Goal: Task Accomplishment & Management: Manage account settings

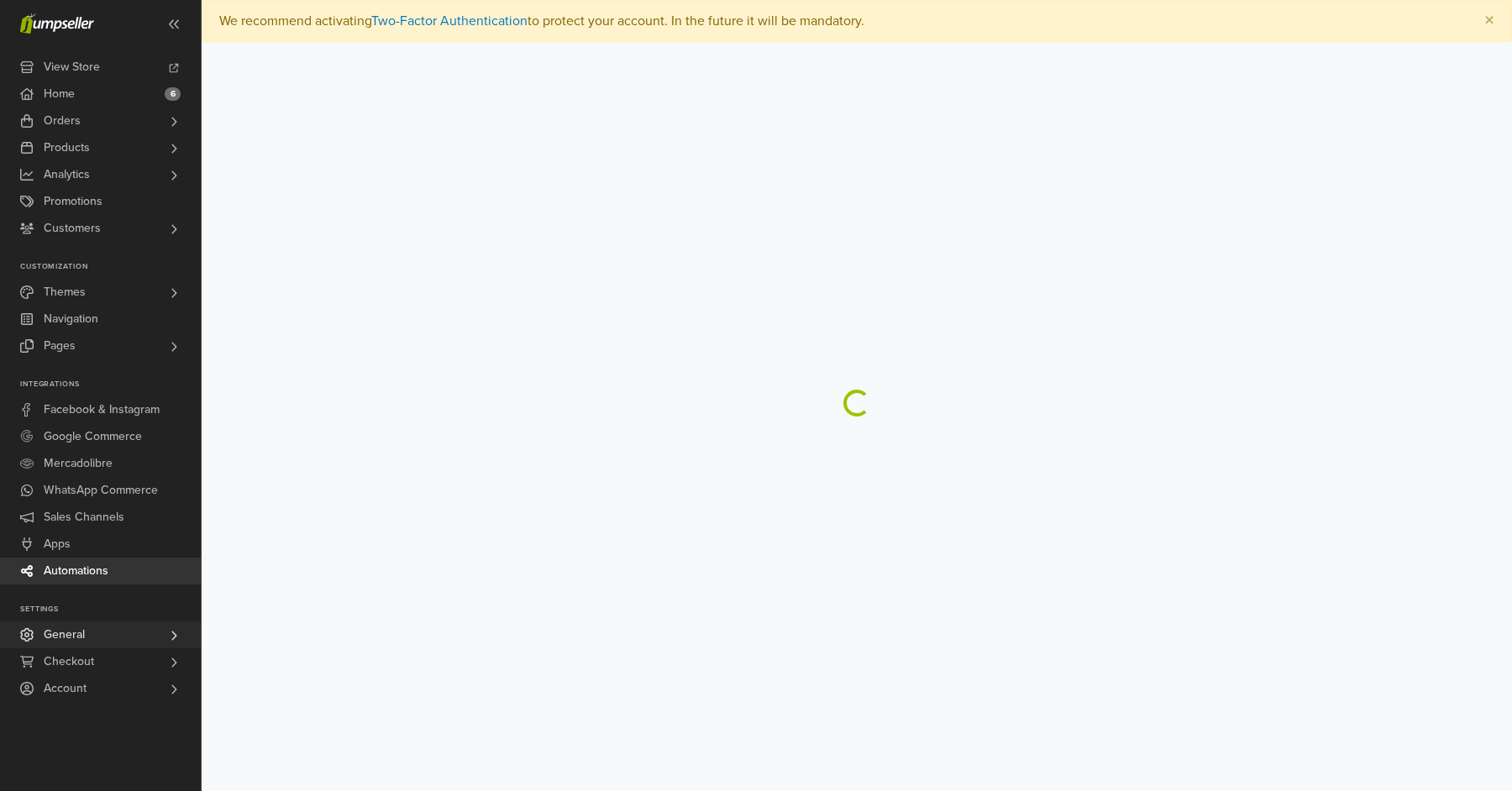
click at [126, 623] on link "General" at bounding box center [100, 636] width 201 height 27
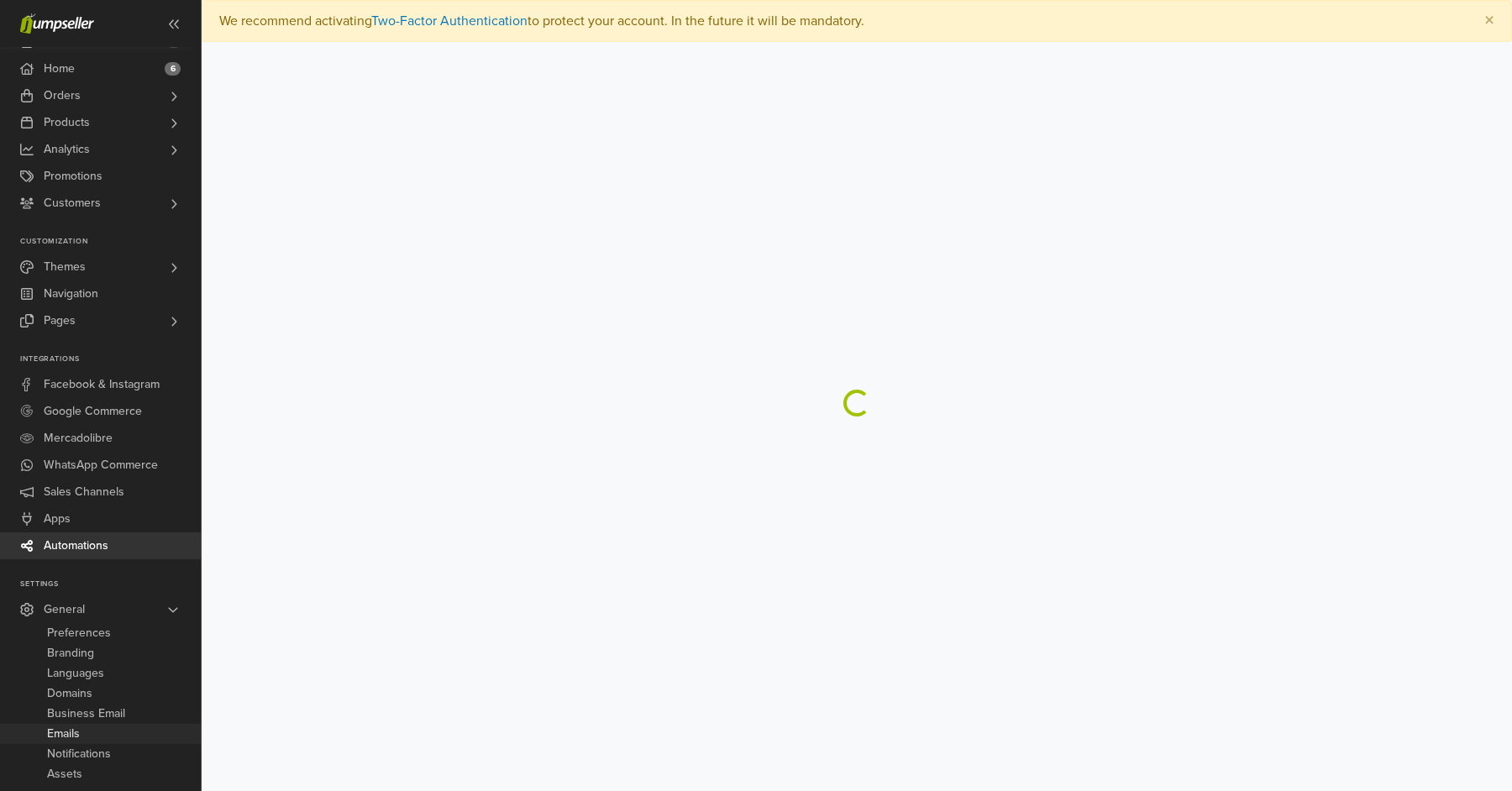
click at [79, 728] on span "Emails" at bounding box center [64, 734] width 33 height 20
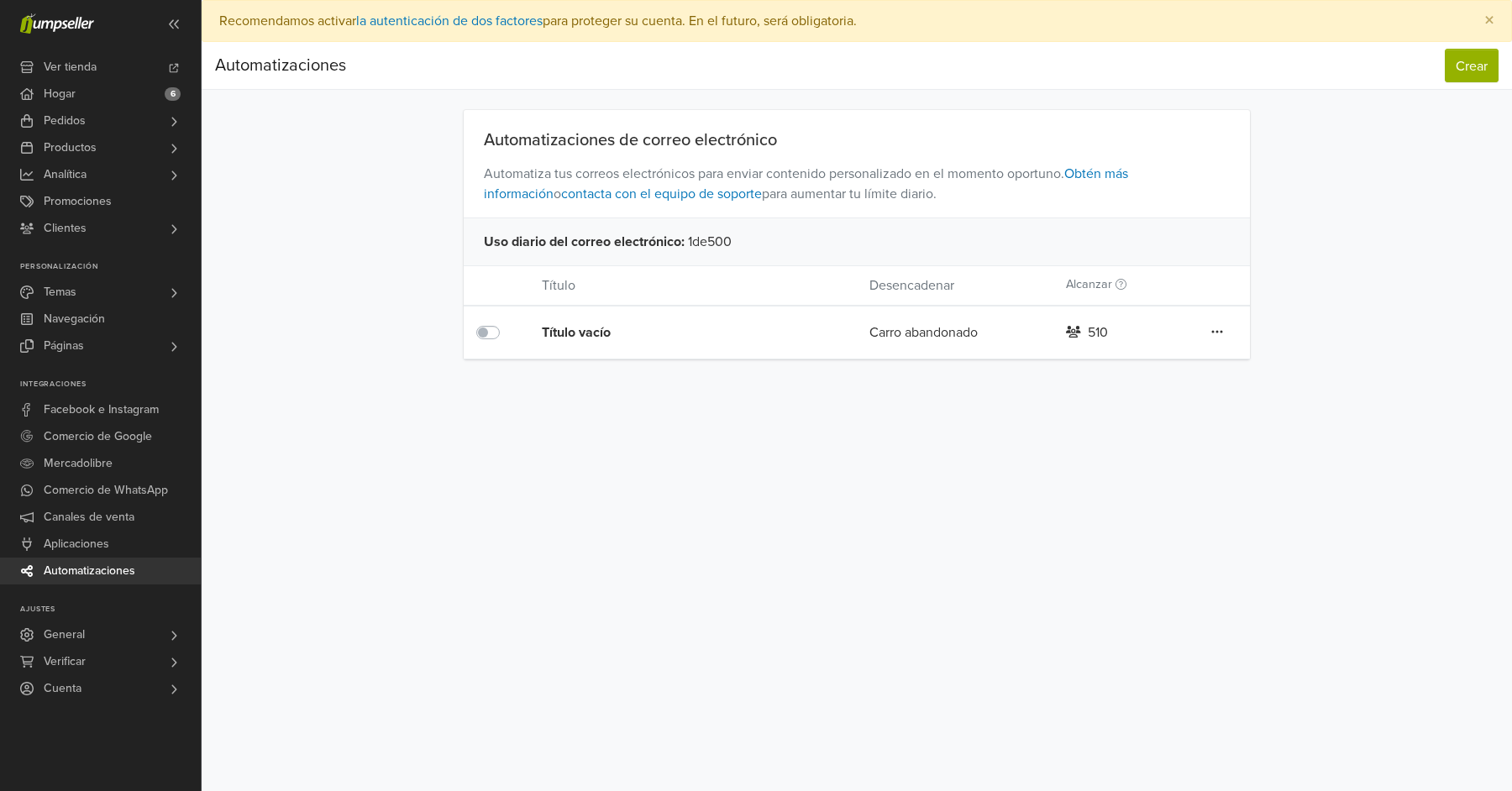
click at [603, 337] on font "Título vacío" at bounding box center [575, 332] width 69 height 16
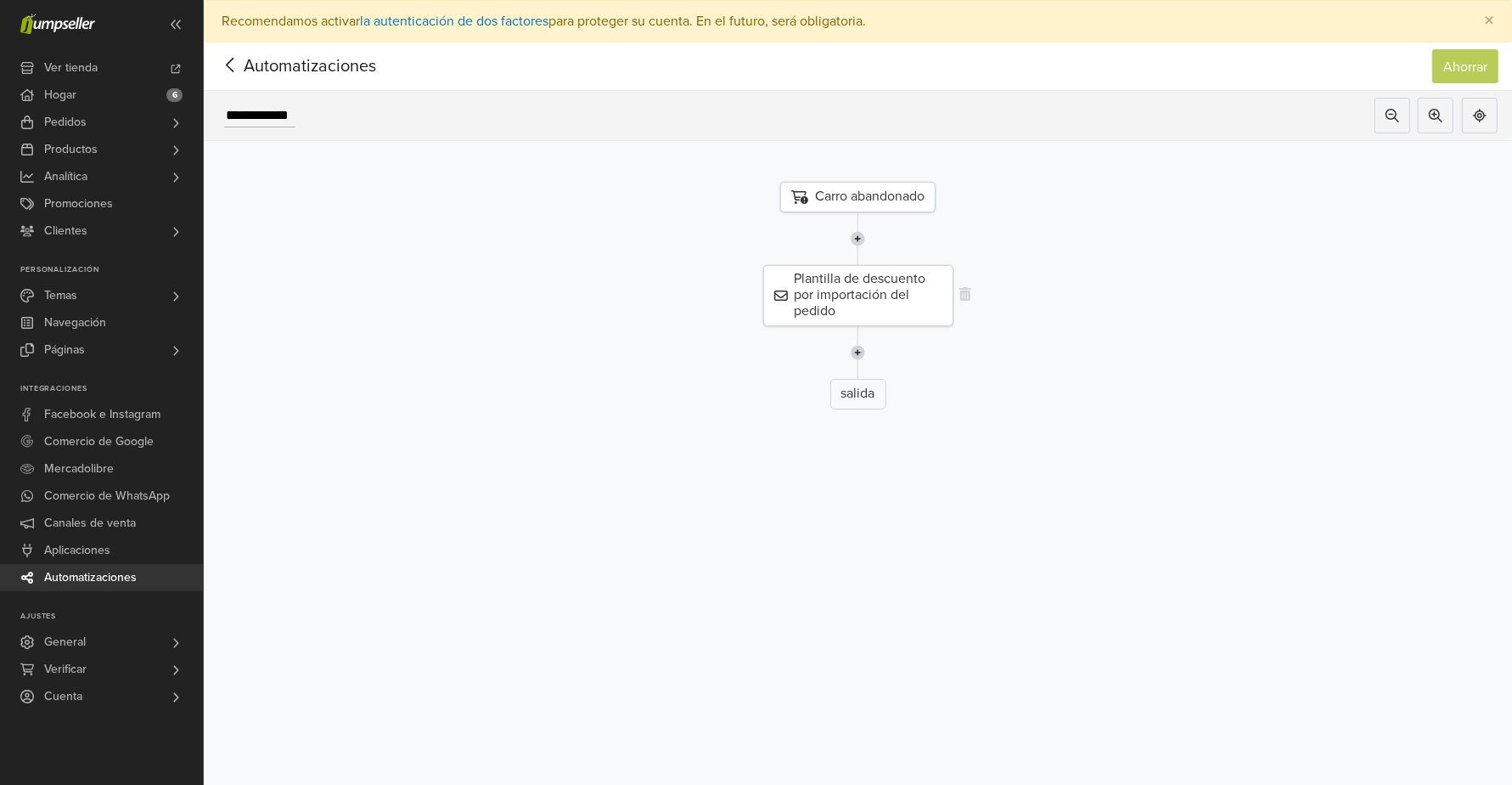
click at [908, 291] on font "Plantilla de descuento por importación del pedido" at bounding box center [860, 295] width 132 height 49
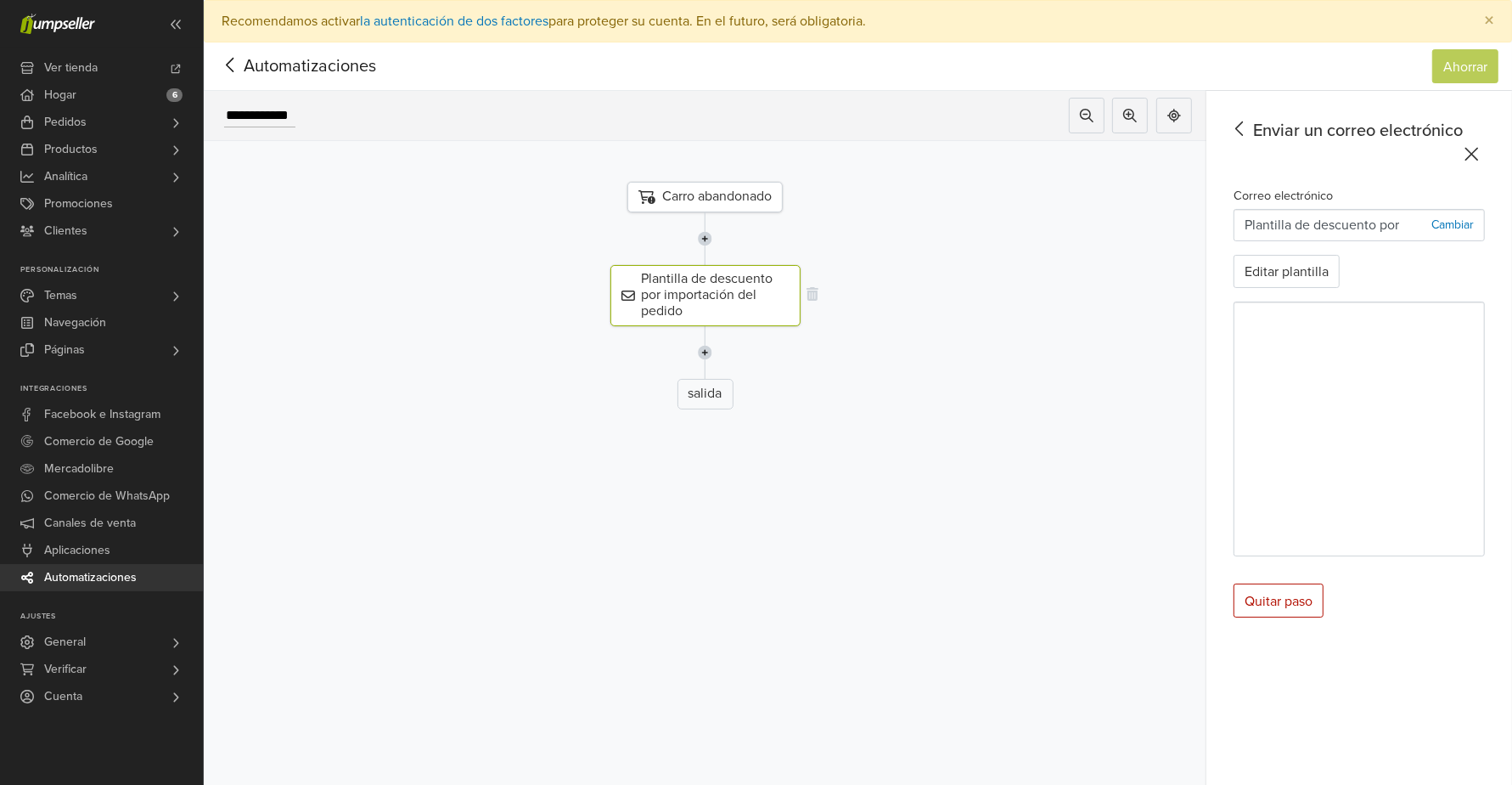
click at [715, 294] on font "Plantilla de descuento por importación del pedido" at bounding box center [708, 295] width 132 height 49
click at [732, 291] on font "Plantilla de descuento por importación del pedido" at bounding box center [708, 295] width 132 height 49
click at [1451, 228] on font "Cambiar" at bounding box center [1452, 225] width 42 height 15
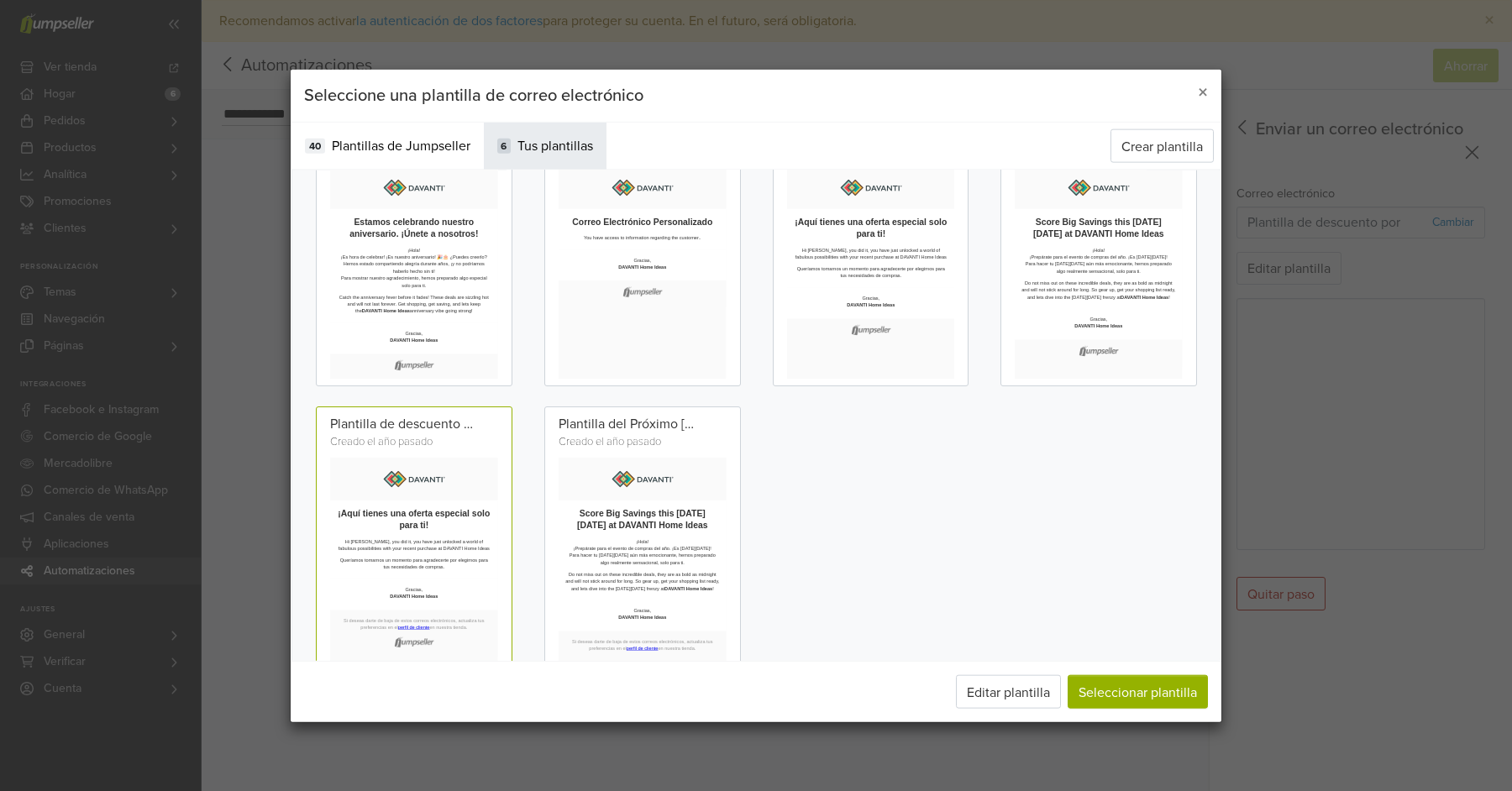
scroll to position [118, 0]
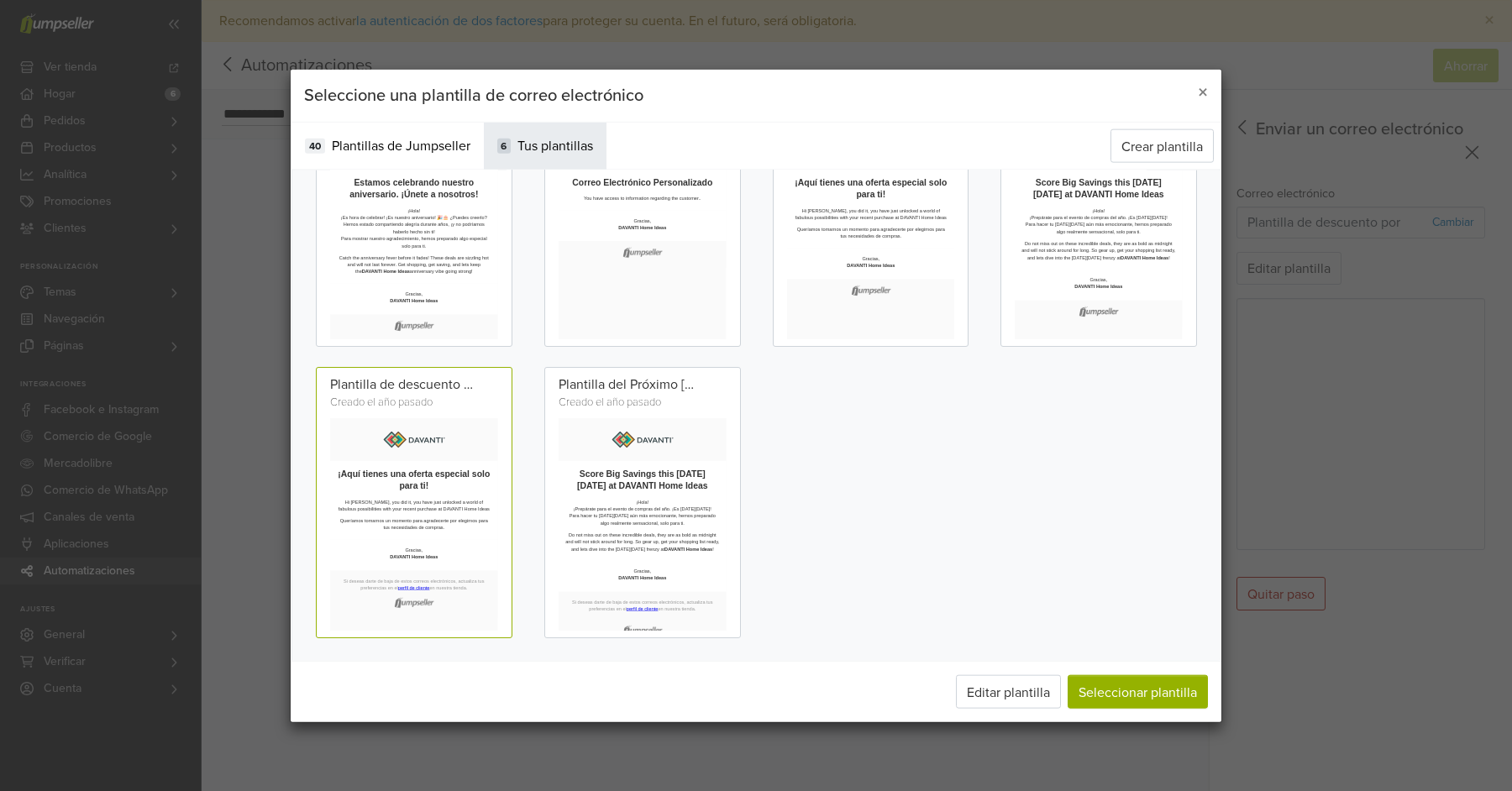
click at [630, 705] on td "Hi Muaro, you did it, you have just unlocked a world of fabulous possibilities …" at bounding box center [539, 653] width 385 height 103
click at [397, 137] on span "Plantillas de Jumpseller" at bounding box center [402, 146] width 139 height 20
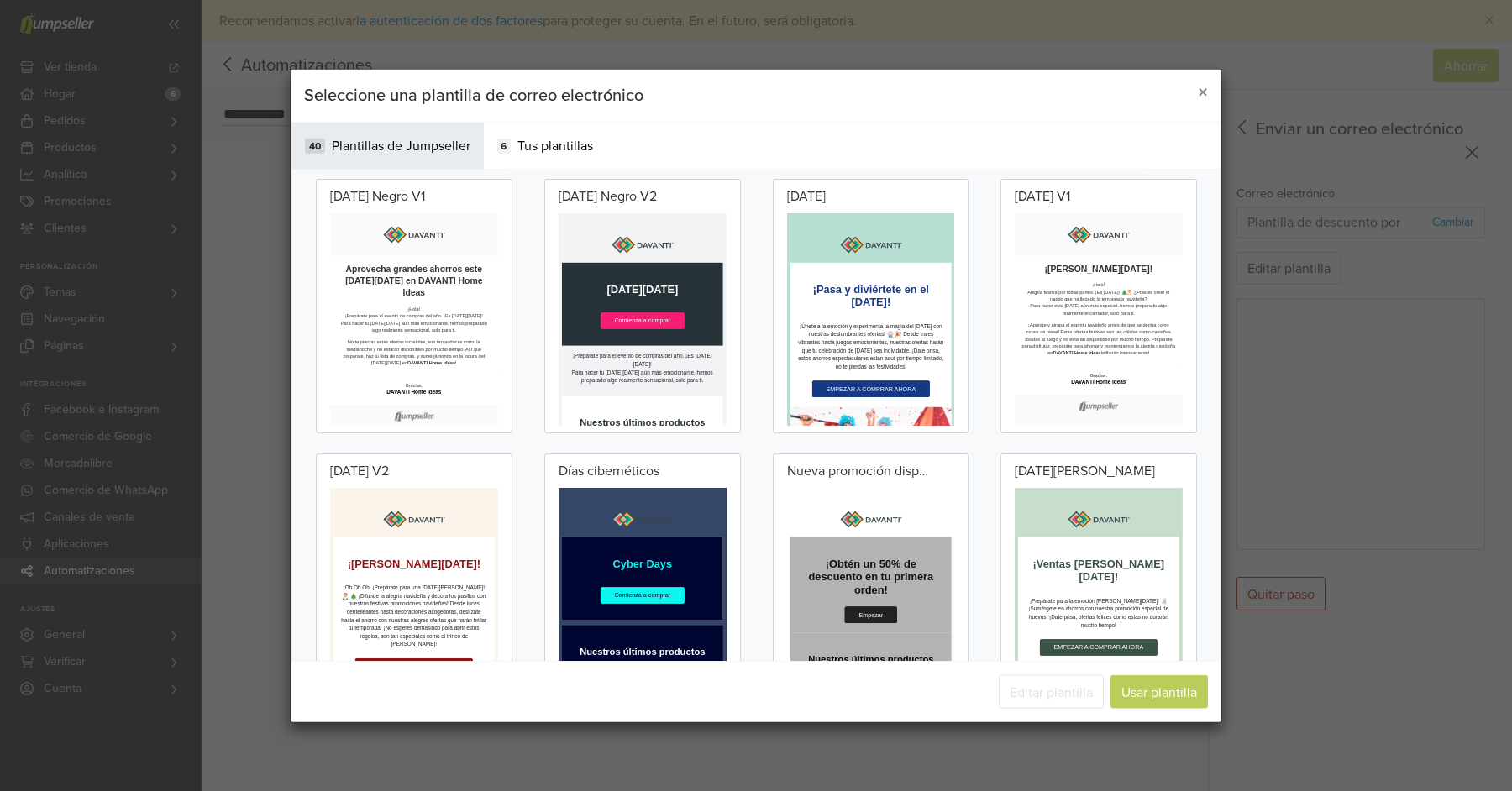
scroll to position [0, 0]
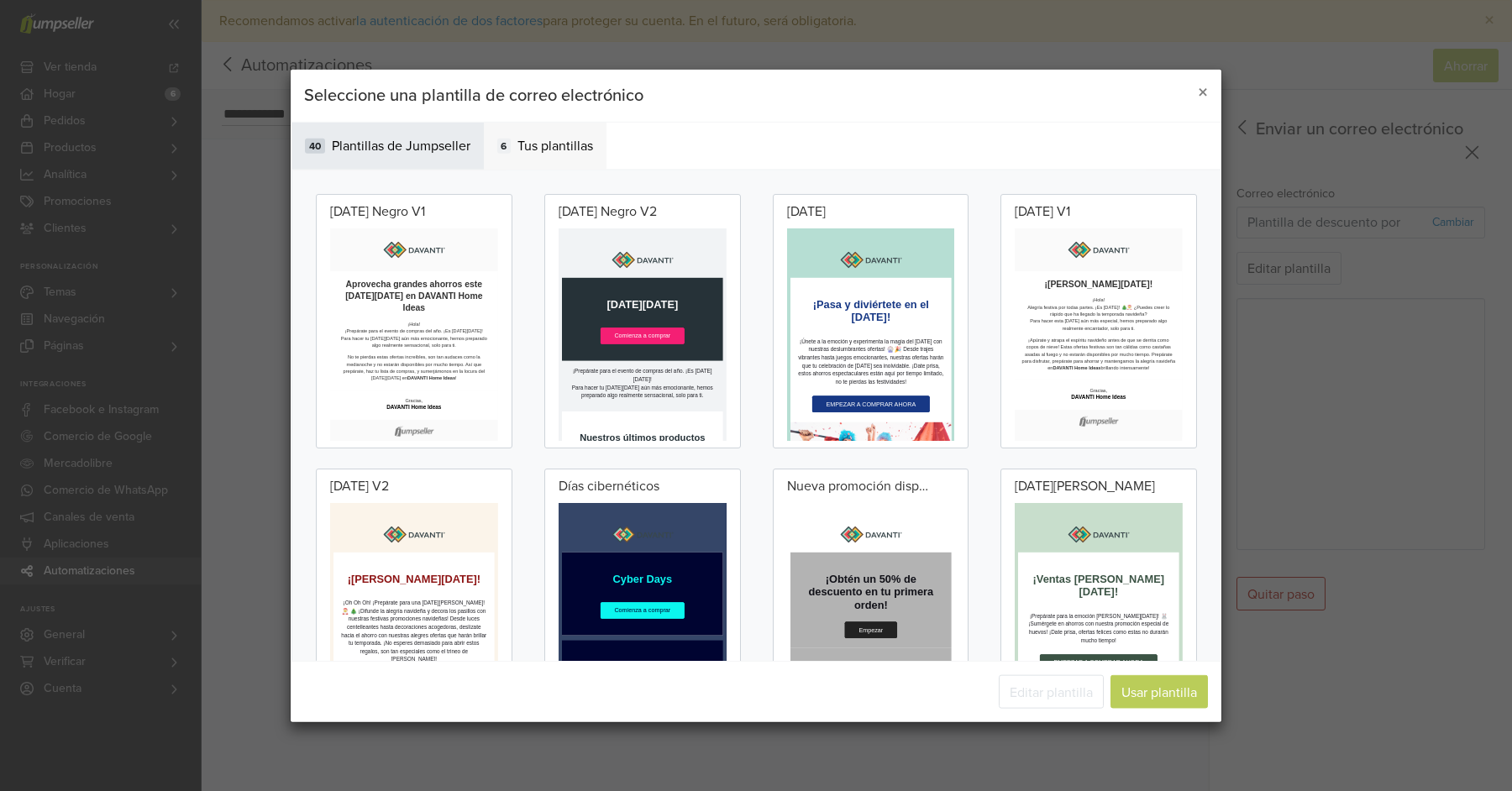
click at [514, 157] on div "6 Tus plantillas" at bounding box center [546, 146] width 124 height 47
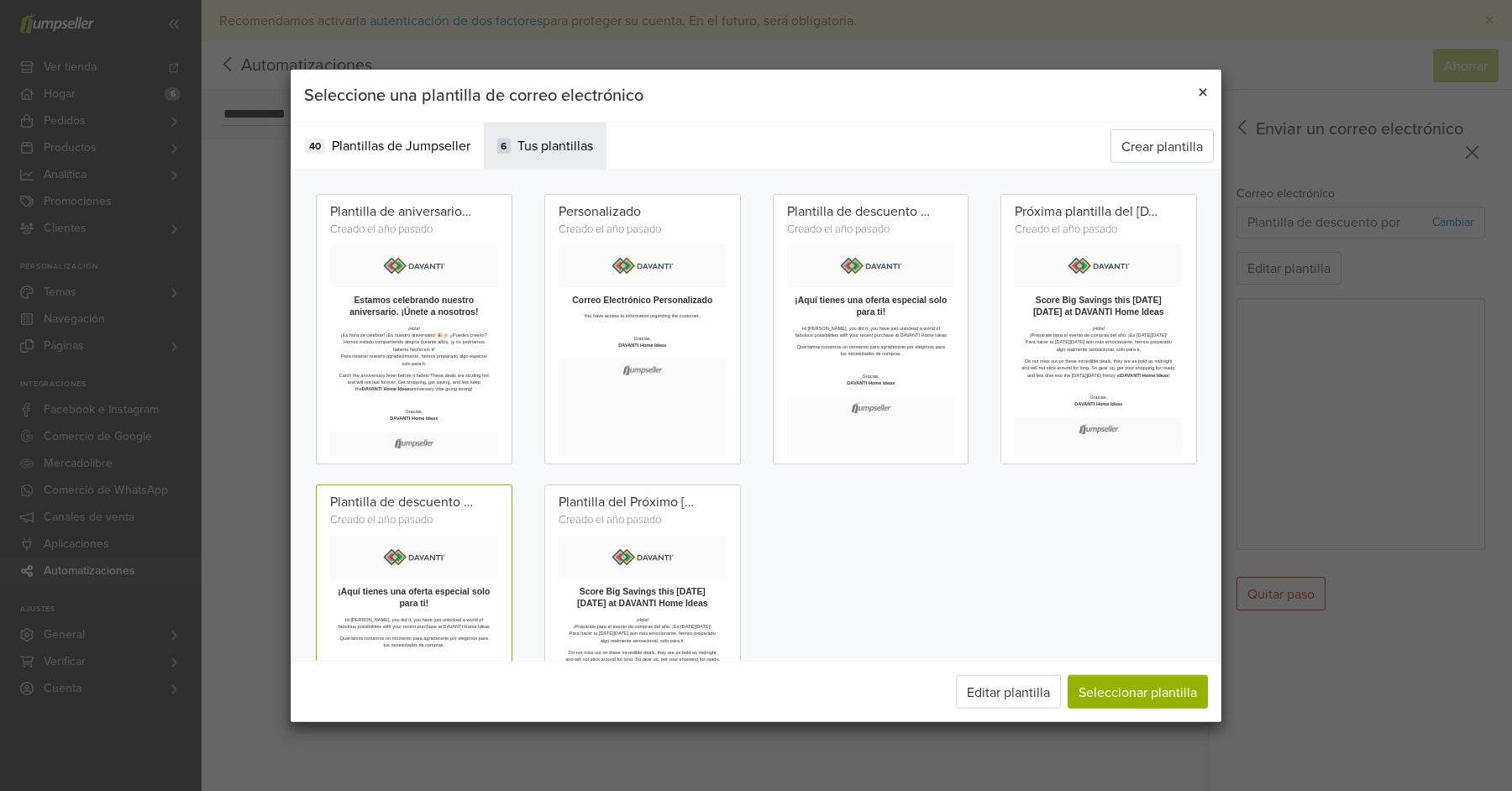
click at [1207, 89] on font "×" at bounding box center [1203, 93] width 10 height 24
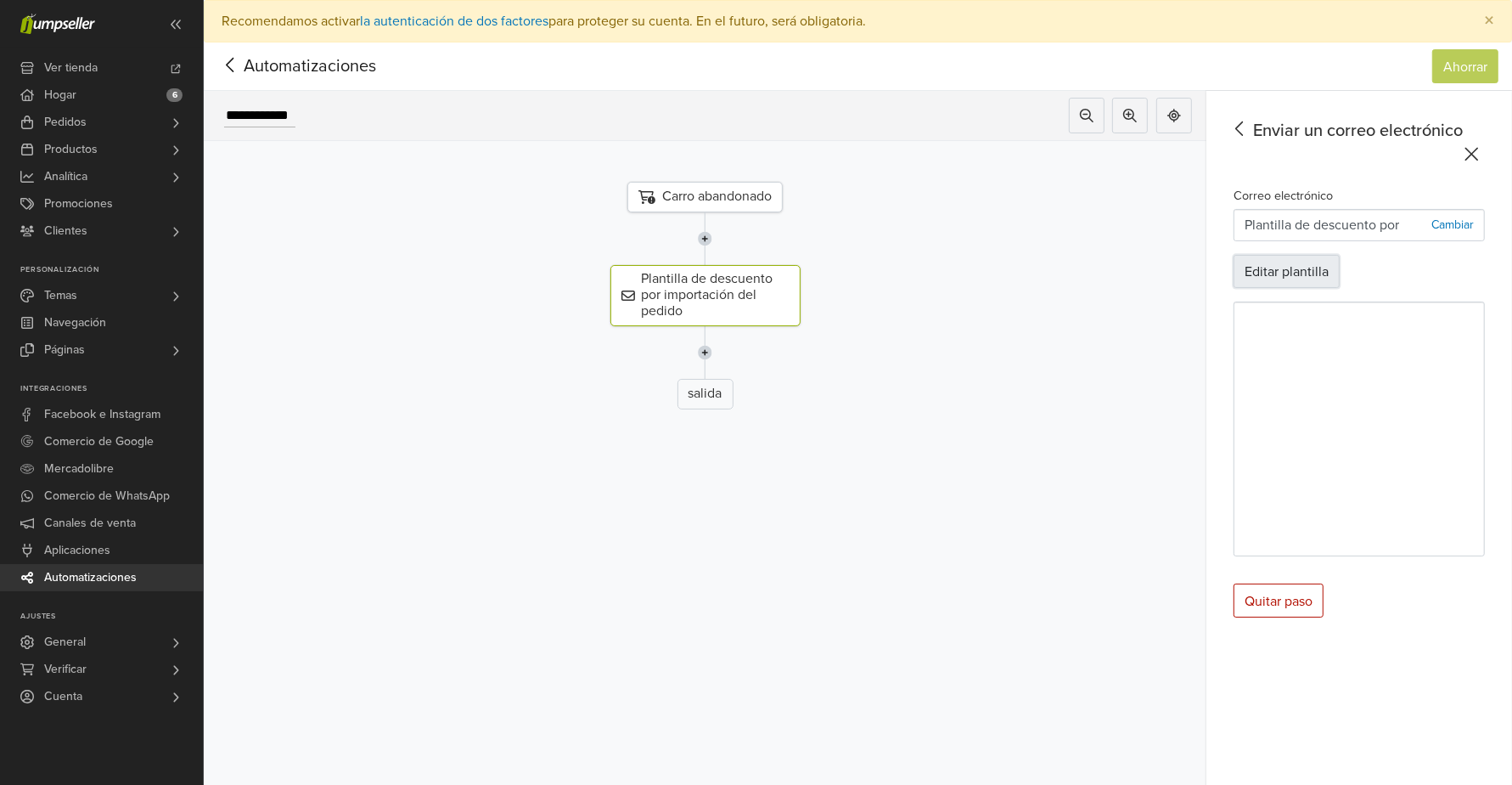
click at [1324, 281] on button "Editar plantilla" at bounding box center [1287, 271] width 106 height 34
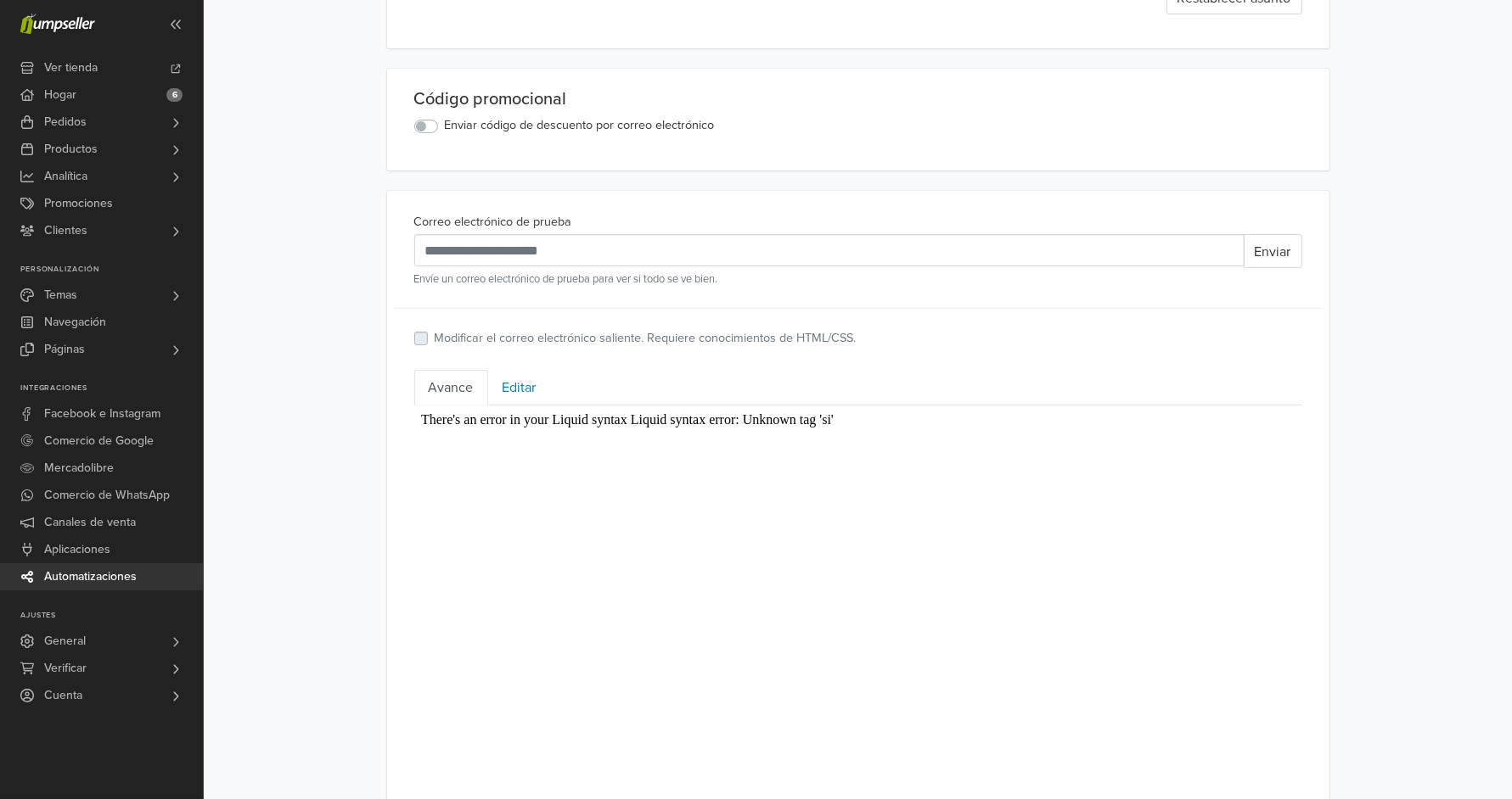
scroll to position [476, 0]
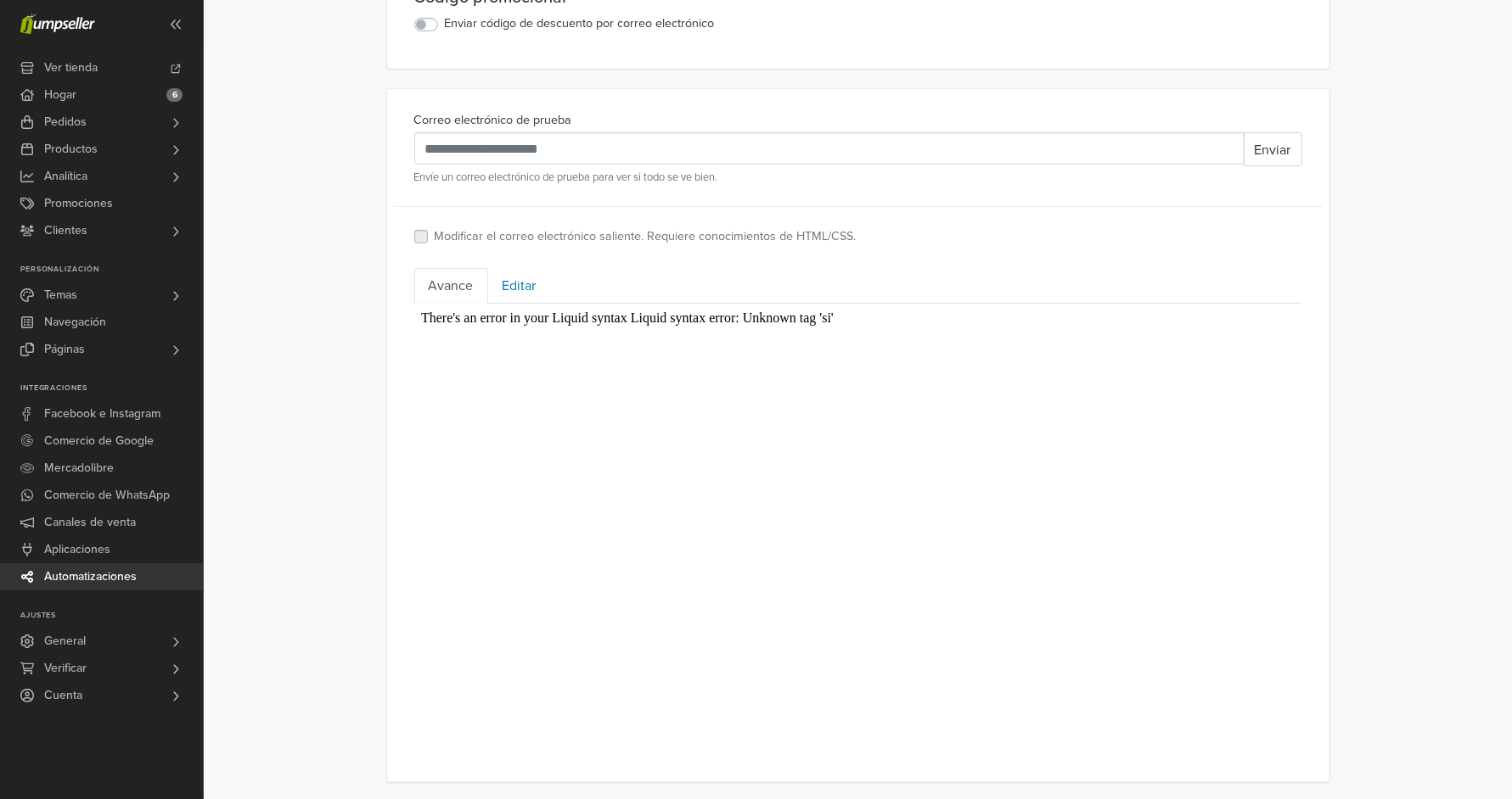
click at [445, 273] on link "Avance" at bounding box center [452, 286] width 74 height 36
click at [518, 323] on font "Hay un error en la sintaxis de Liquid Error de sintaxis de Liquid: Etiqueta des…" at bounding box center [665, 317] width 489 height 15
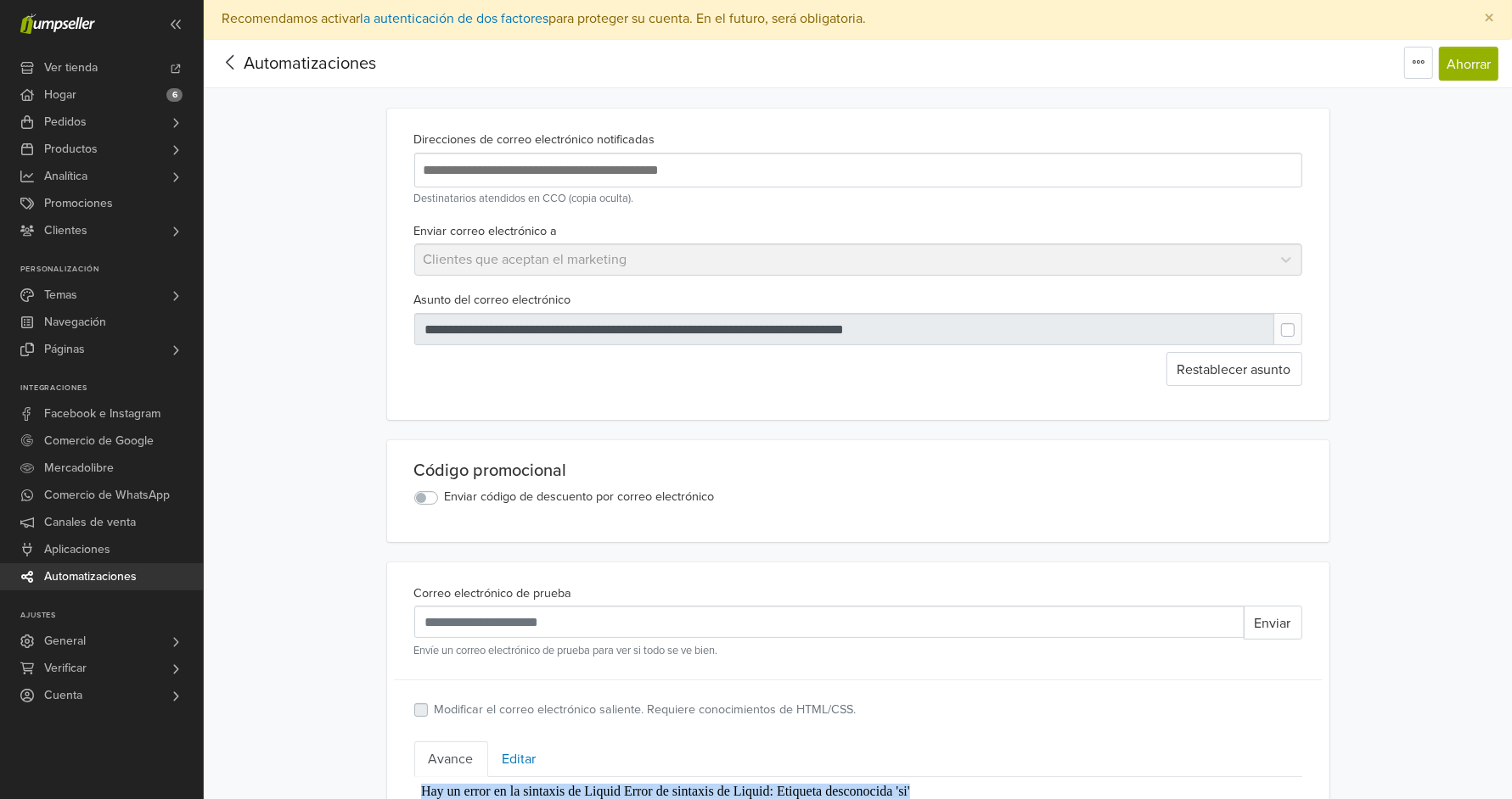
scroll to position [0, 0]
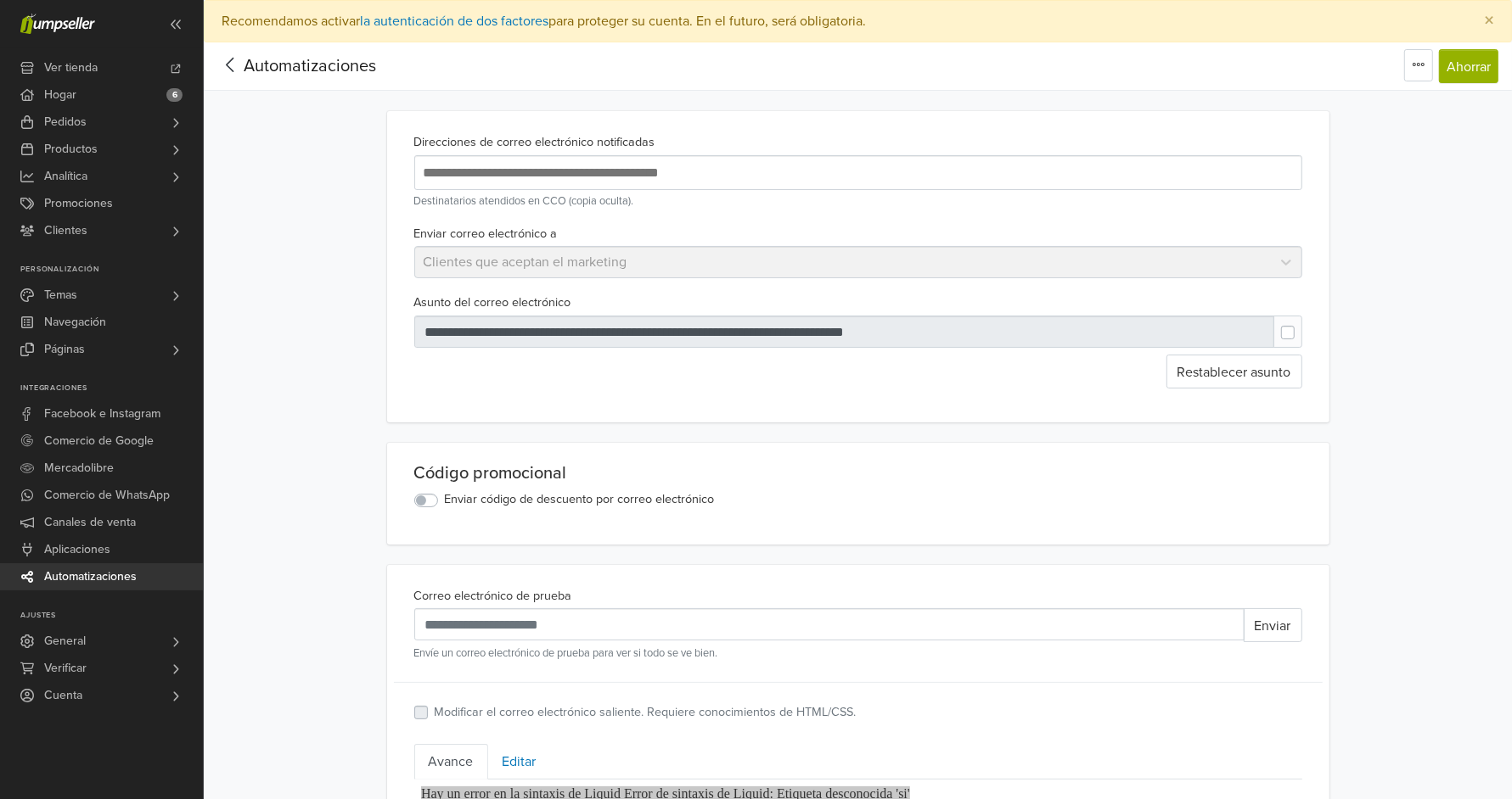
click at [136, 571] on font "Automatizaciones" at bounding box center [90, 577] width 93 height 15
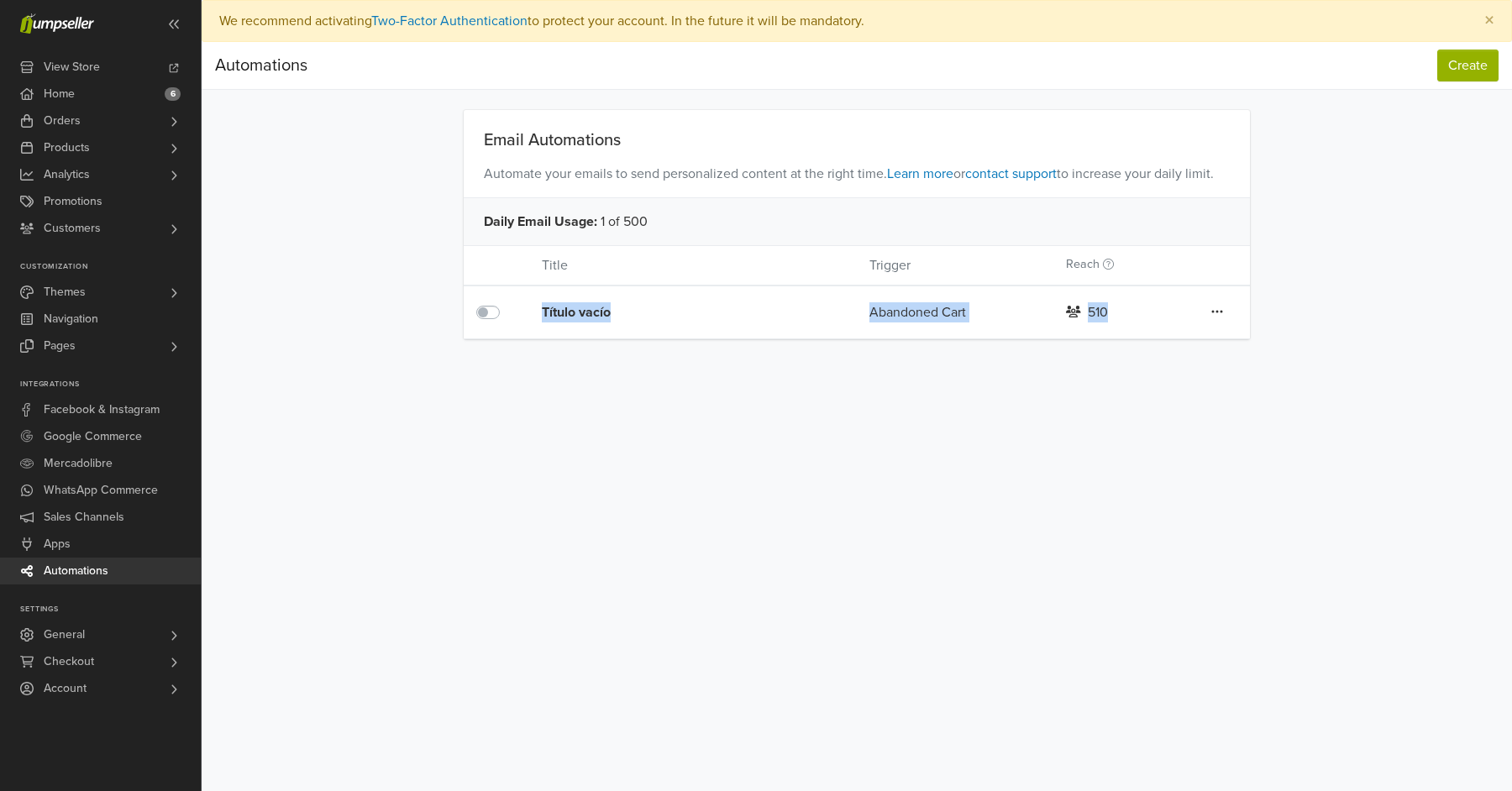
drag, startPoint x: 1269, startPoint y: 296, endPoint x: 485, endPoint y: 297, distance: 784.0
click at [485, 297] on div "Email Automations Automate your emails to send personalized content at the righ…" at bounding box center [856, 224] width 958 height 229
copy div "Título vacío Abandoned Cart 510"
click at [1056, 429] on div "Preferences Subscription Logout × We recommend activating Two-Factor Authentica…" at bounding box center [856, 395] width 1310 height 791
click at [1217, 313] on icon at bounding box center [1217, 312] width 12 height 14
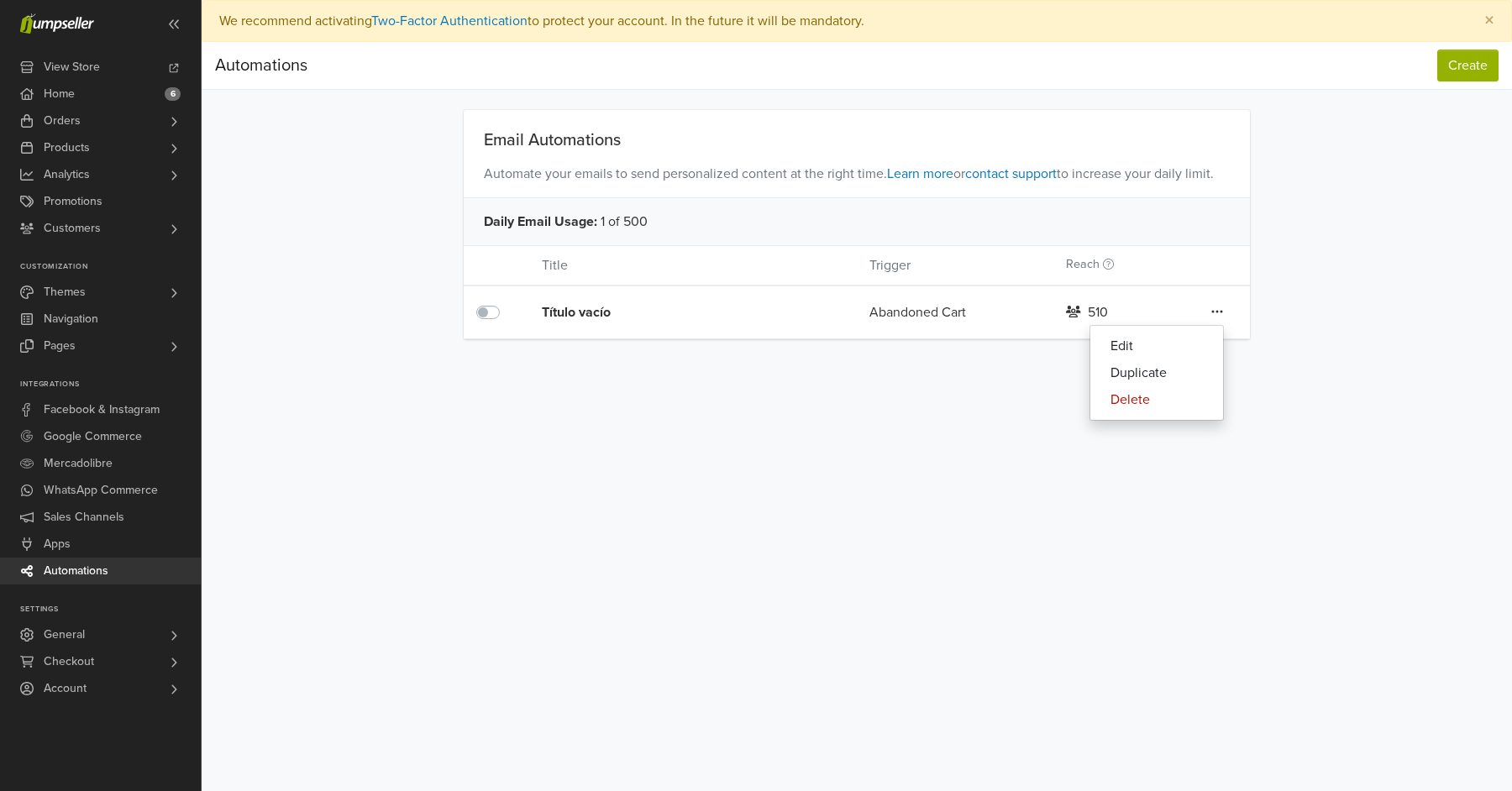
click at [1451, 197] on div "Automations Create Automations Create Email Automations Automate your emails to…" at bounding box center [856, 190] width 1310 height 297
click at [1469, 71] on button "Create" at bounding box center [1468, 65] width 62 height 32
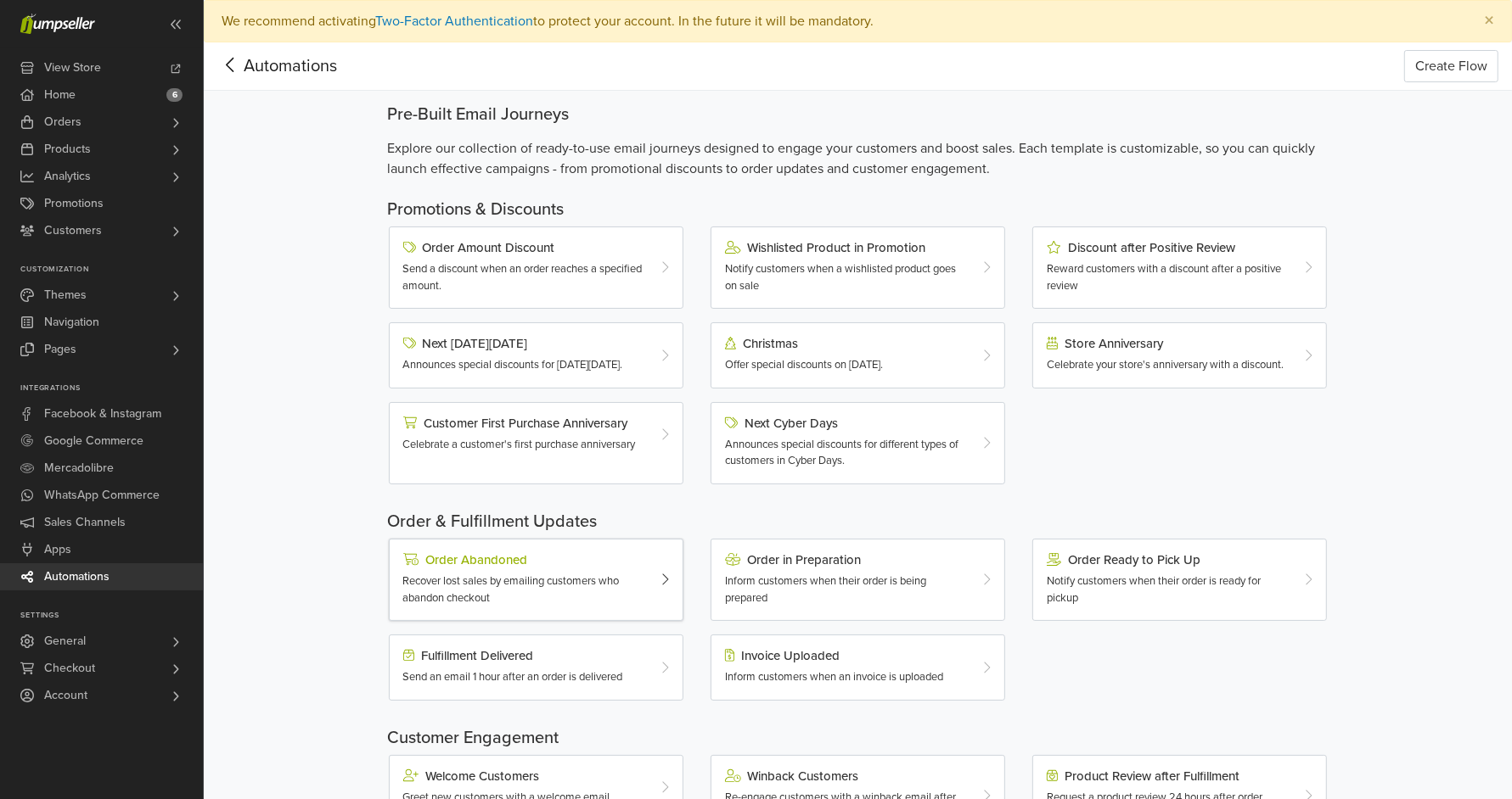
click at [541, 604] on div "Recover lost sales by emailing customers who abandon checkout" at bounding box center [524, 590] width 242 height 33
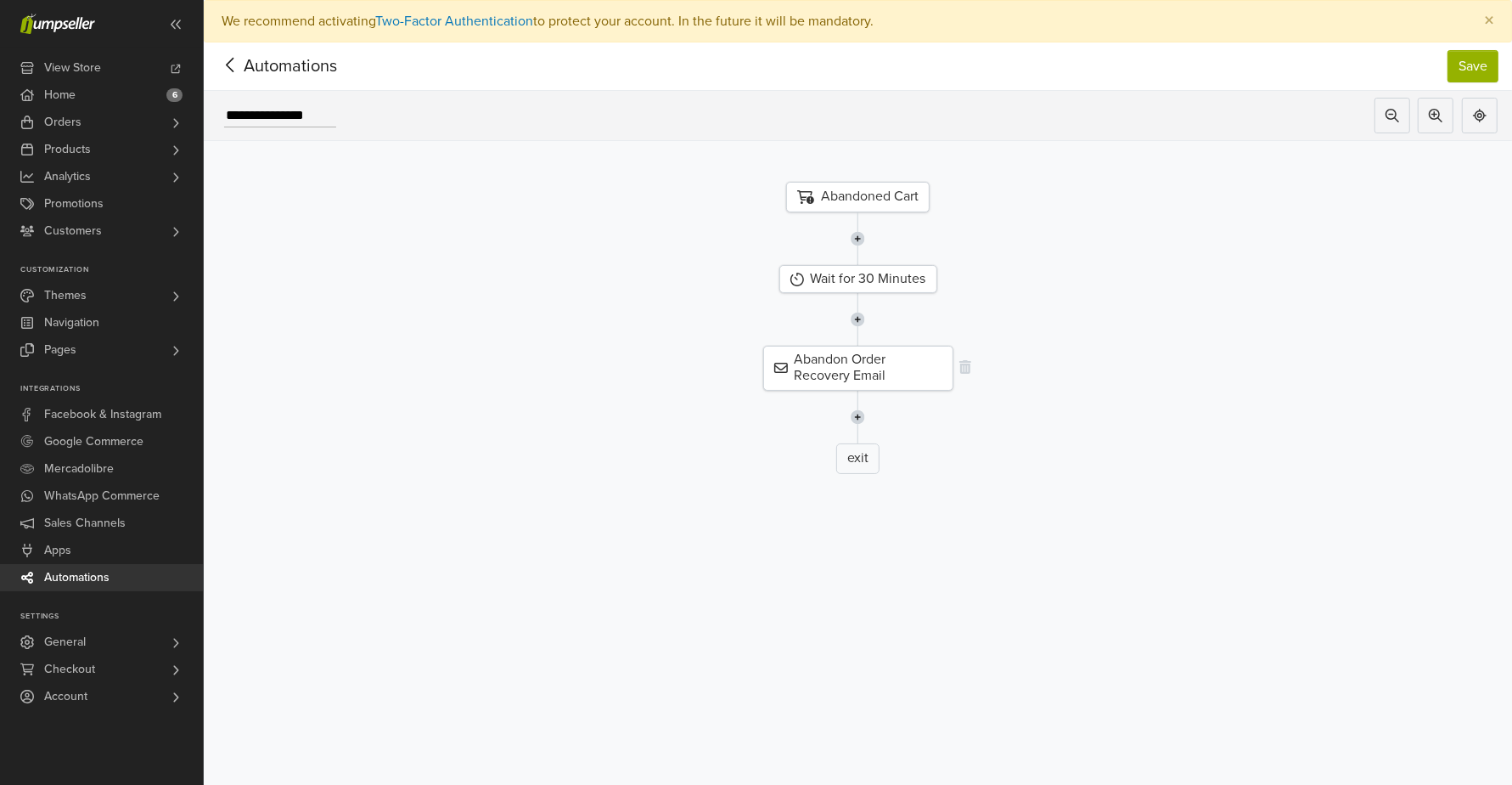
click at [879, 356] on div "Abandon Order Recovery Email" at bounding box center [858, 367] width 190 height 44
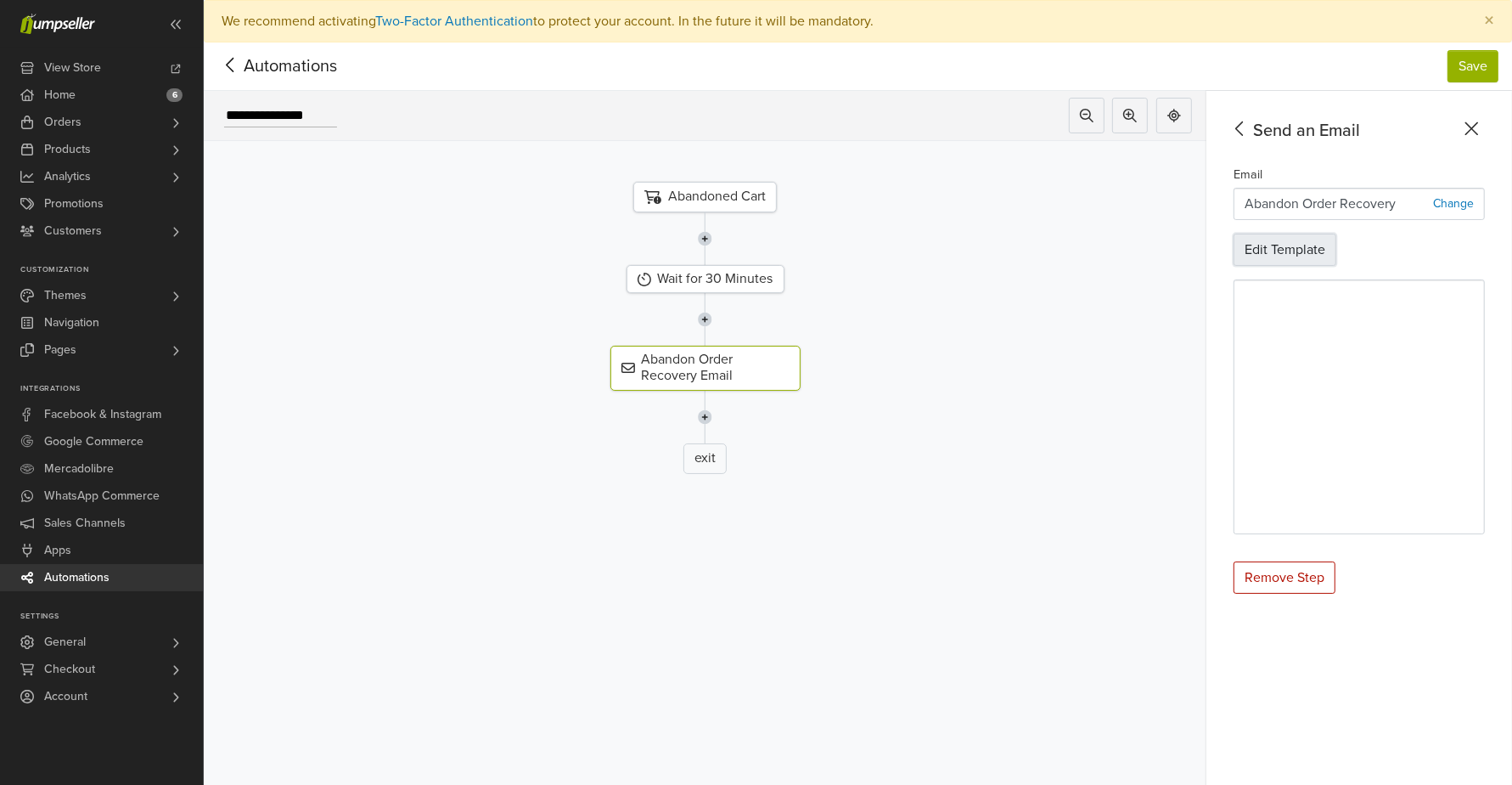
click at [1309, 245] on button "Edit Template" at bounding box center [1285, 249] width 102 height 32
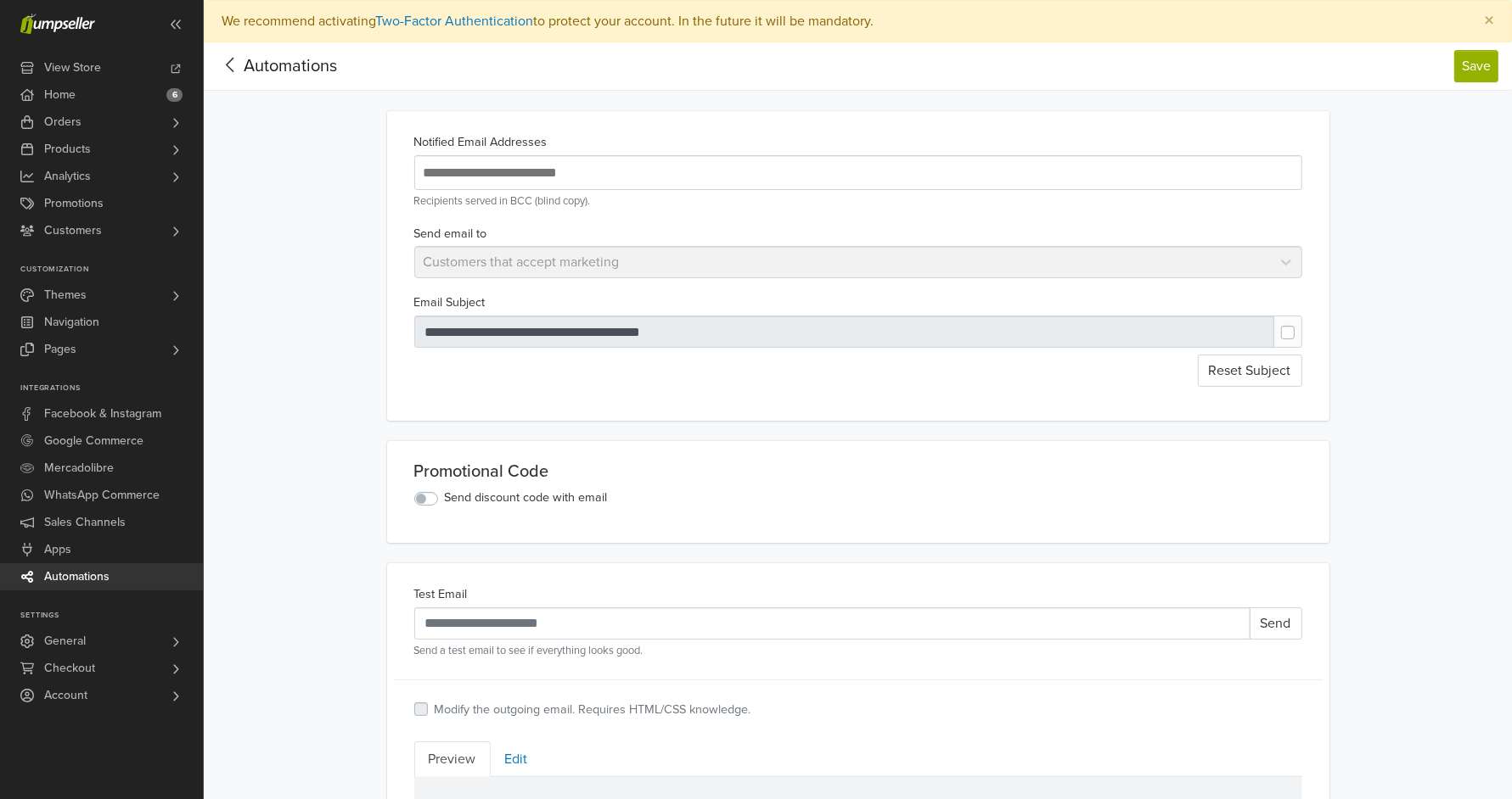
click at [234, 61] on icon at bounding box center [230, 65] width 26 height 21
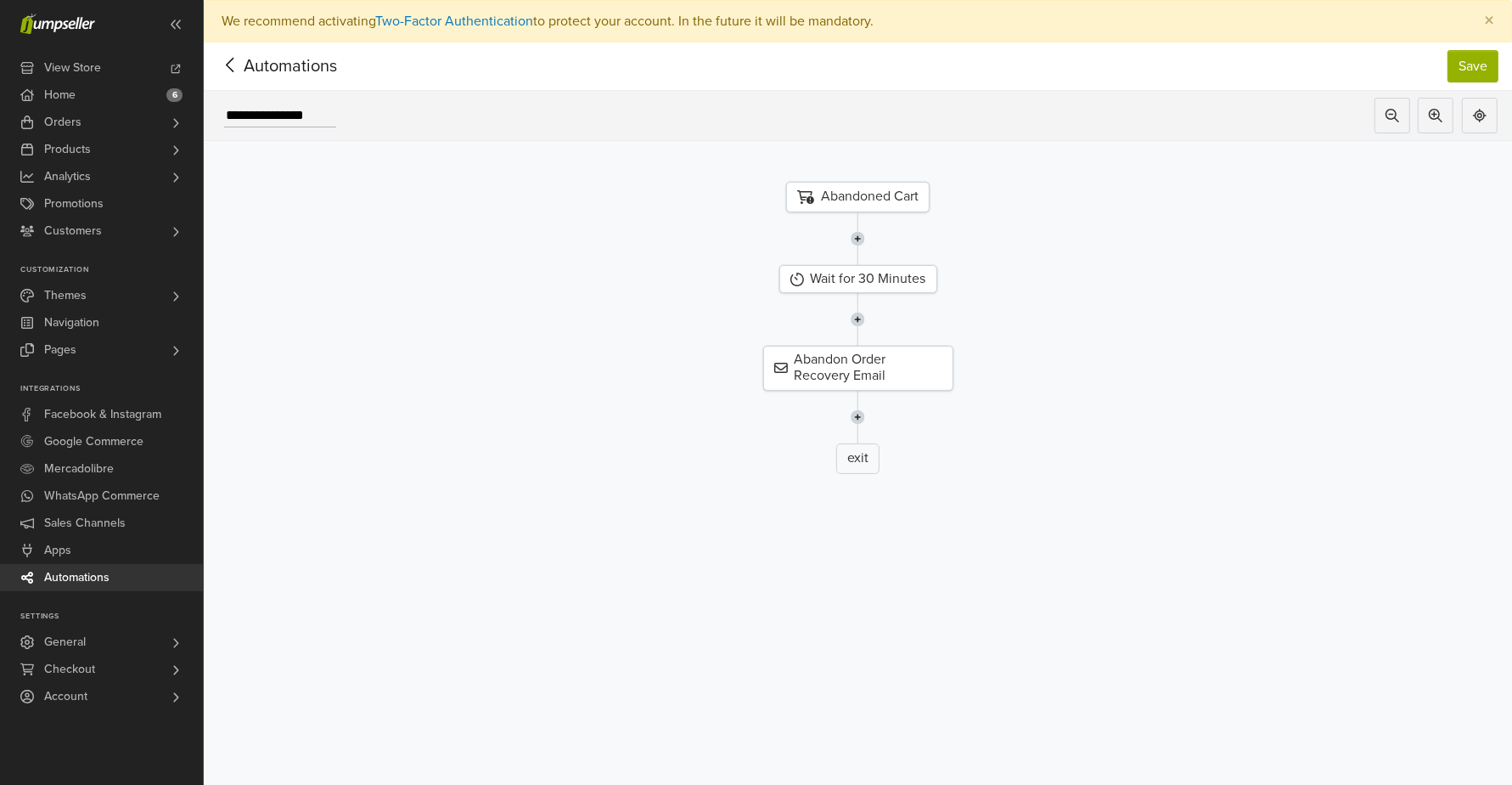
click at [904, 194] on div "Abandoned Cart" at bounding box center [858, 196] width 143 height 30
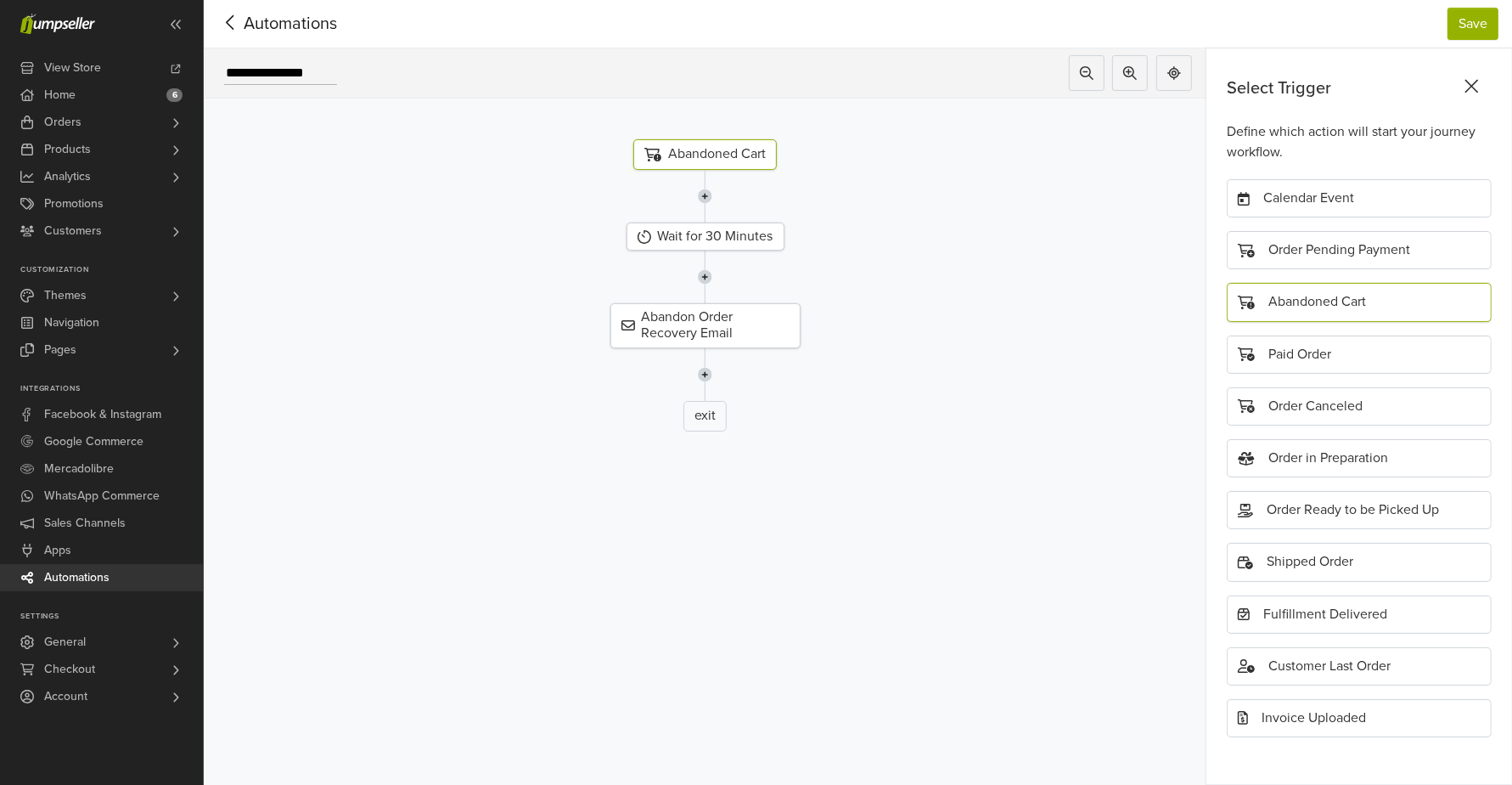
click at [721, 140] on div "Abandoned Cart" at bounding box center [705, 154] width 143 height 30
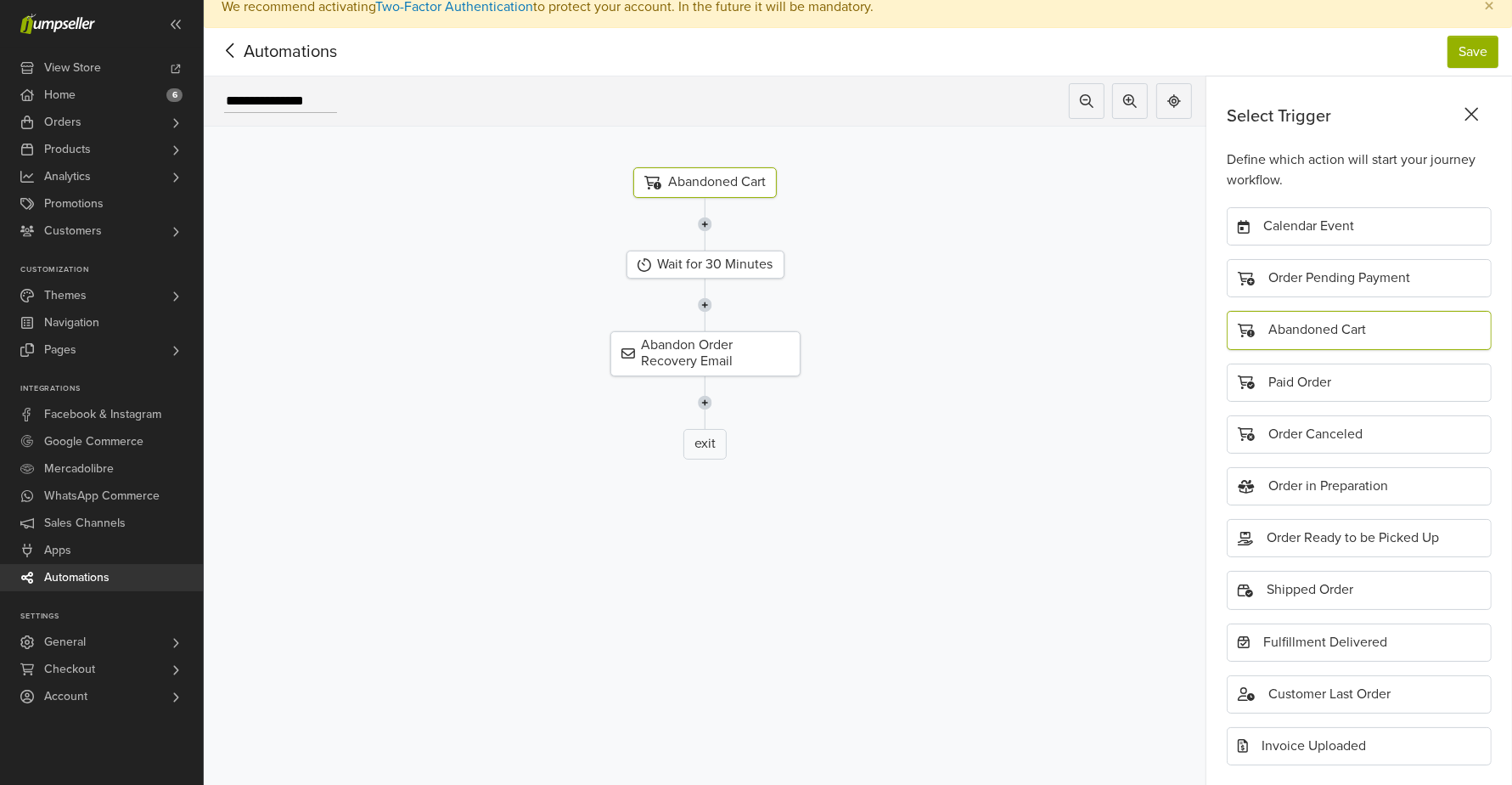
scroll to position [10, 0]
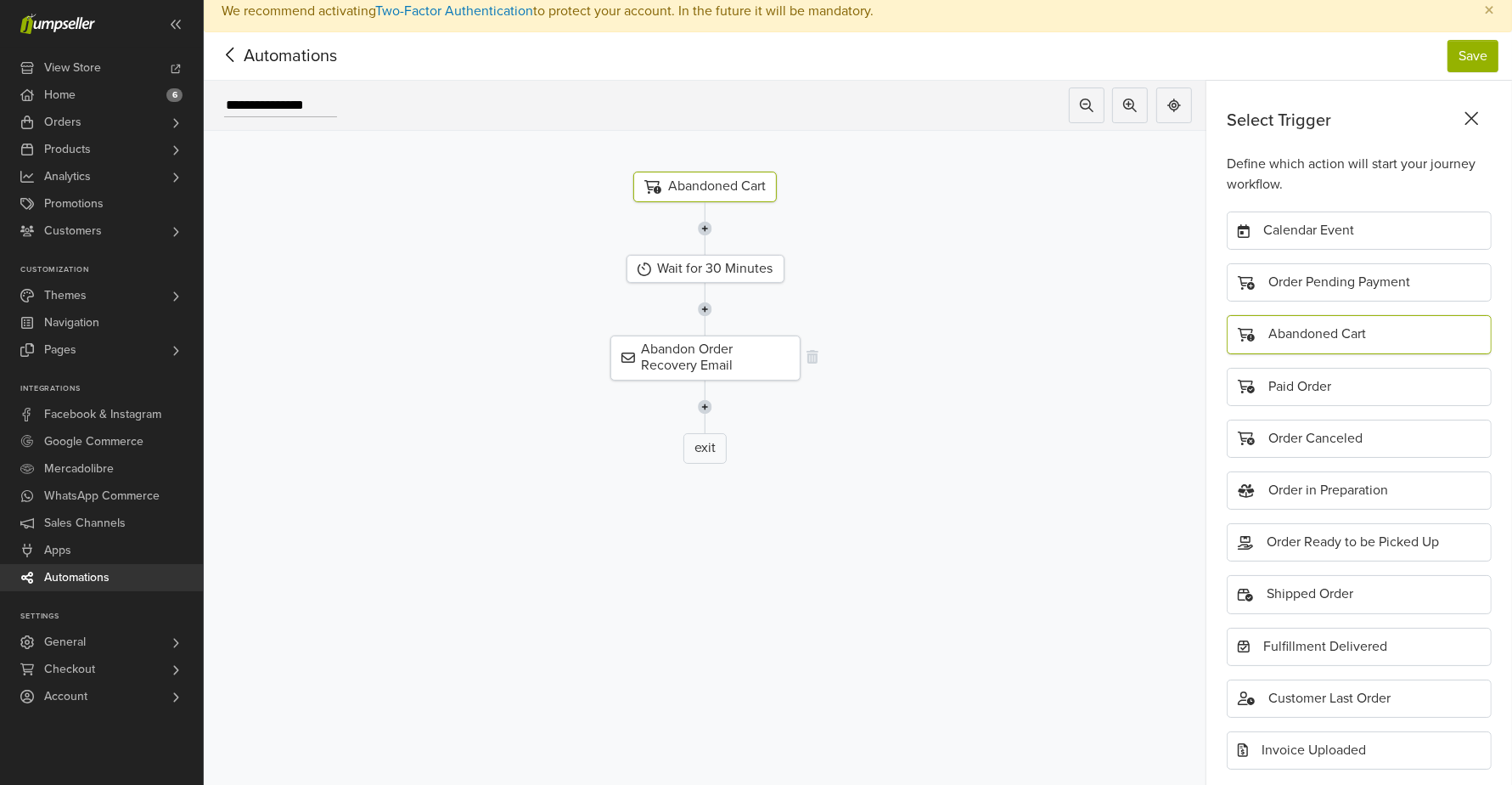
click at [751, 359] on div "Abandon Order Recovery Email" at bounding box center [705, 357] width 190 height 44
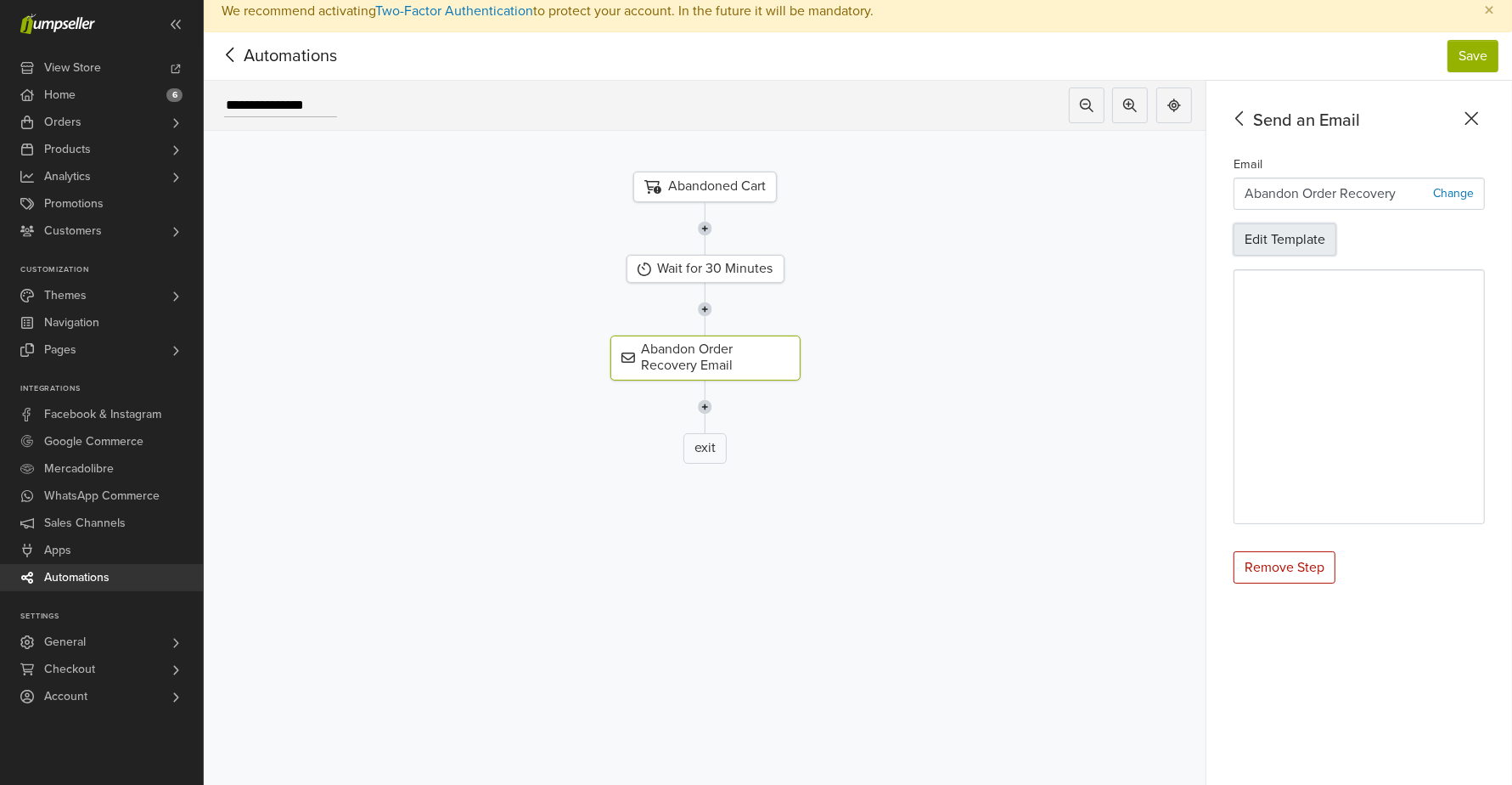
click at [1331, 239] on button "Edit Template" at bounding box center [1285, 239] width 102 height 32
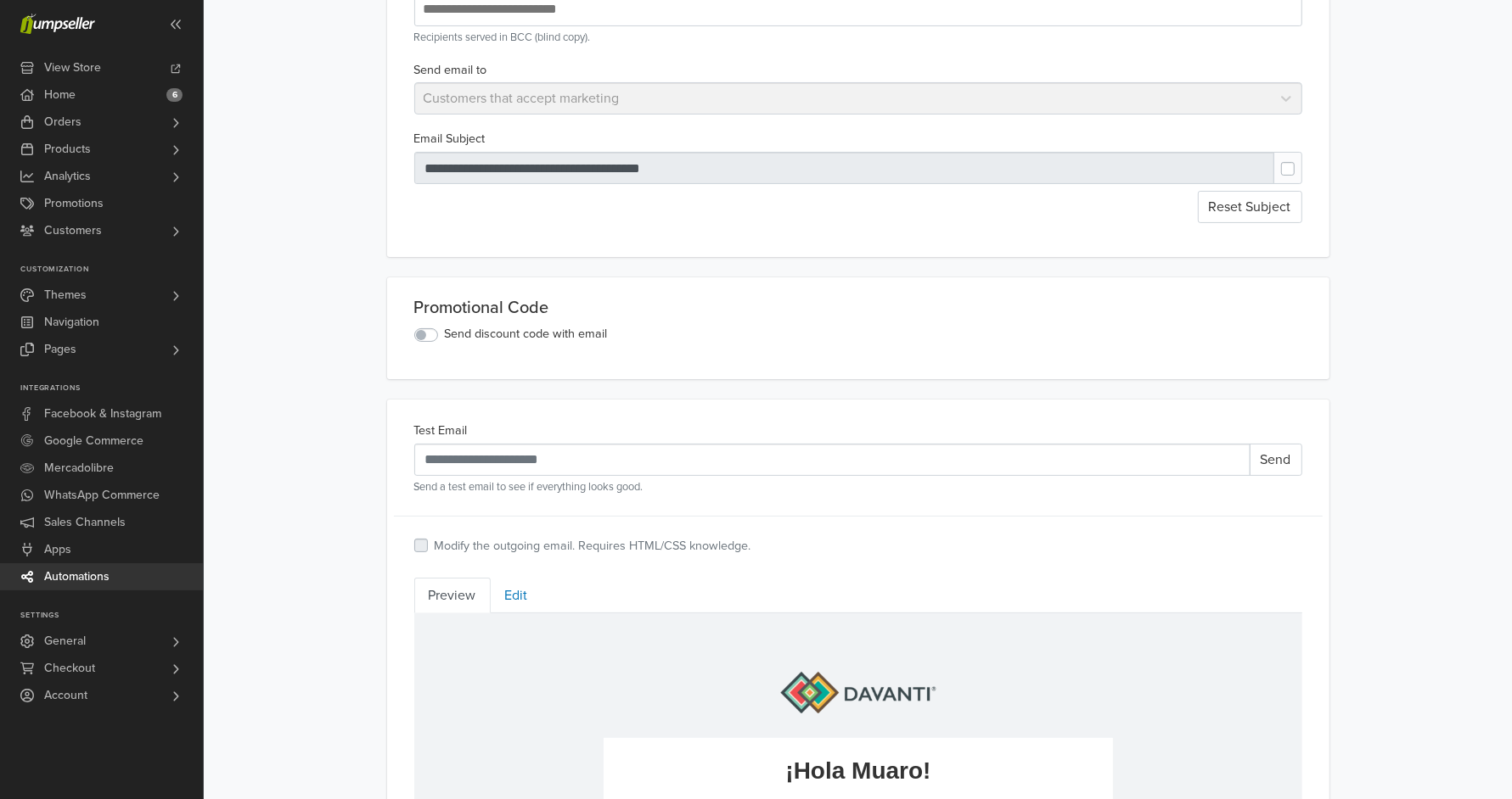
scroll to position [157, 0]
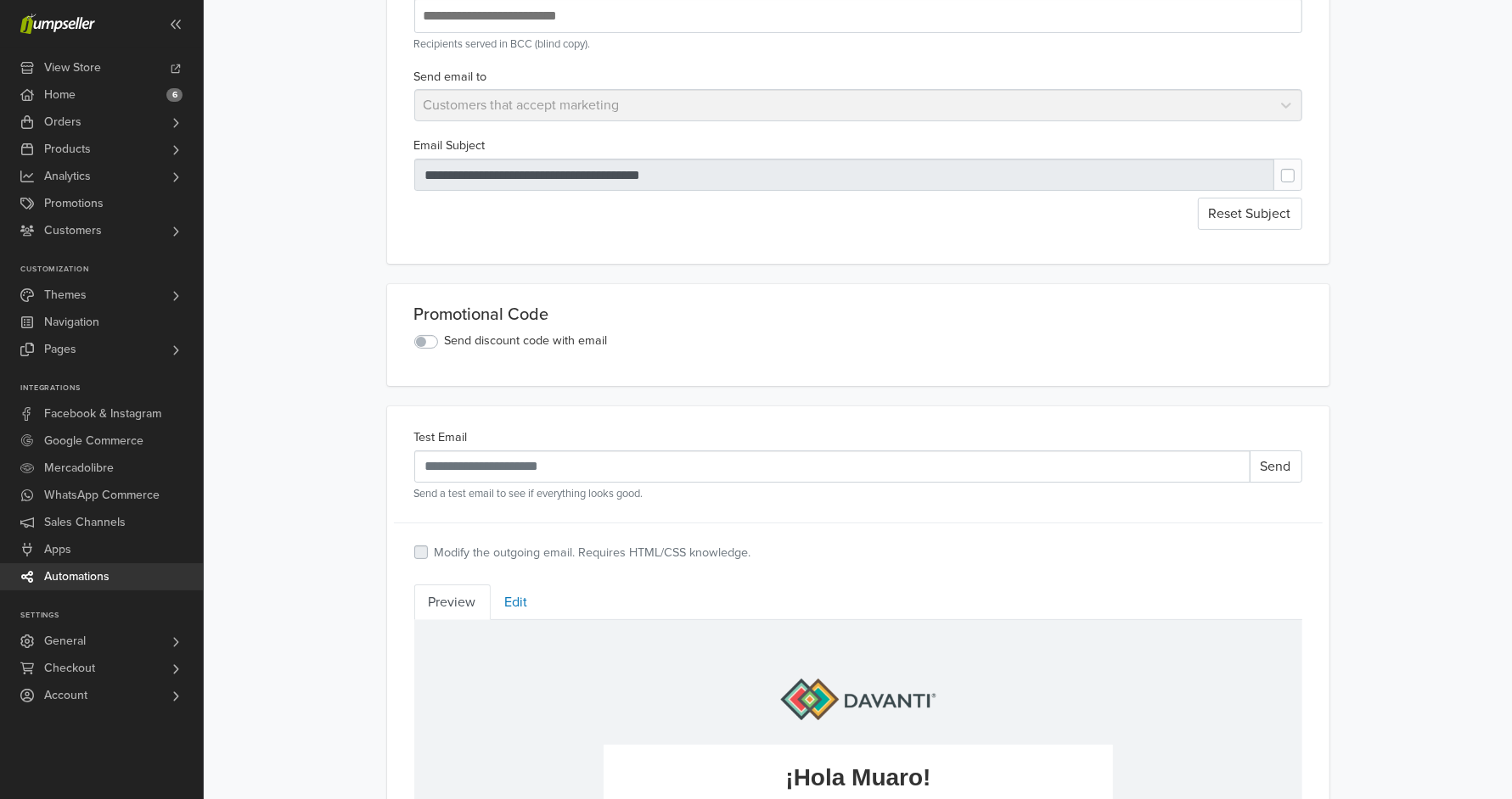
click at [428, 333] on div "Send discount code with email" at bounding box center [859, 341] width 888 height 20
click at [424, 351] on div "Promotional Code Send discount code with email" at bounding box center [859, 335] width 943 height 101
click at [424, 347] on div "Send discount code with email" at bounding box center [859, 341] width 888 height 20
click at [445, 340] on label "Send discount code with email" at bounding box center [526, 340] width 163 height 19
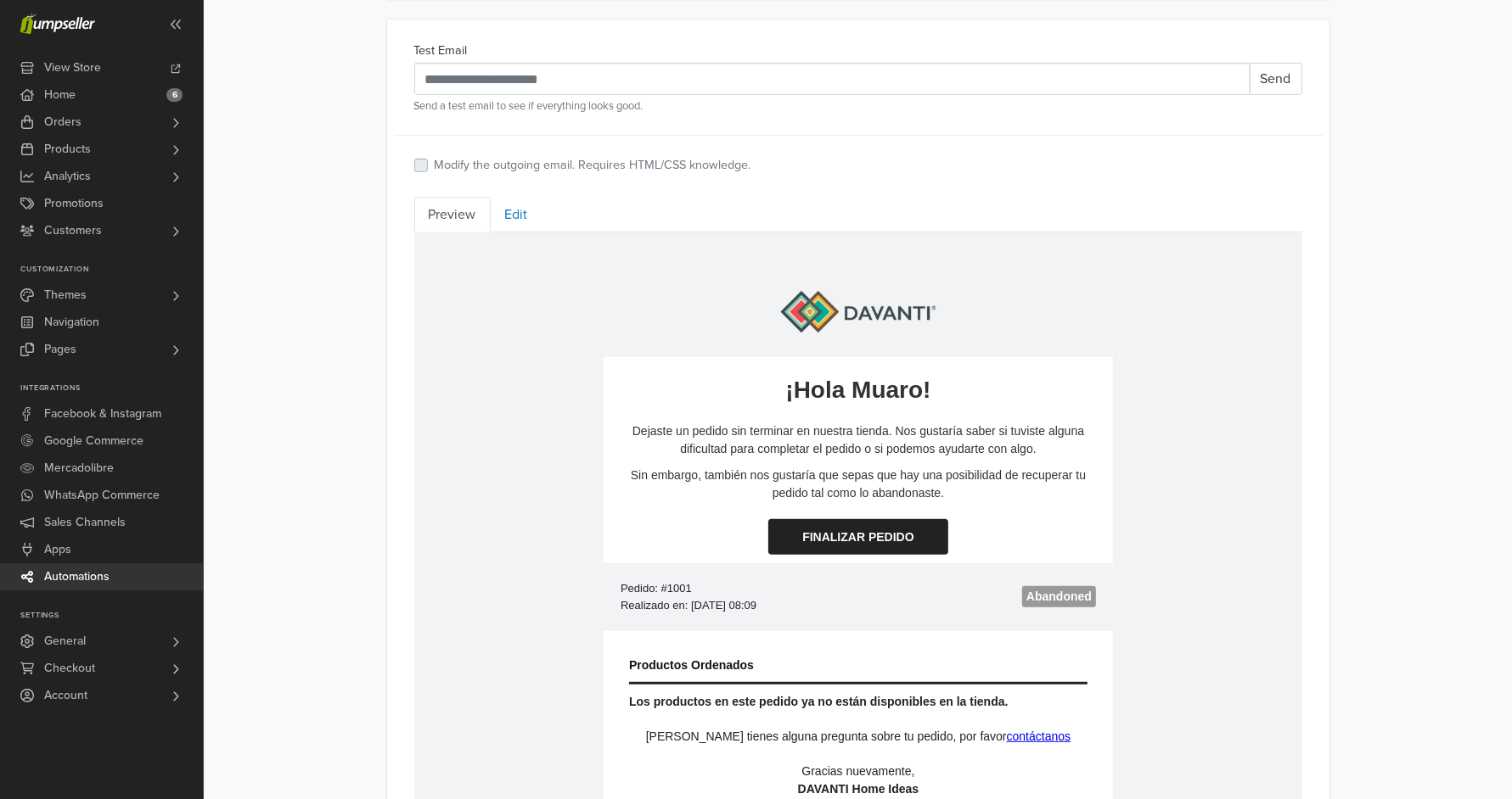
scroll to position [616, 0]
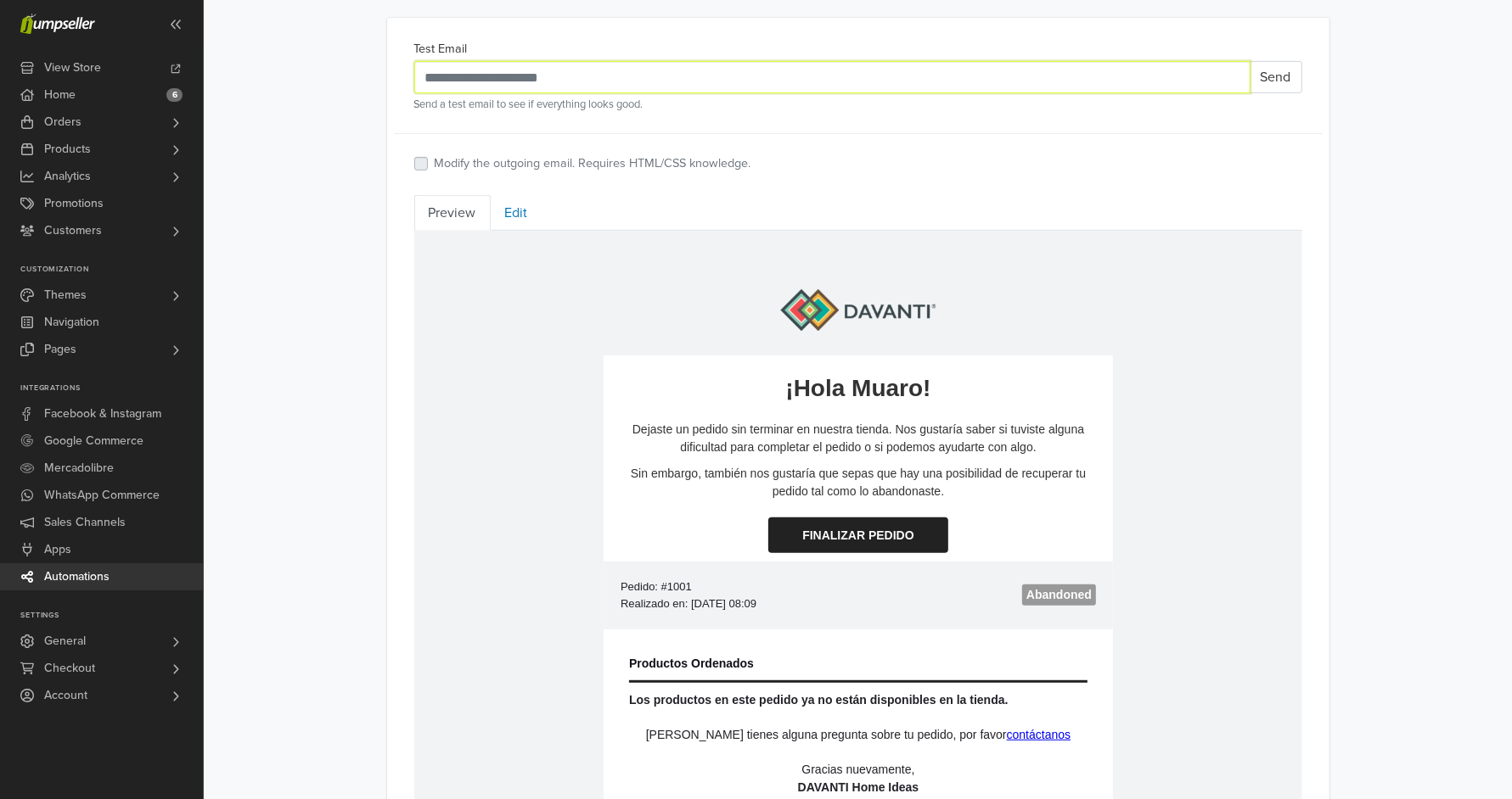
click at [613, 87] on input "Test Email" at bounding box center [833, 77] width 837 height 32
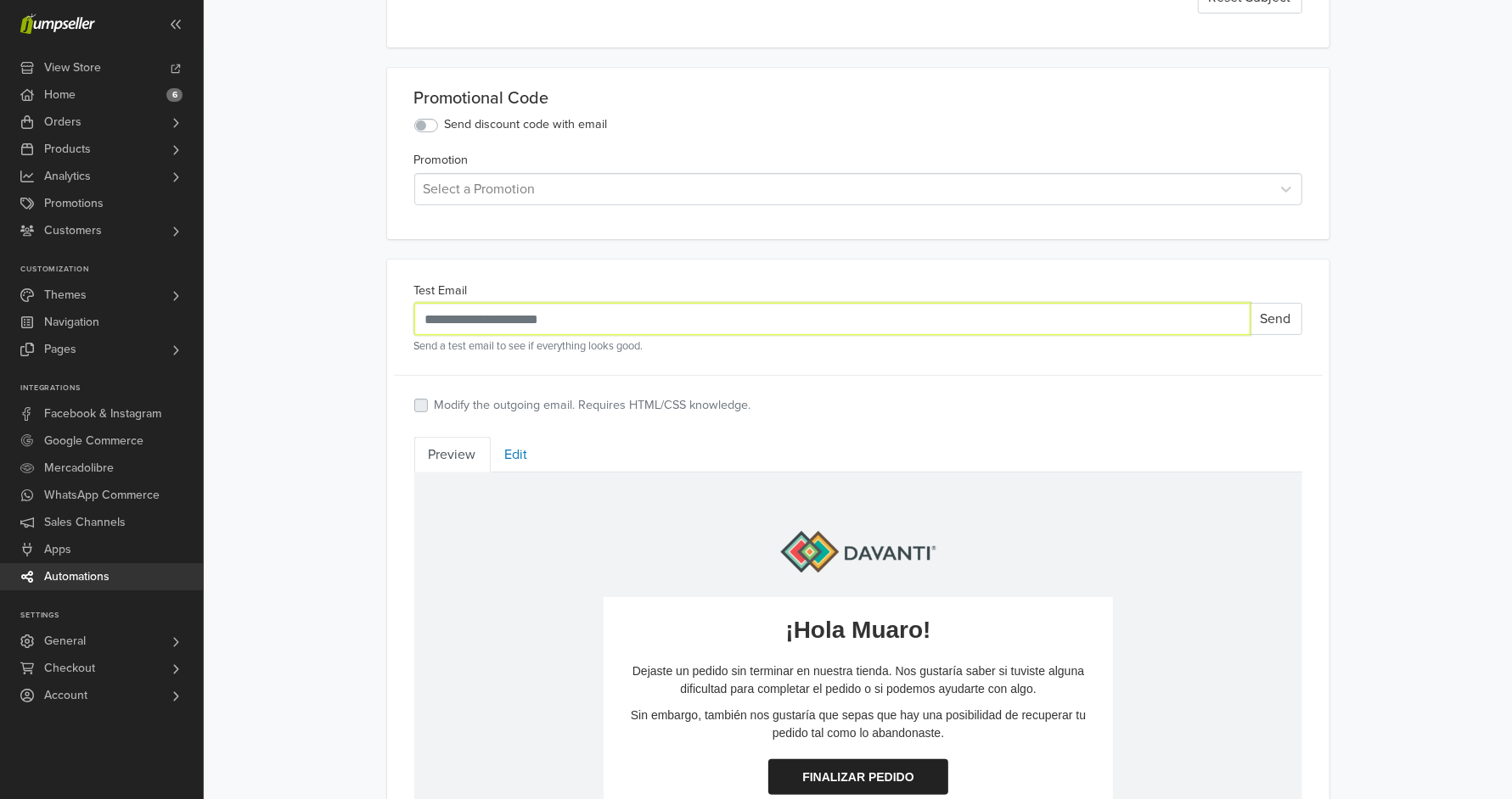
scroll to position [362, 0]
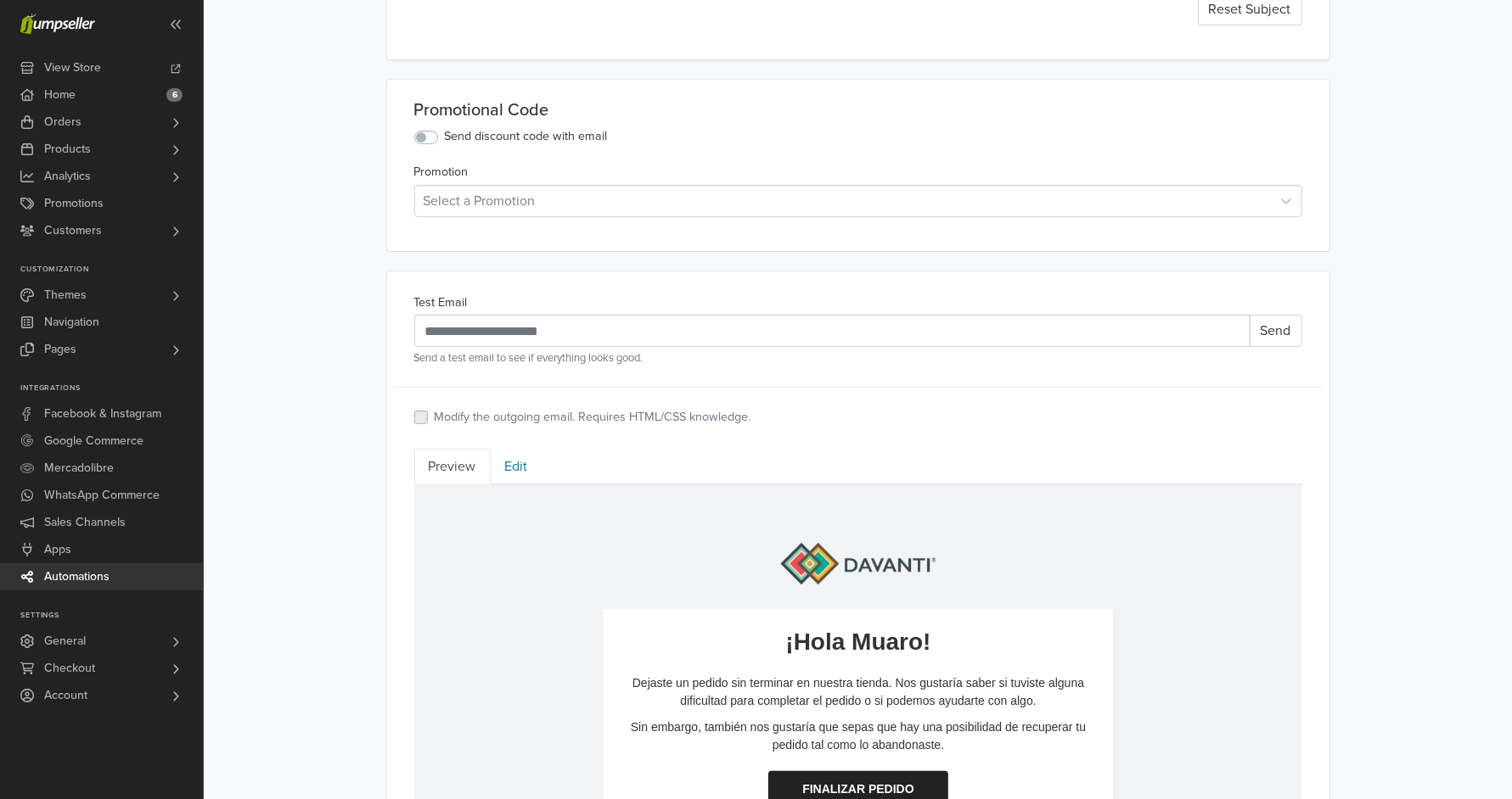
click at [533, 199] on div at bounding box center [842, 201] width 838 height 23
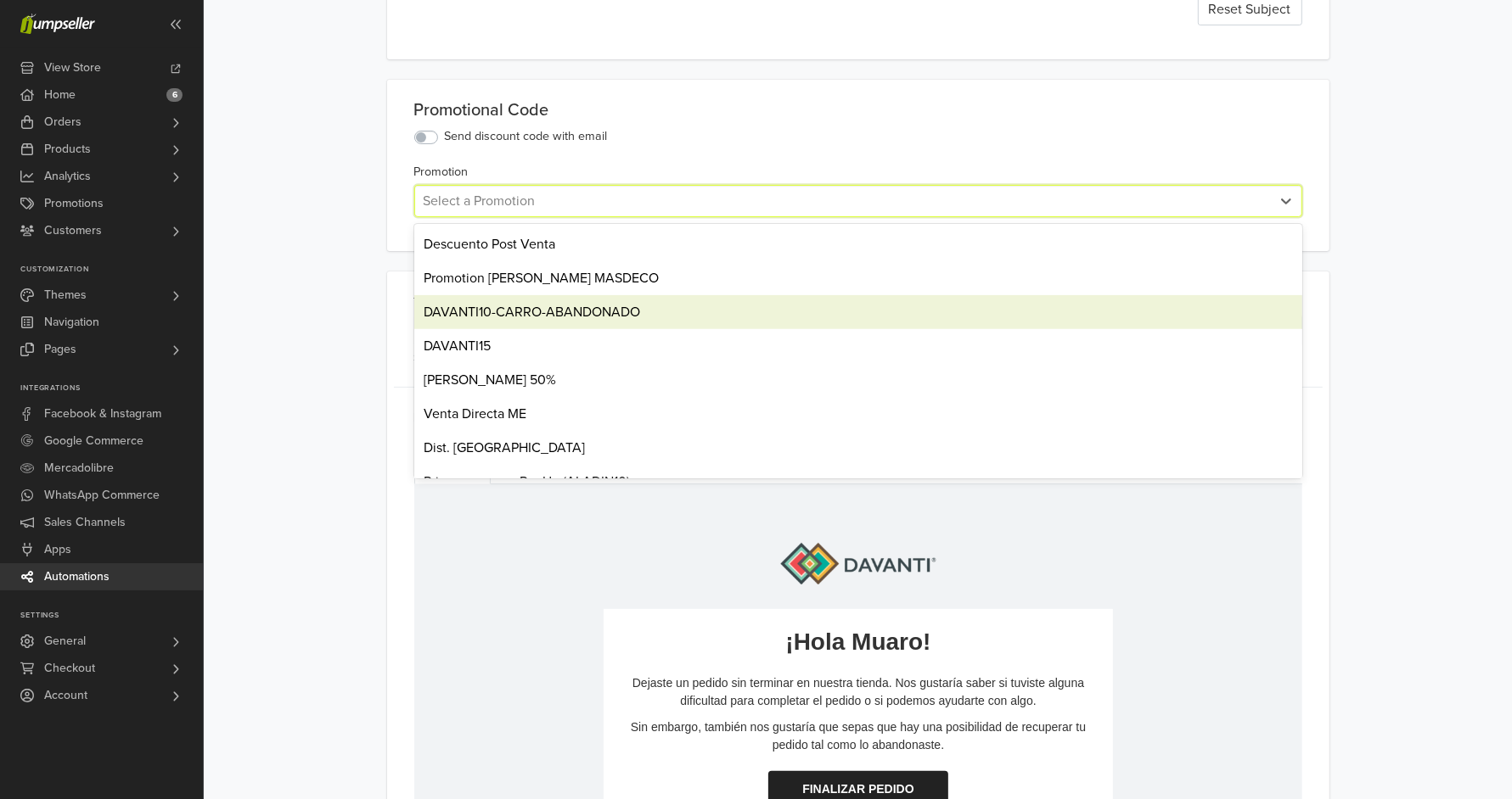
click at [515, 310] on div "DAVANTI10-CARRO-ABANDONADO" at bounding box center [859, 312] width 888 height 34
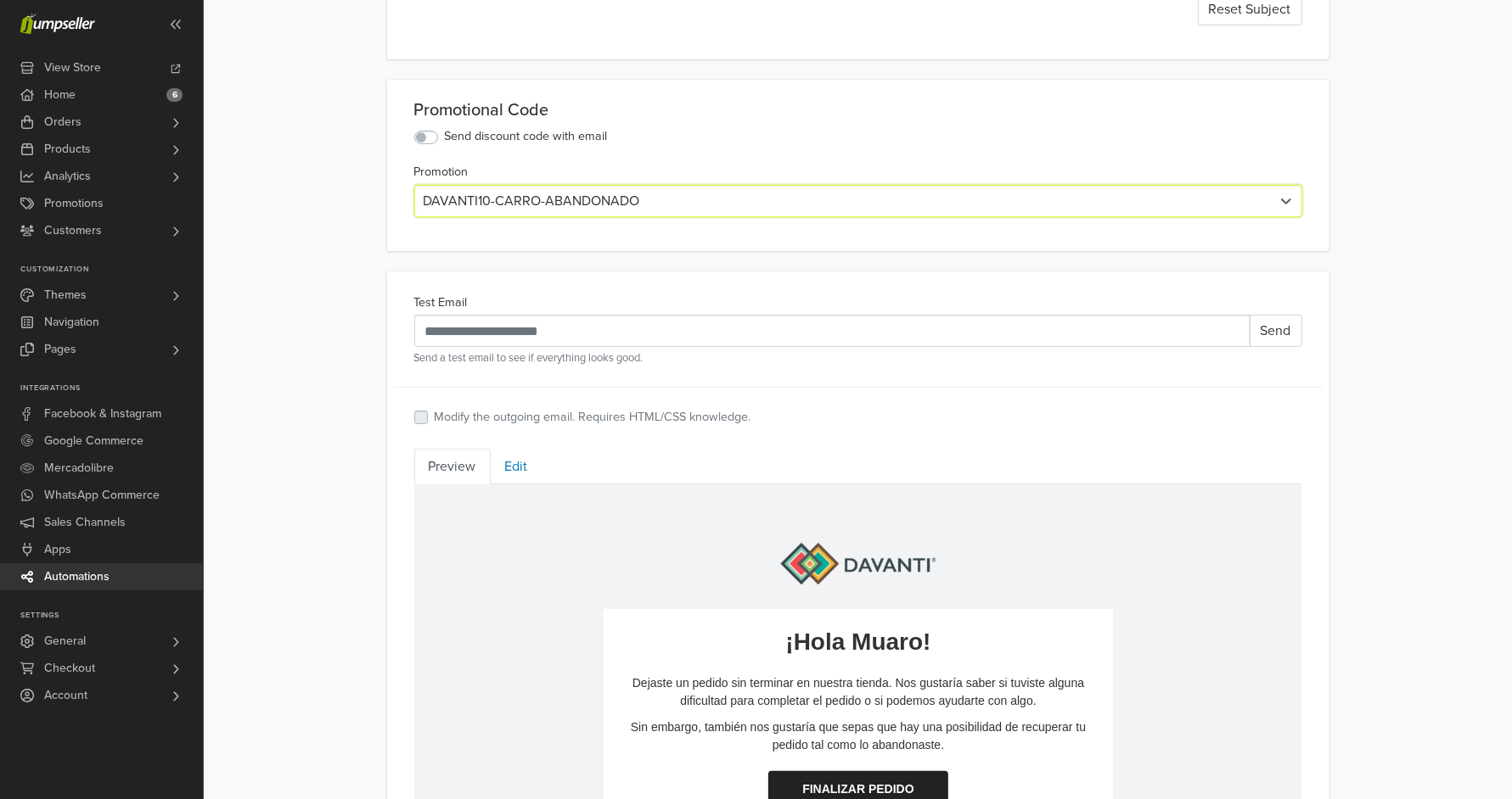
click at [382, 262] on main "**********" at bounding box center [859, 493] width 968 height 1487
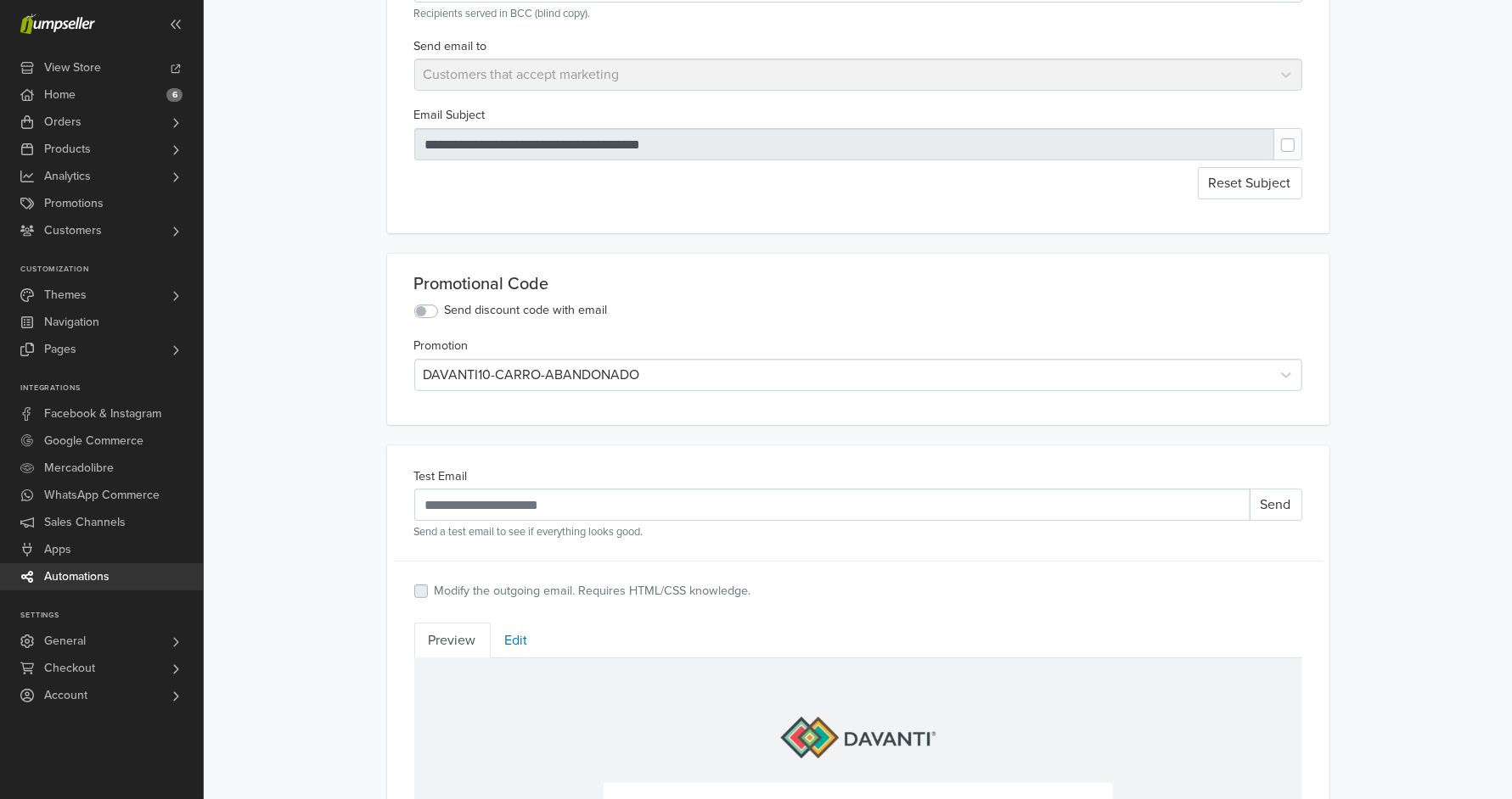
scroll to position [0, 0]
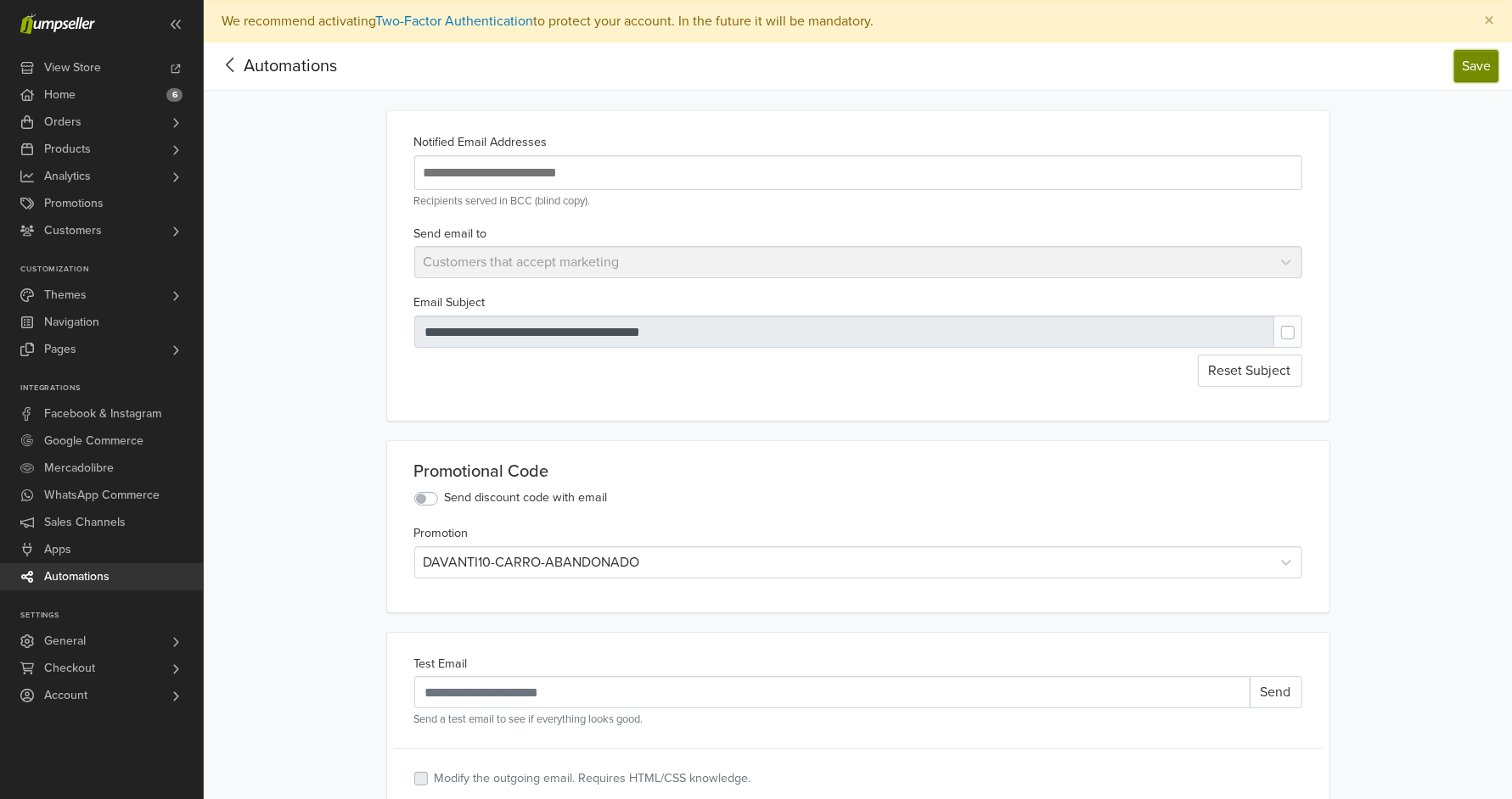
click at [1492, 62] on button "Save" at bounding box center [1476, 65] width 44 height 32
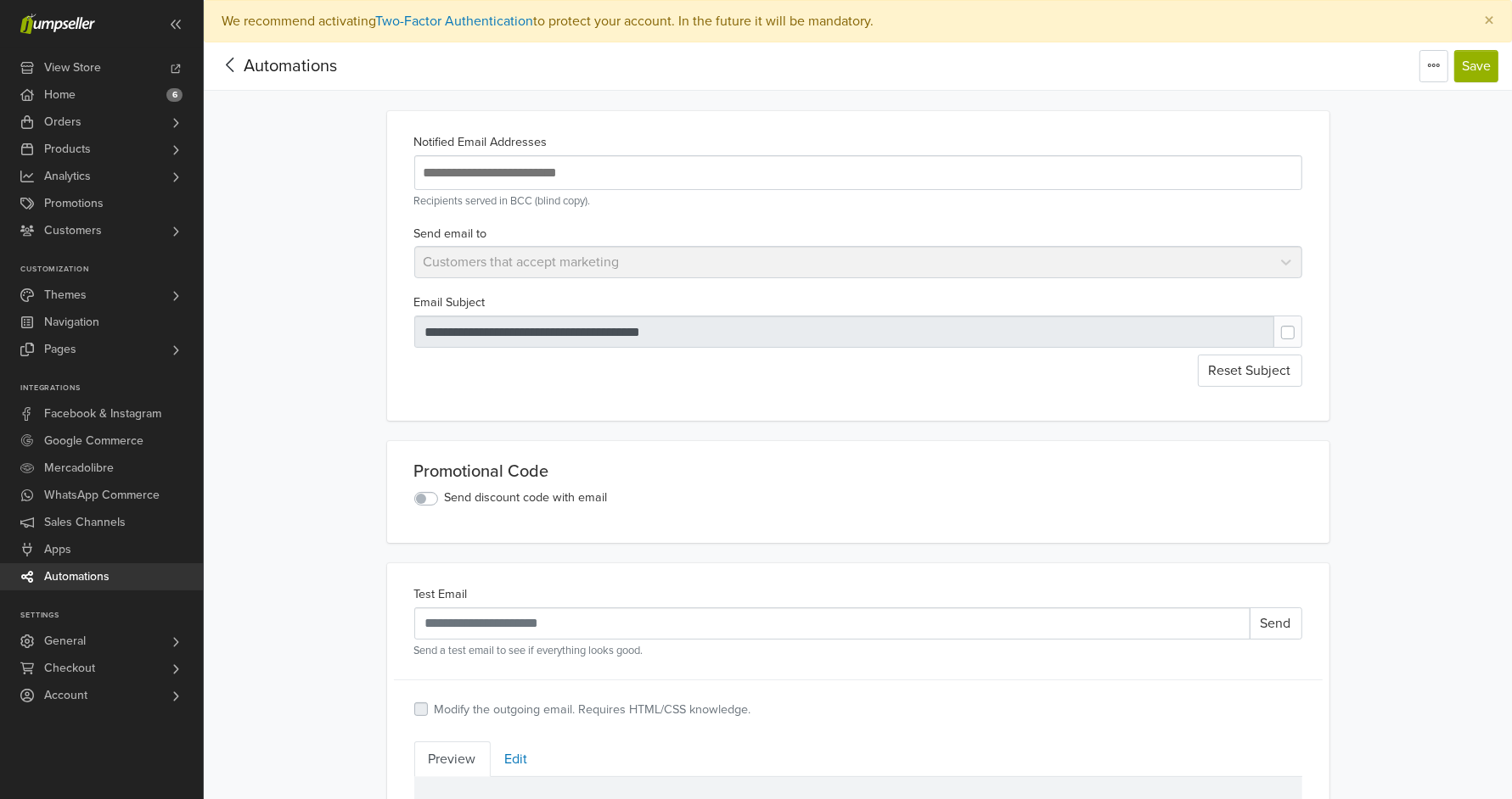
click at [287, 75] on span "Automations" at bounding box center [291, 65] width 94 height 20
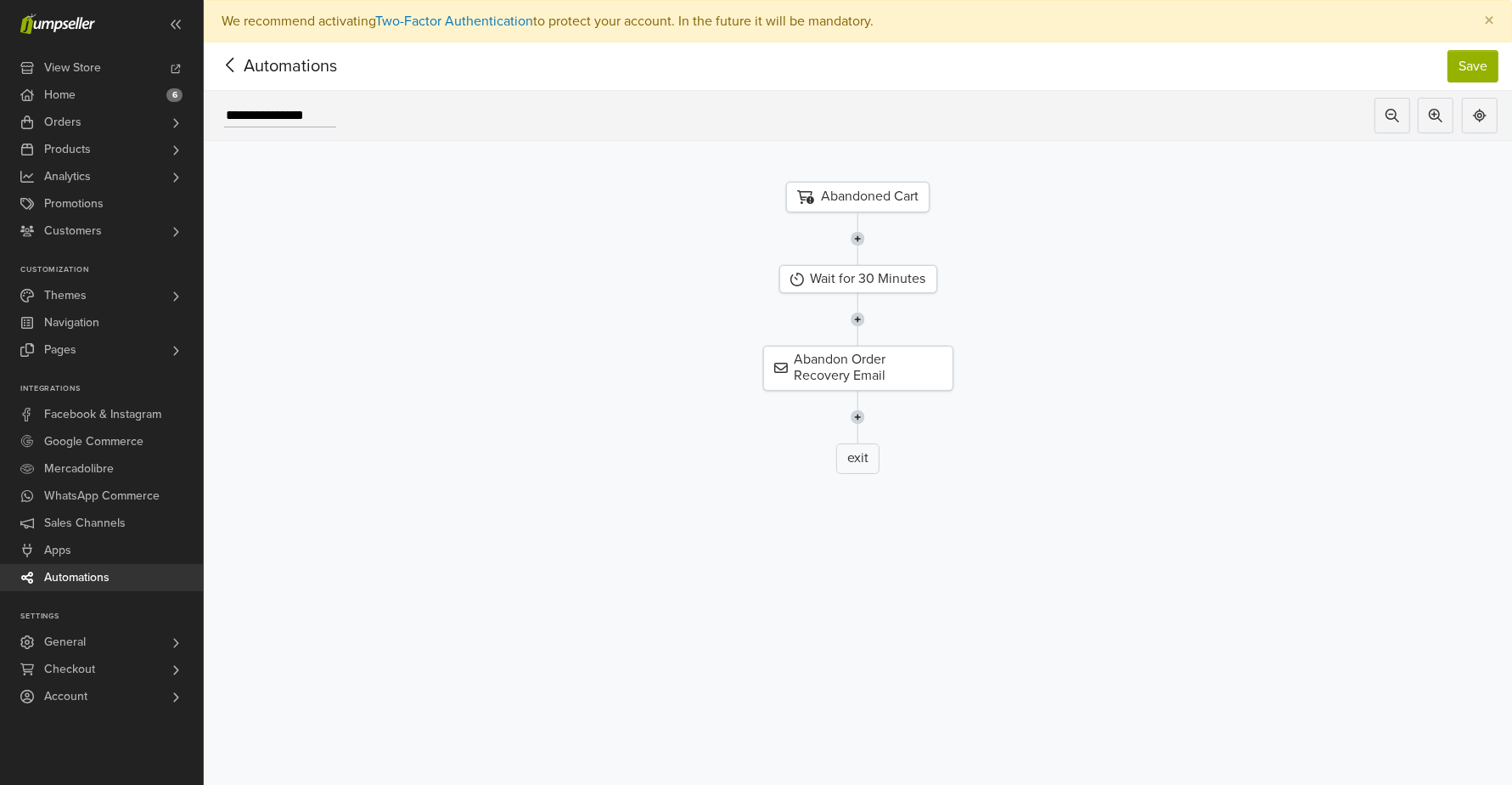
click at [862, 187] on div "Abandoned Cart" at bounding box center [858, 196] width 143 height 30
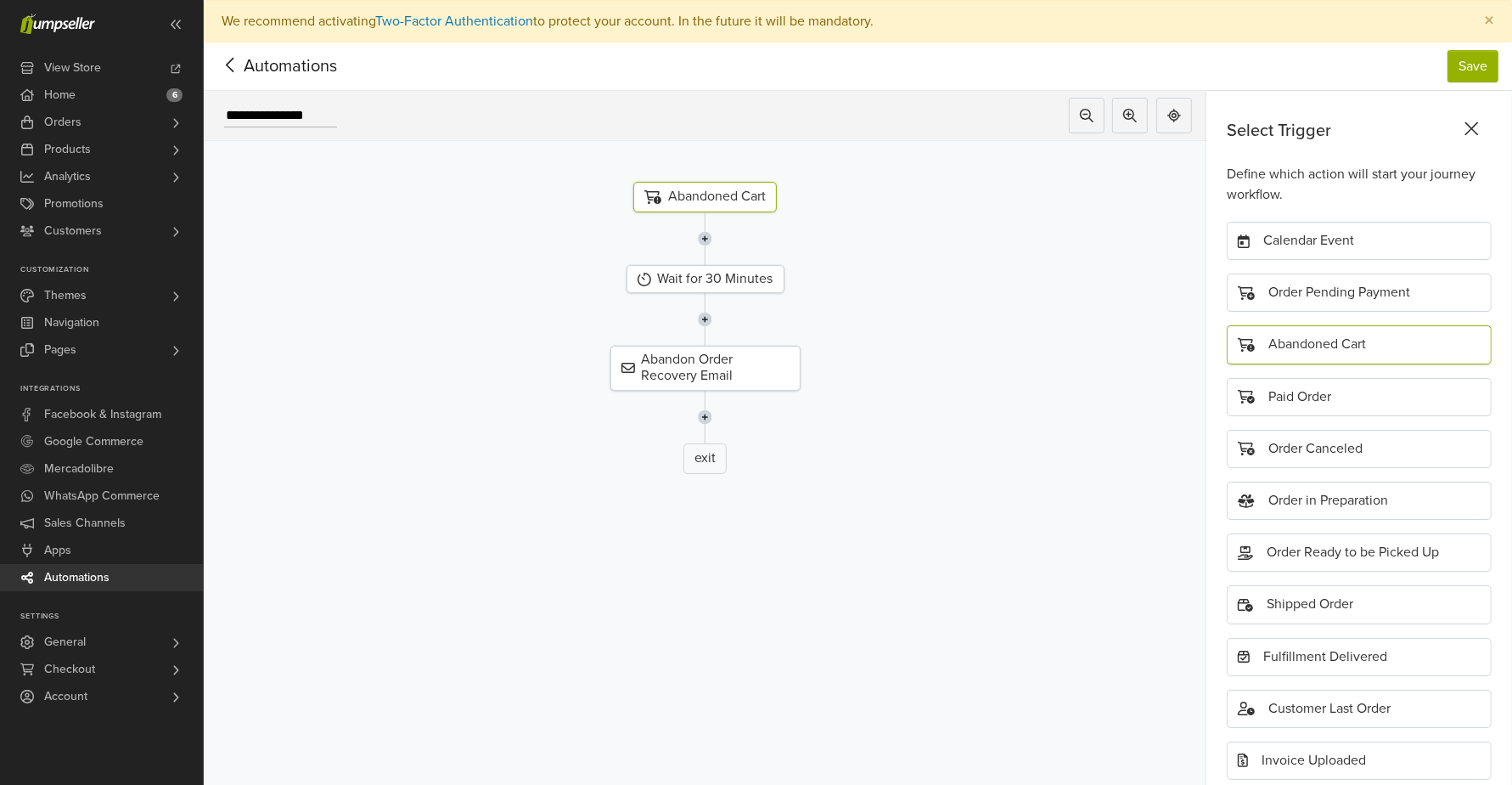
click at [702, 198] on div "Abandoned Cart" at bounding box center [705, 196] width 143 height 30
click at [674, 355] on div "Abandon Order Recovery Email" at bounding box center [705, 367] width 190 height 44
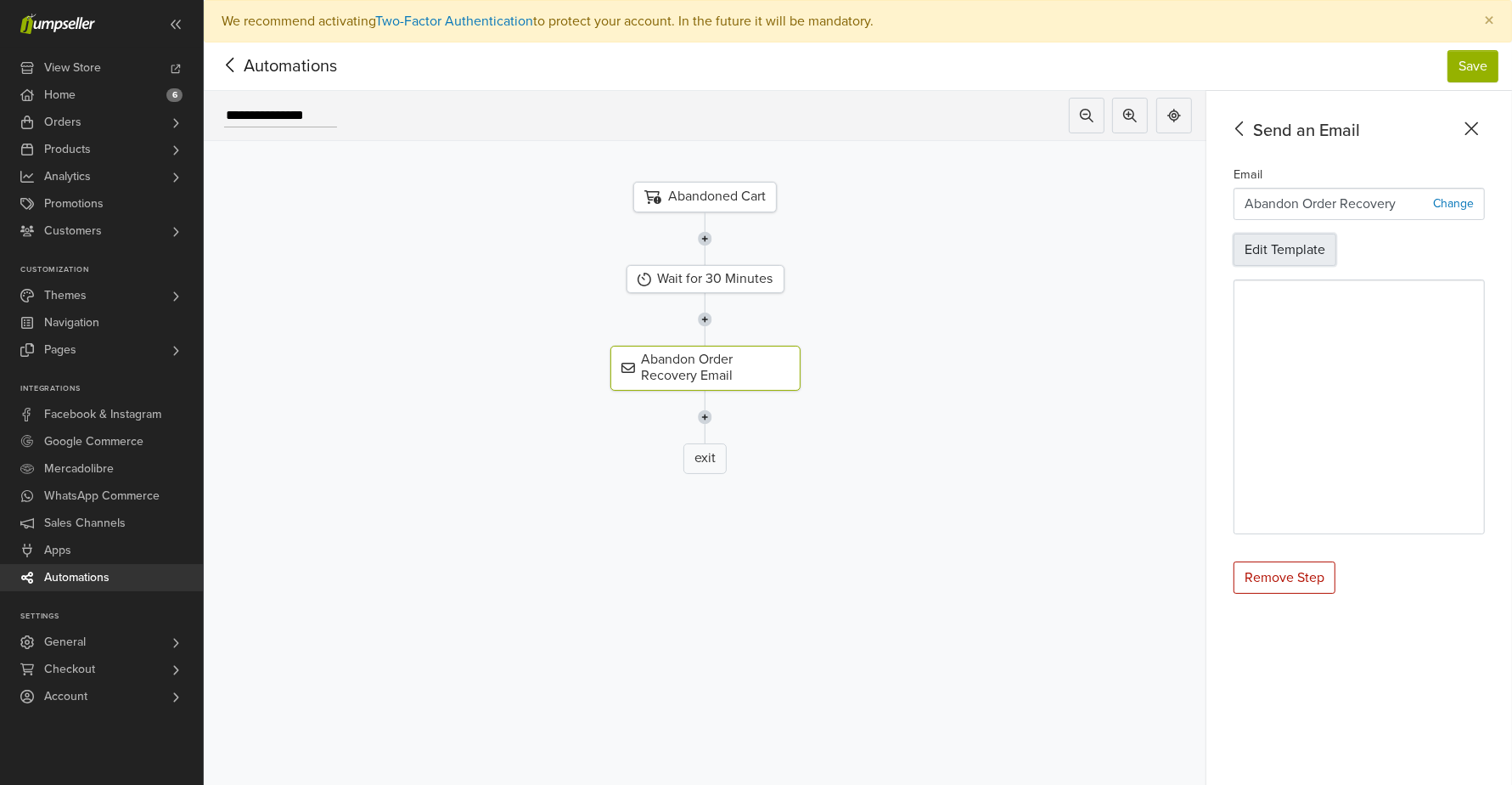
click at [1326, 244] on button "Edit Template" at bounding box center [1285, 249] width 102 height 32
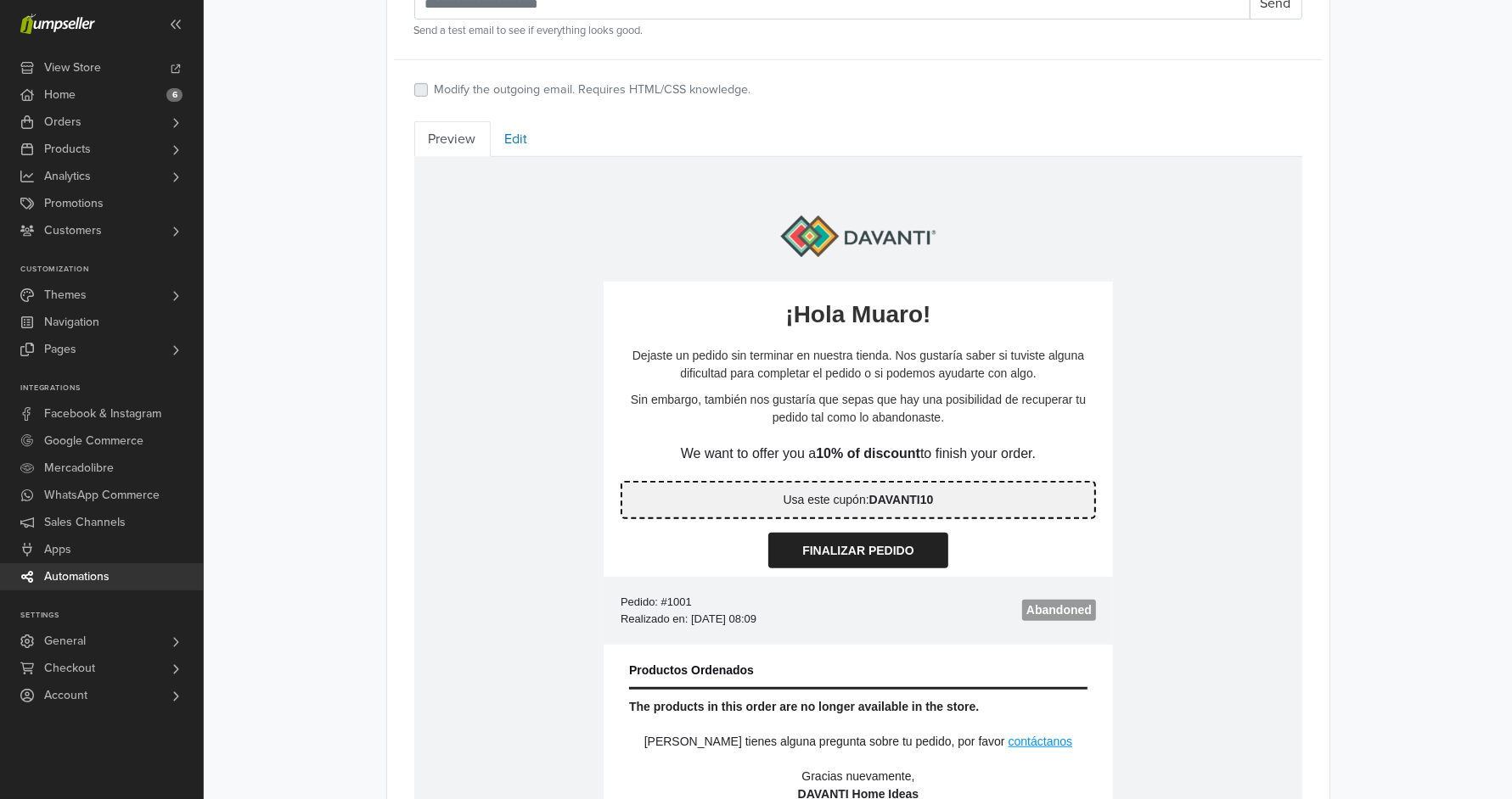
scroll to position [696, 0]
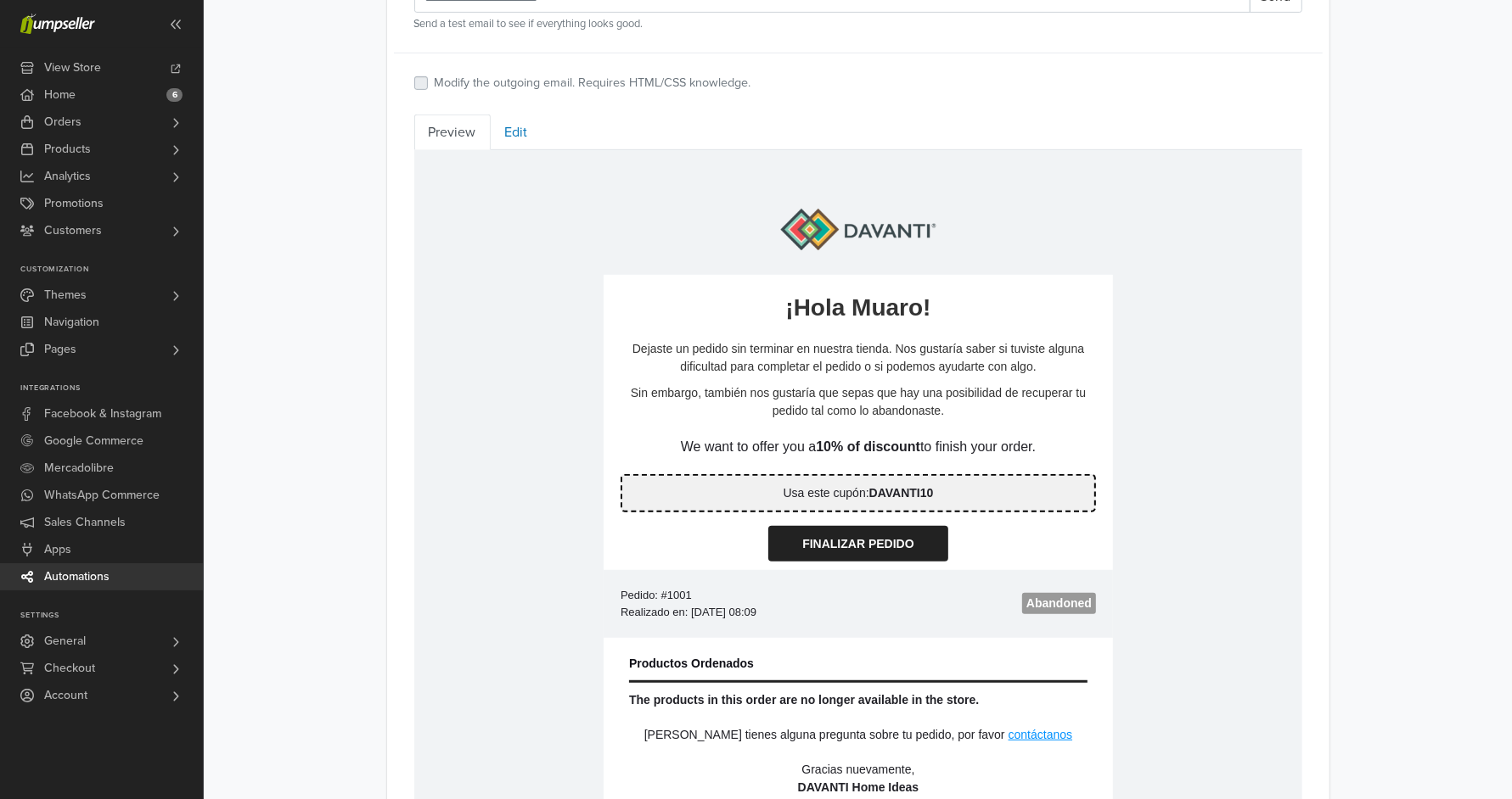
click at [808, 443] on p "We want to offer you a 10% of discount to finish your order." at bounding box center [857, 447] width 475 height 20
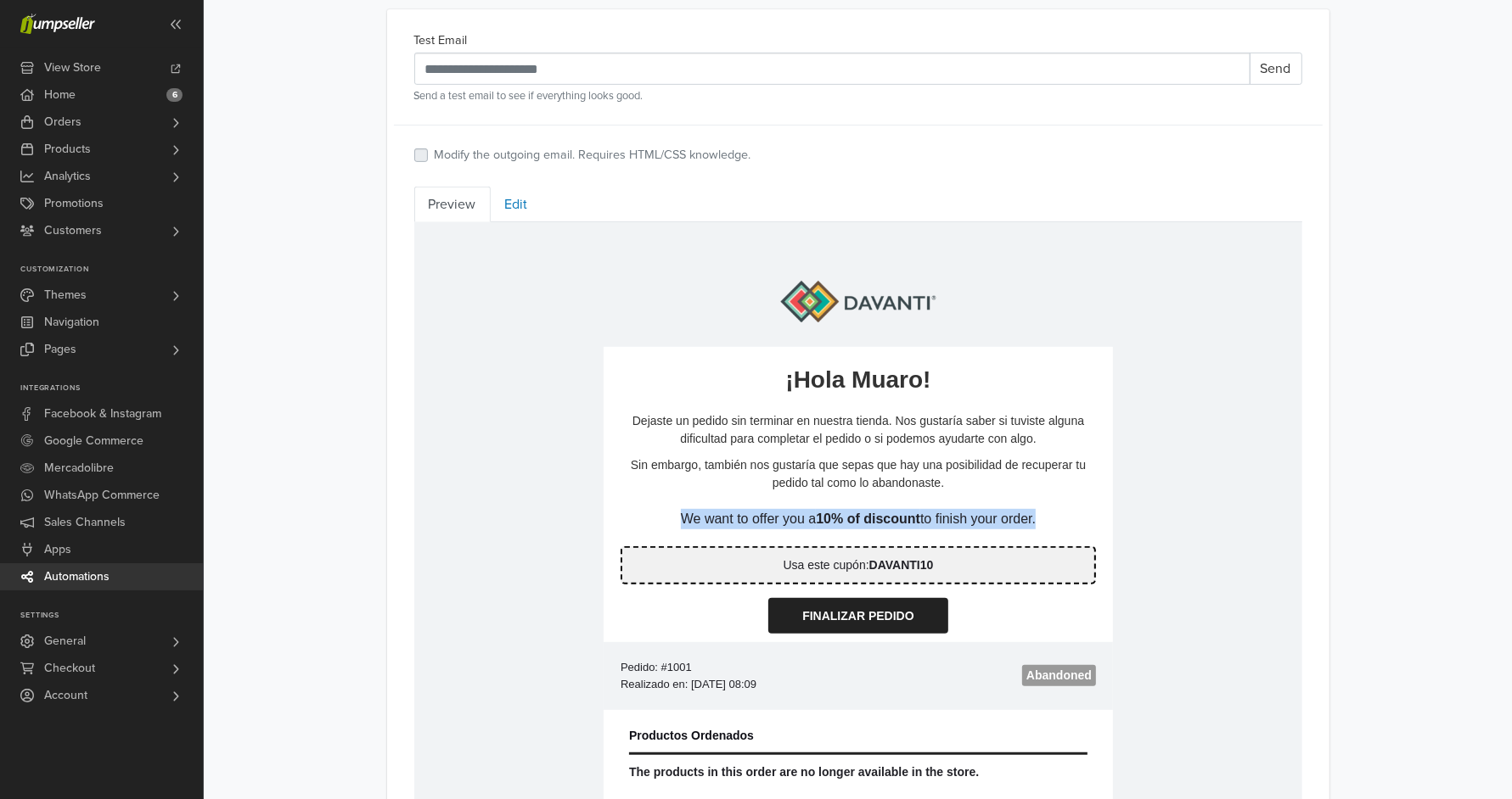
scroll to position [616, 0]
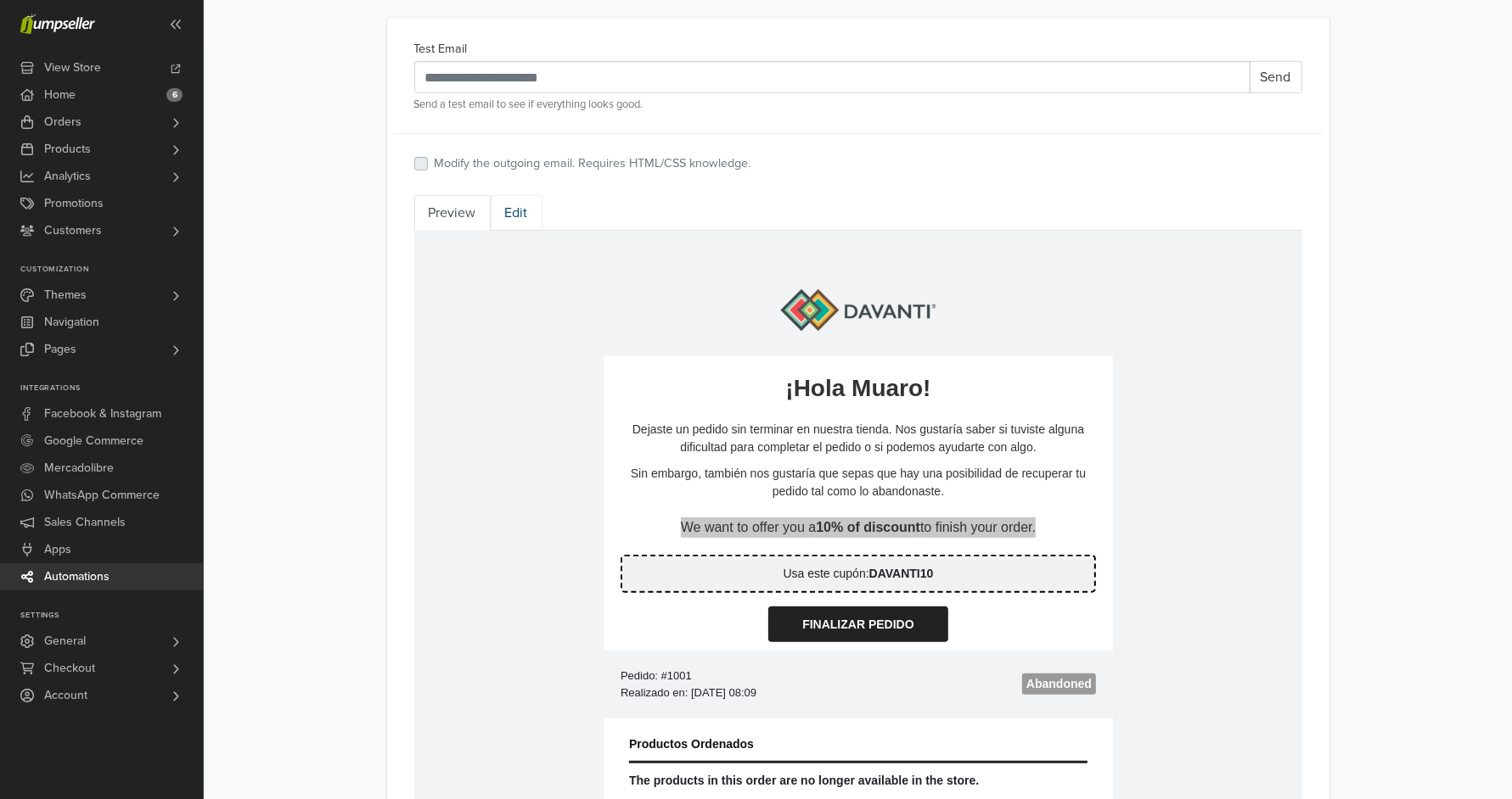
click at [512, 206] on link "Edit" at bounding box center [516, 213] width 52 height 36
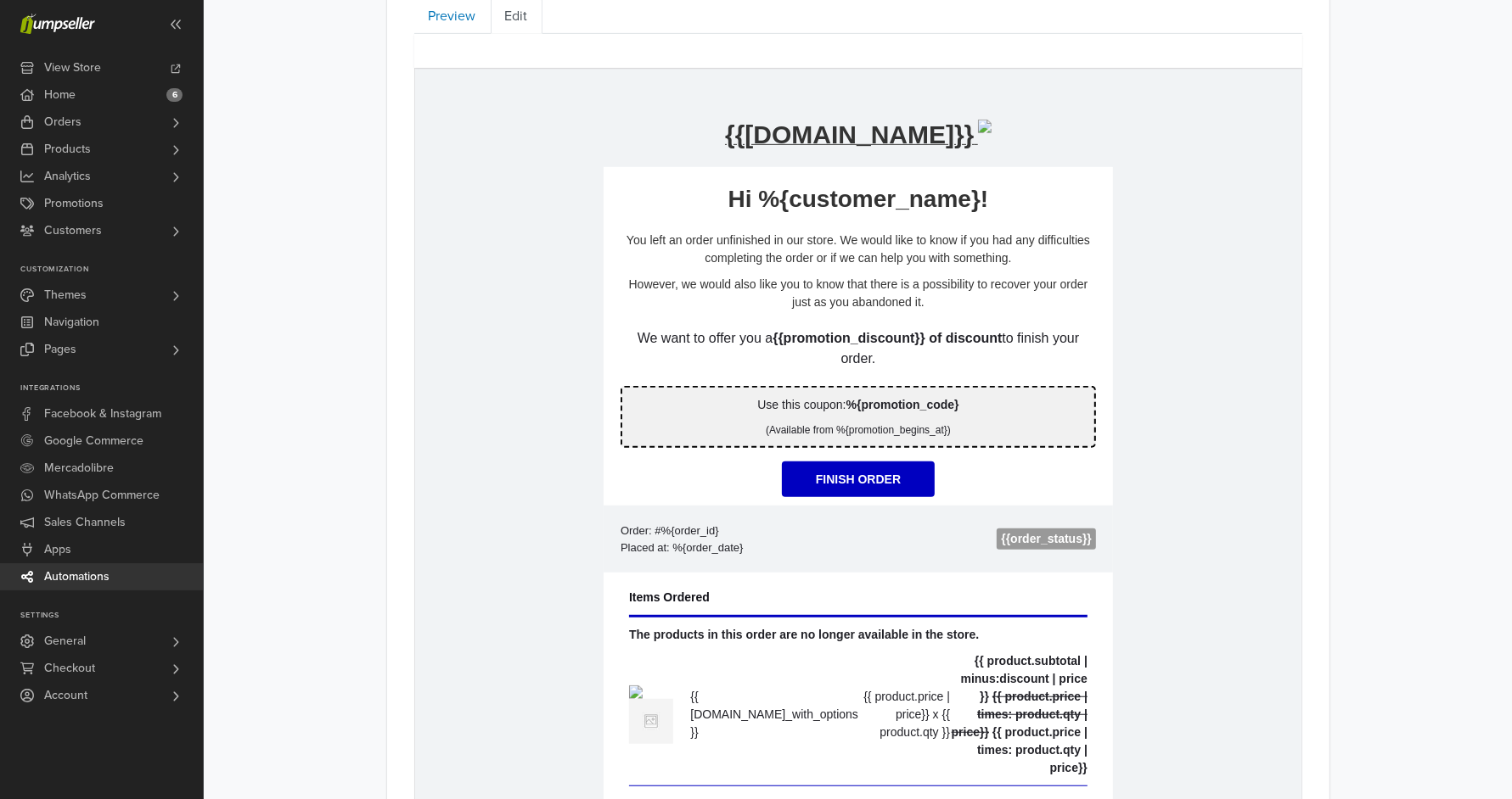
scroll to position [813, 0]
click at [724, 325] on td "hidden text You left an order unfinished in our store. We would like to know if…" at bounding box center [858, 270] width 510 height 114
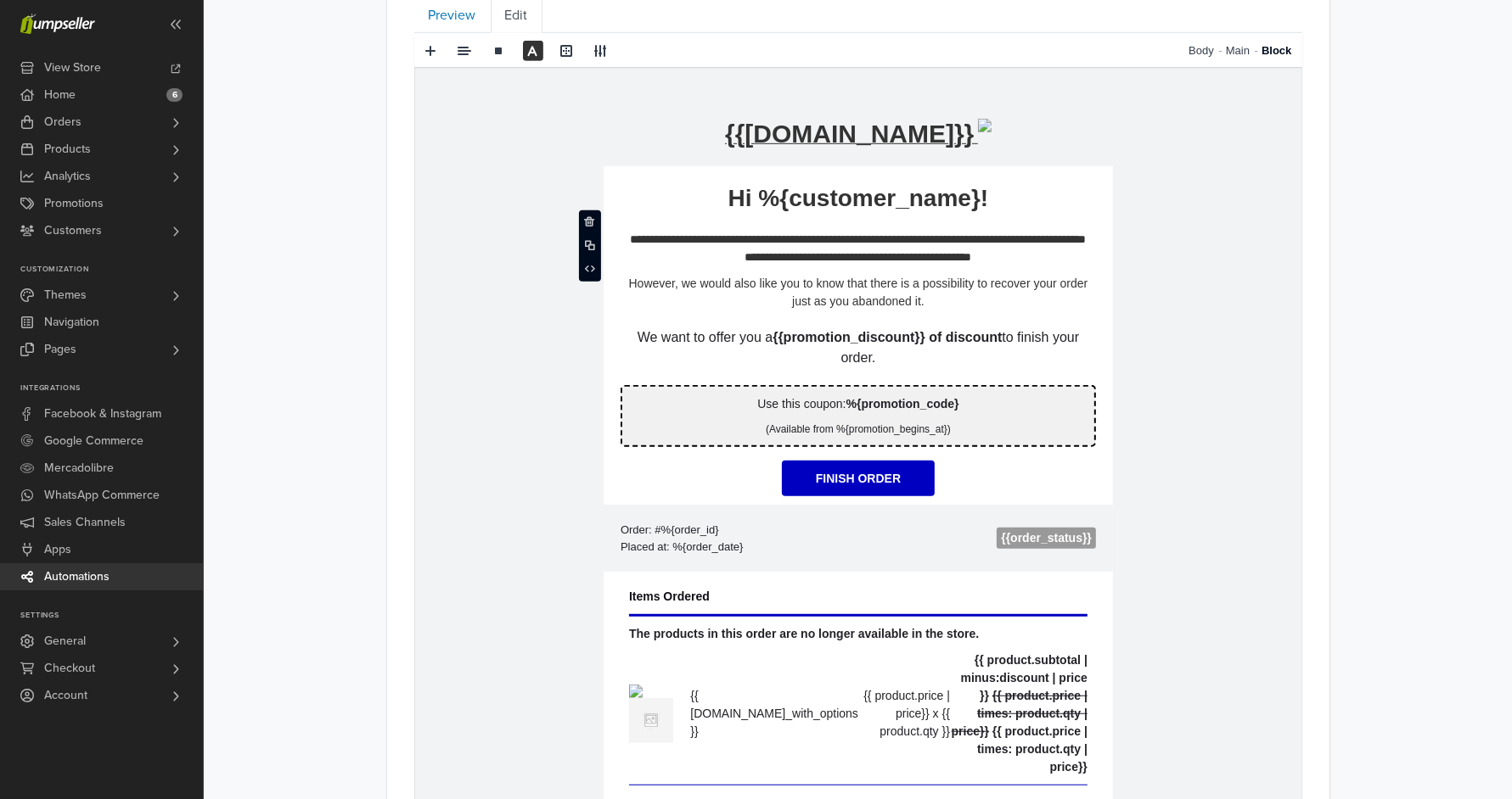
click at [721, 340] on p "We want to offer you a {{promotion_discount}} of discount to finish your order." at bounding box center [857, 348] width 475 height 41
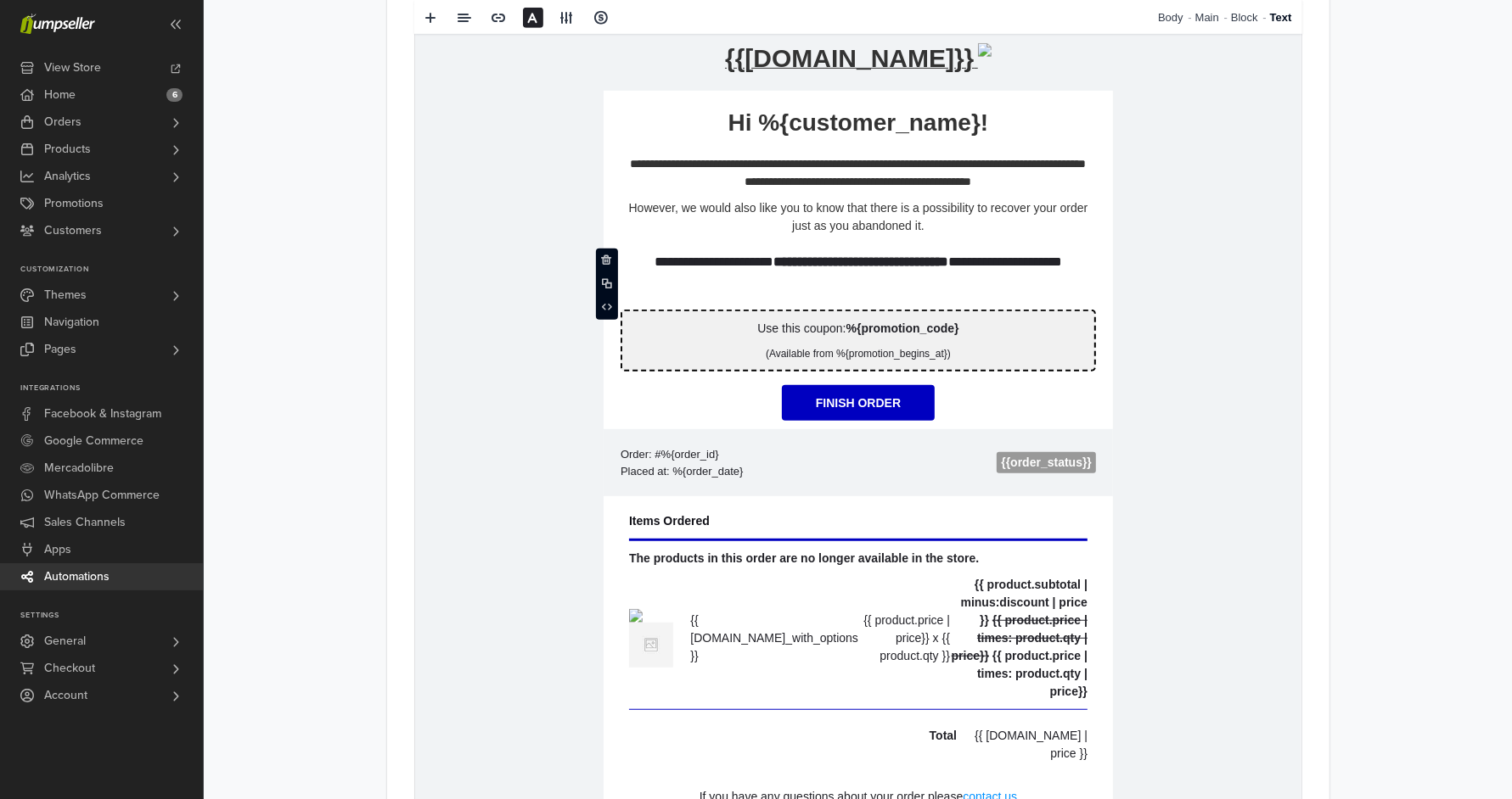
scroll to position [1164, 0]
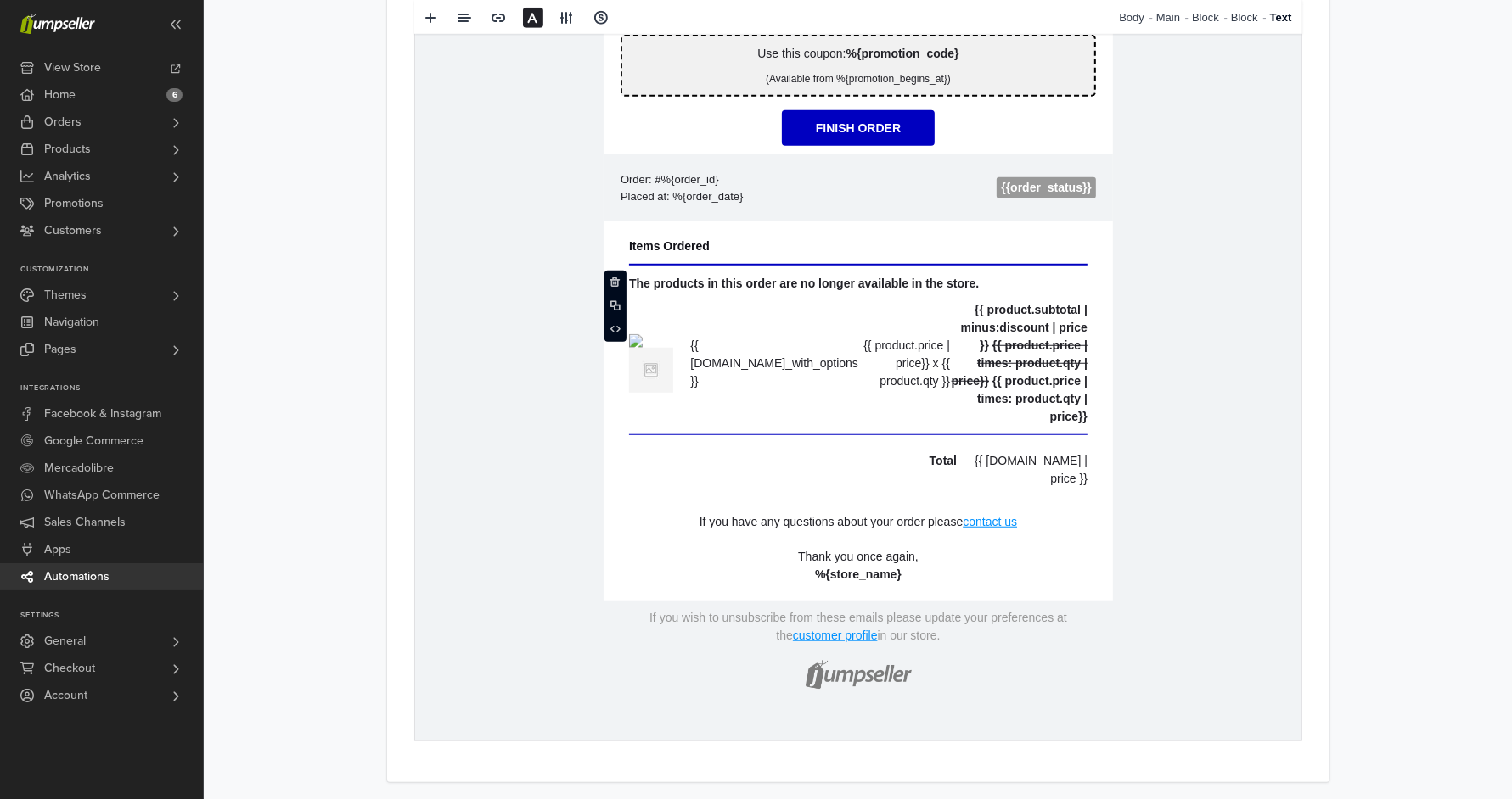
click at [838, 285] on re-text "The products in this order are no longer available in the store." at bounding box center [803, 284] width 349 height 14
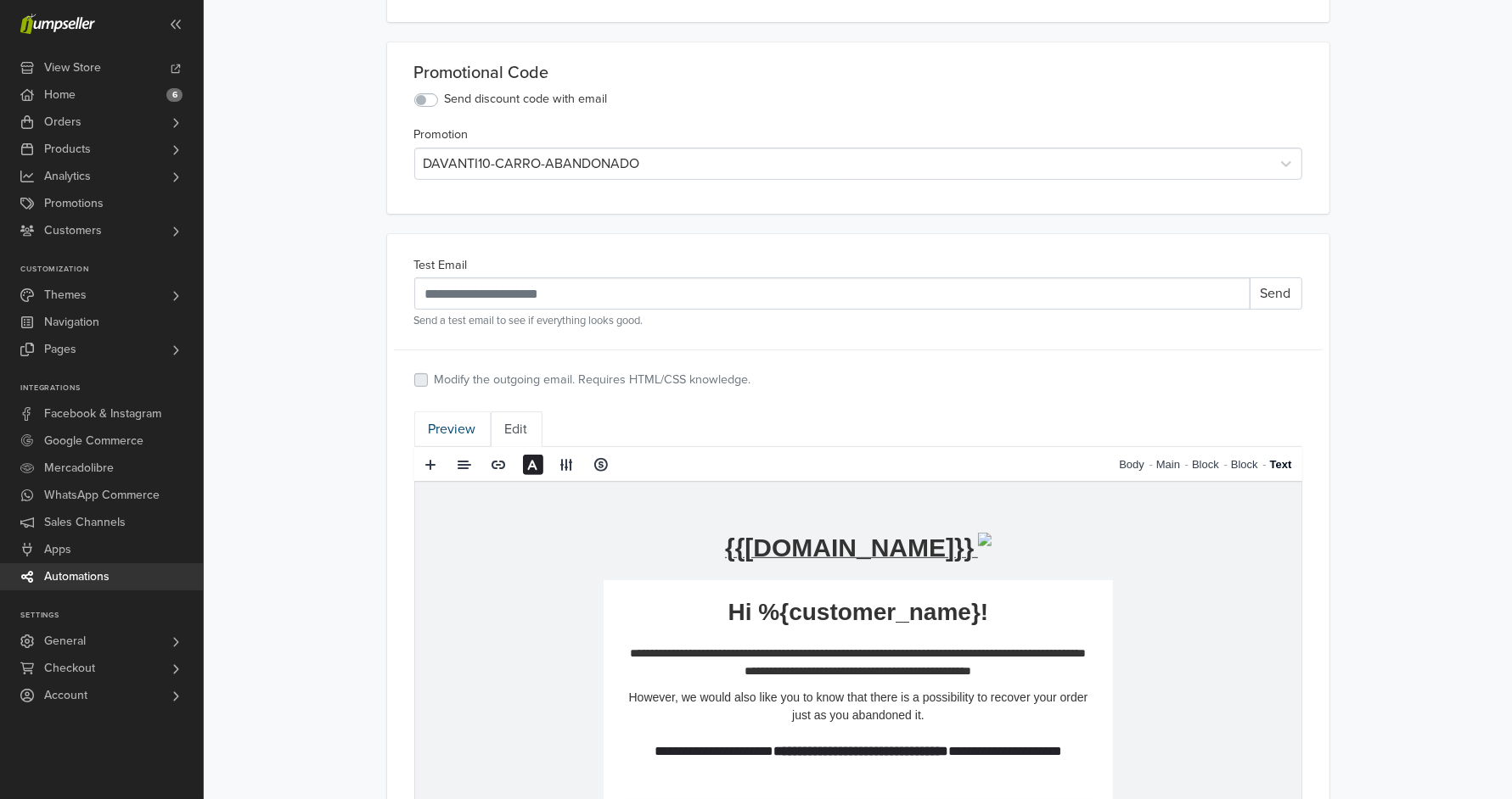
scroll to position [405, 0]
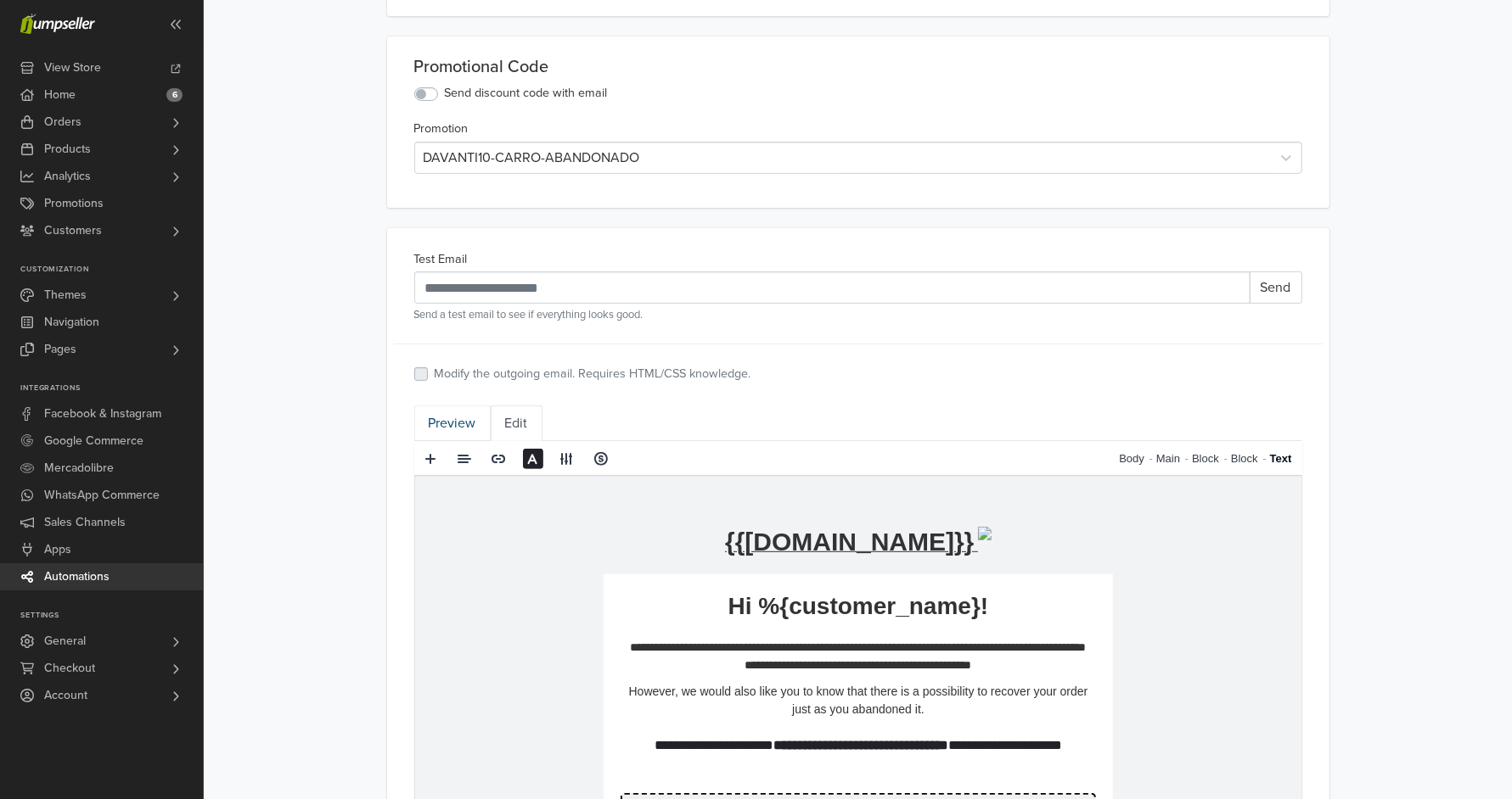
click at [437, 419] on link "Preview" at bounding box center [453, 423] width 76 height 36
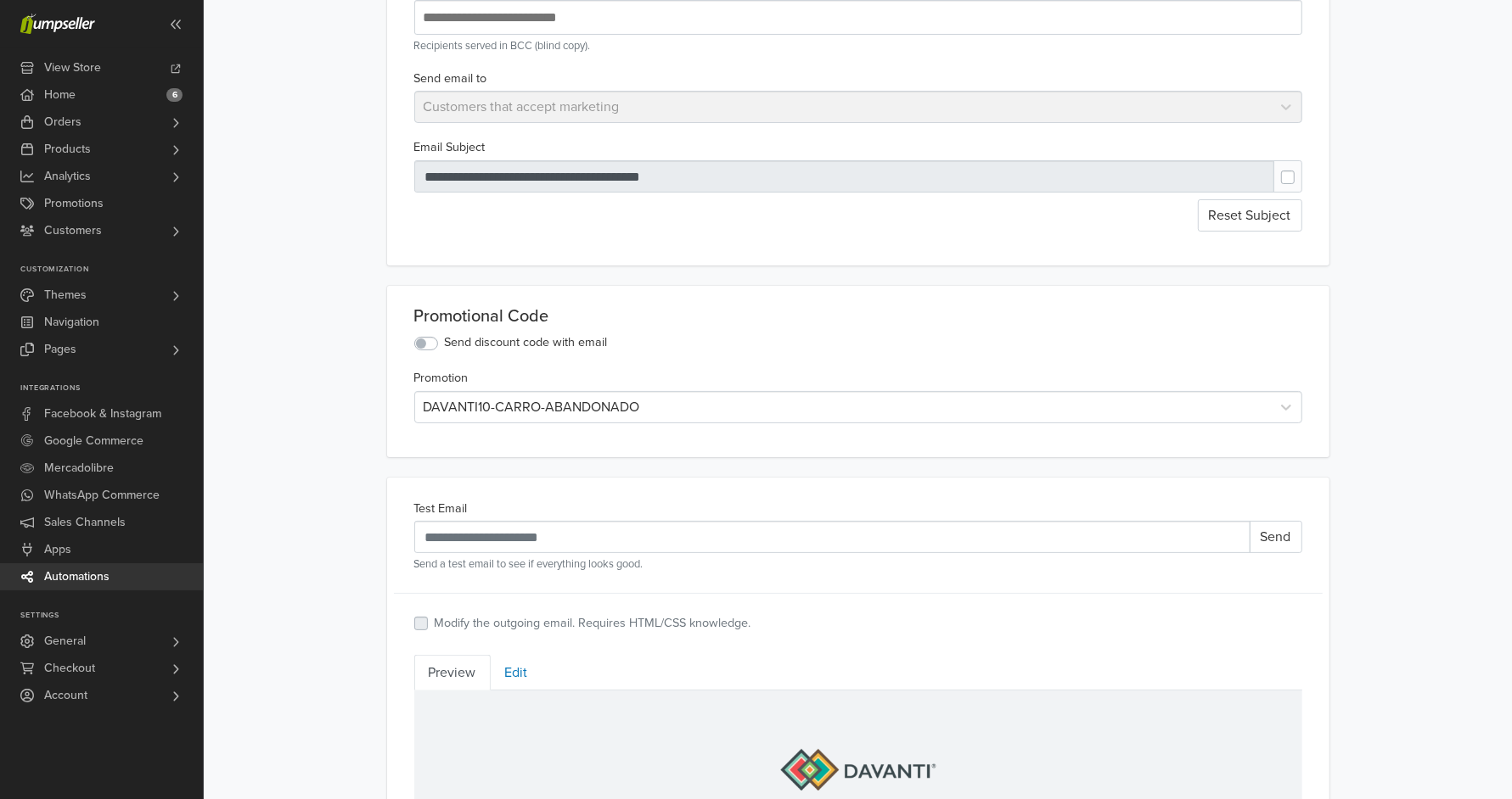
scroll to position [0, 0]
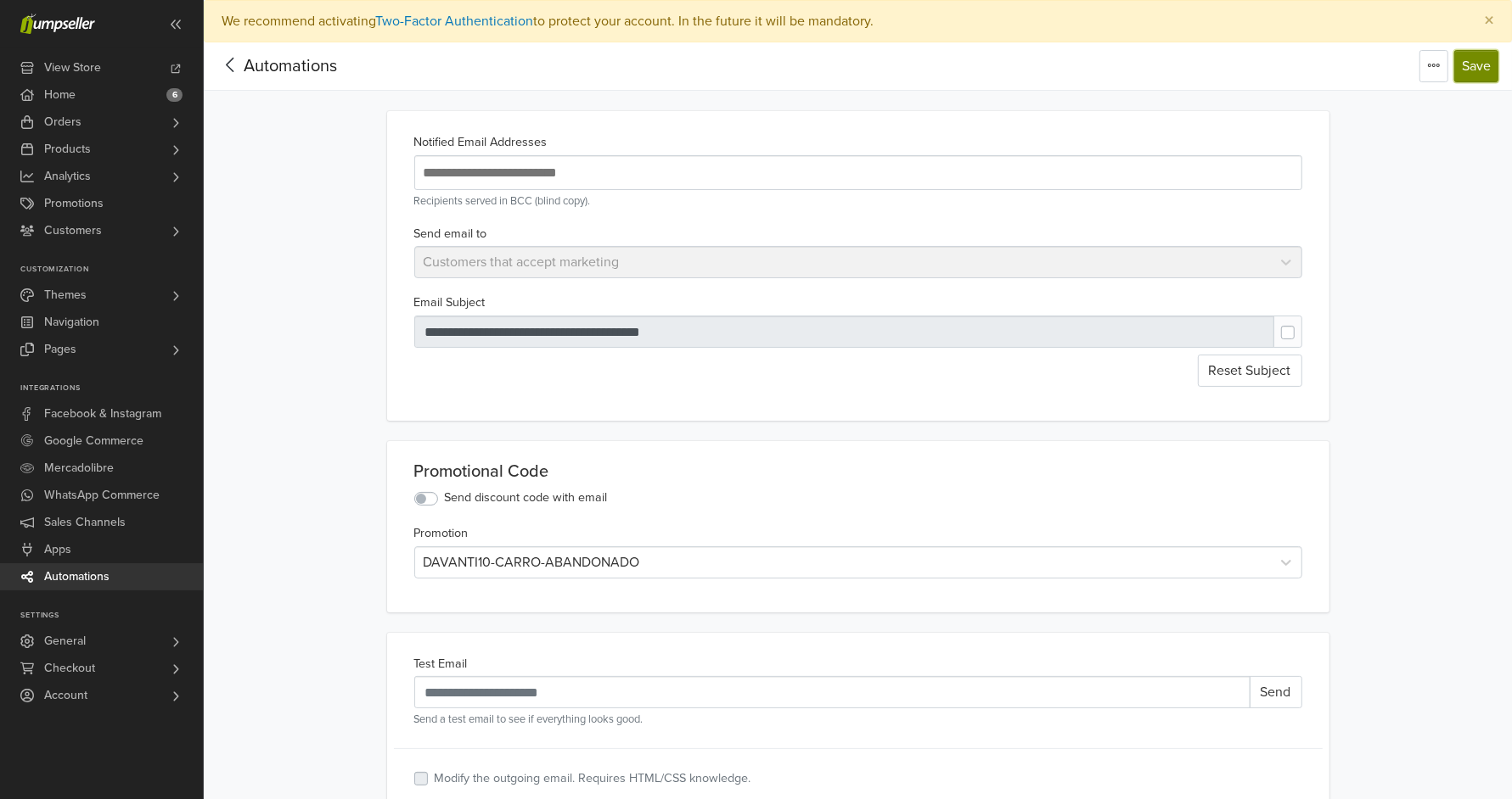
click at [1481, 60] on button "Save" at bounding box center [1476, 65] width 44 height 32
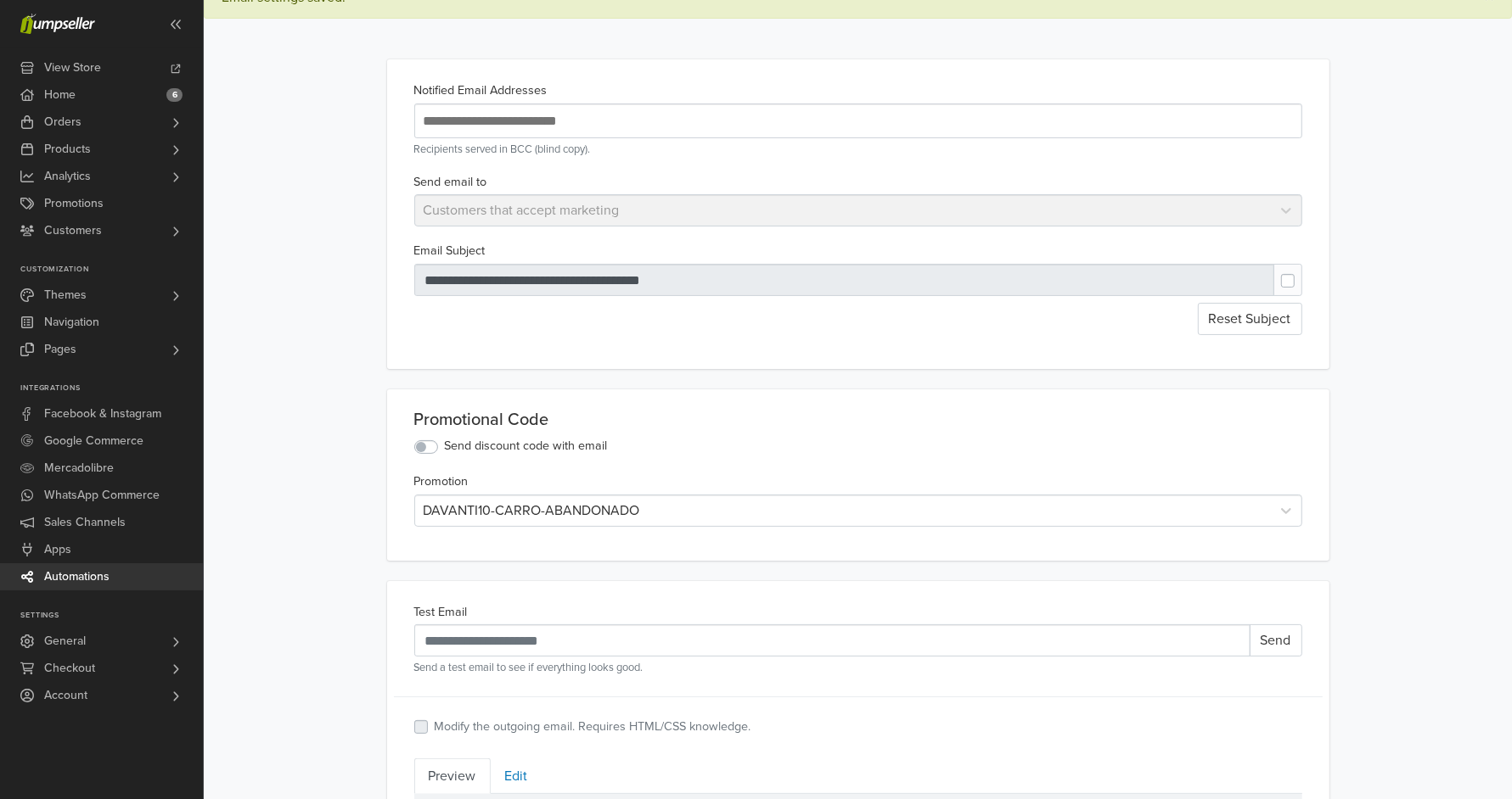
scroll to position [117, 0]
click at [795, 189] on div "Send email to Customers that accept marketing" at bounding box center [859, 196] width 902 height 56
click at [777, 219] on div "Send email to Customers that accept marketing" at bounding box center [859, 196] width 902 height 56
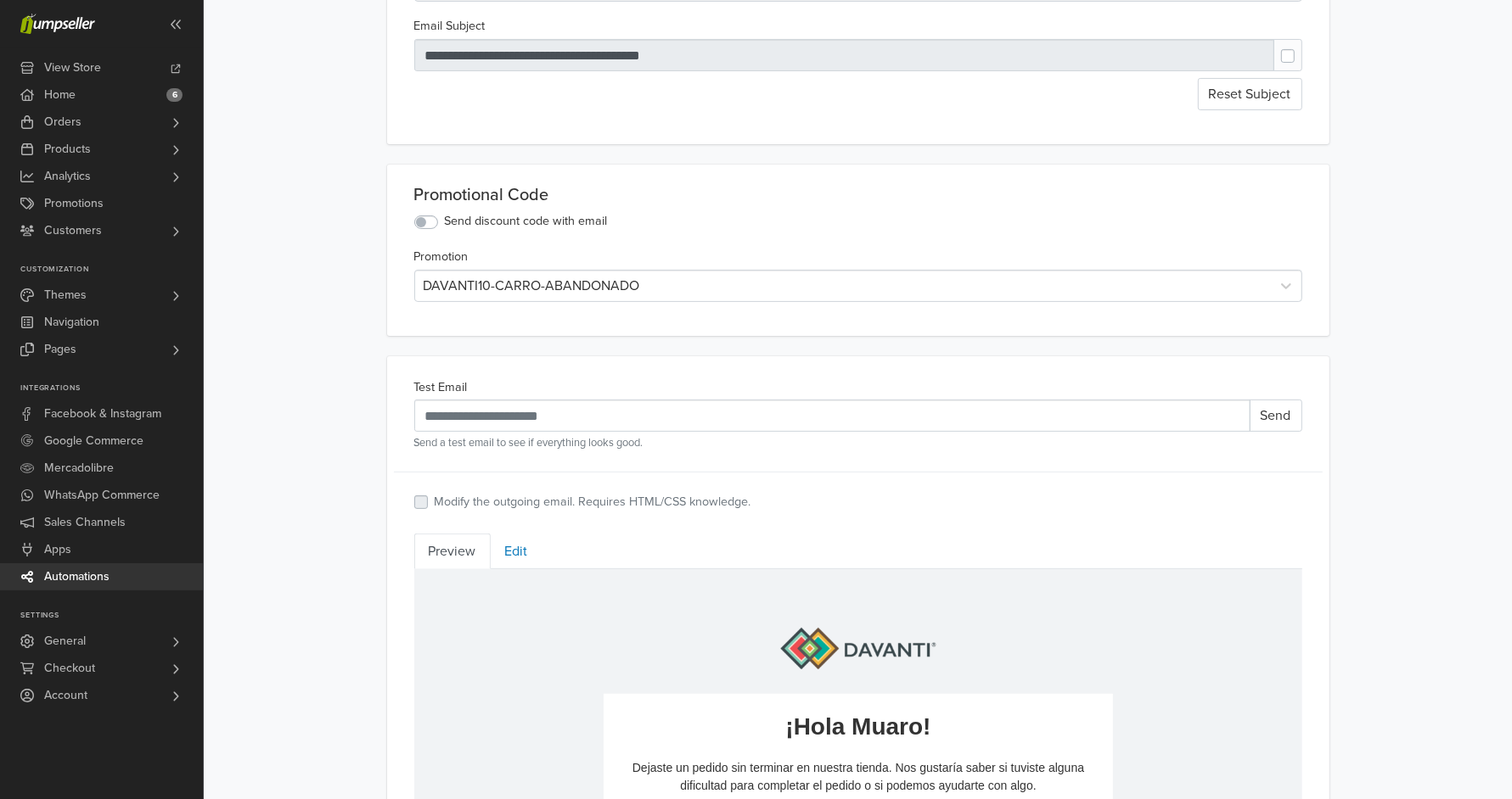
scroll to position [340, 0]
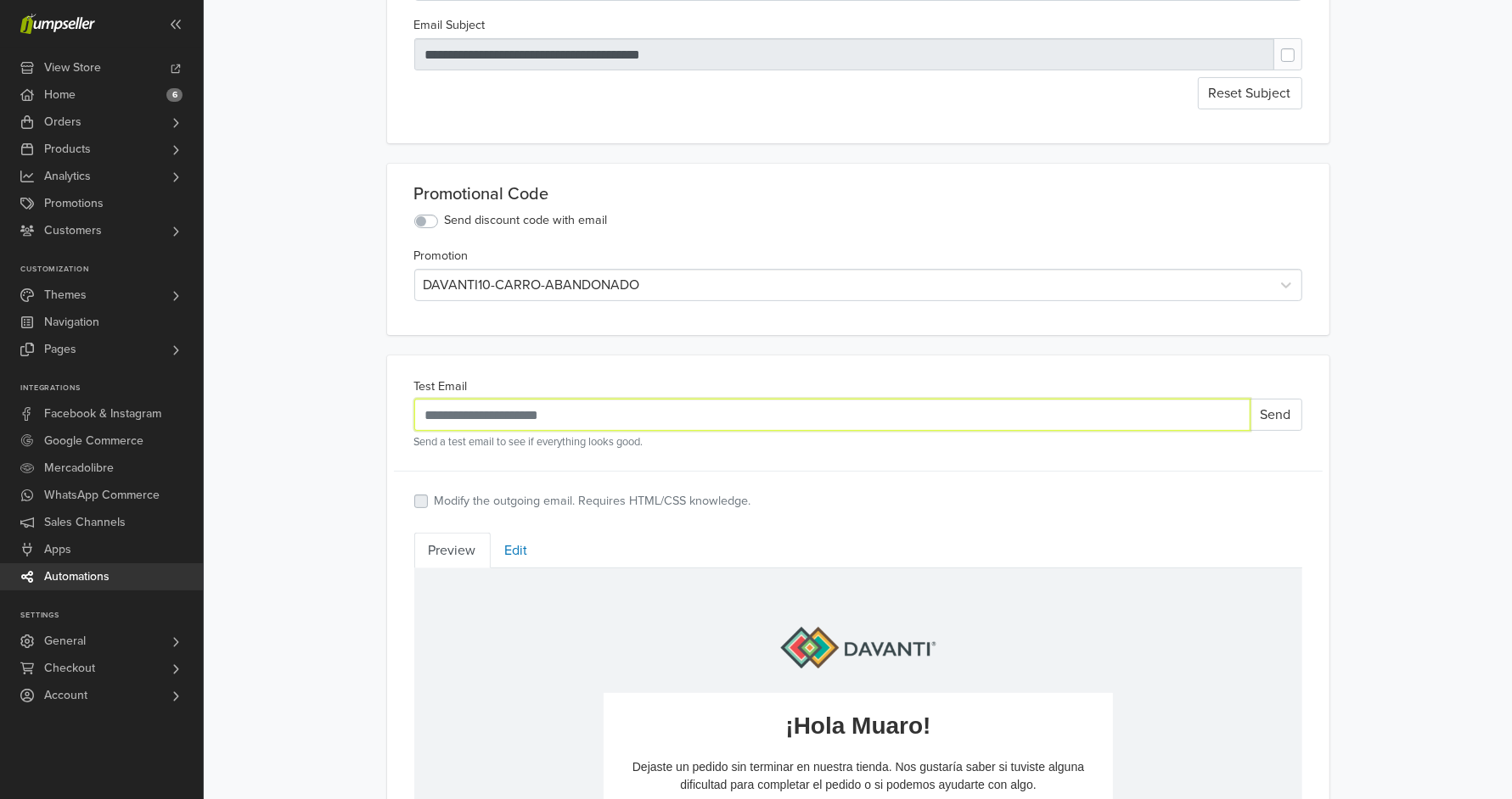
click at [1078, 422] on input "Test Email" at bounding box center [833, 415] width 837 height 32
type input "**********"
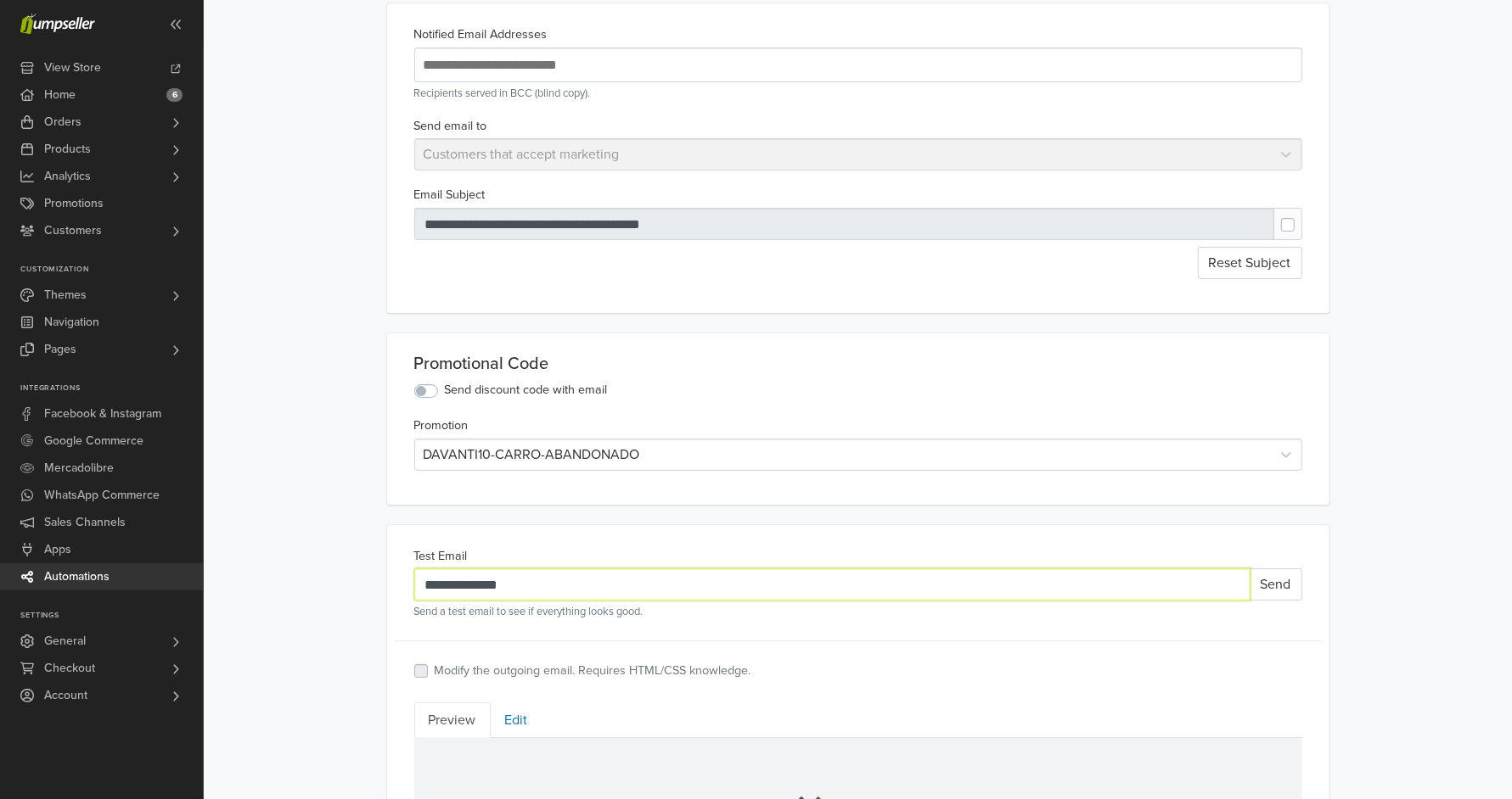
scroll to position [215, 0]
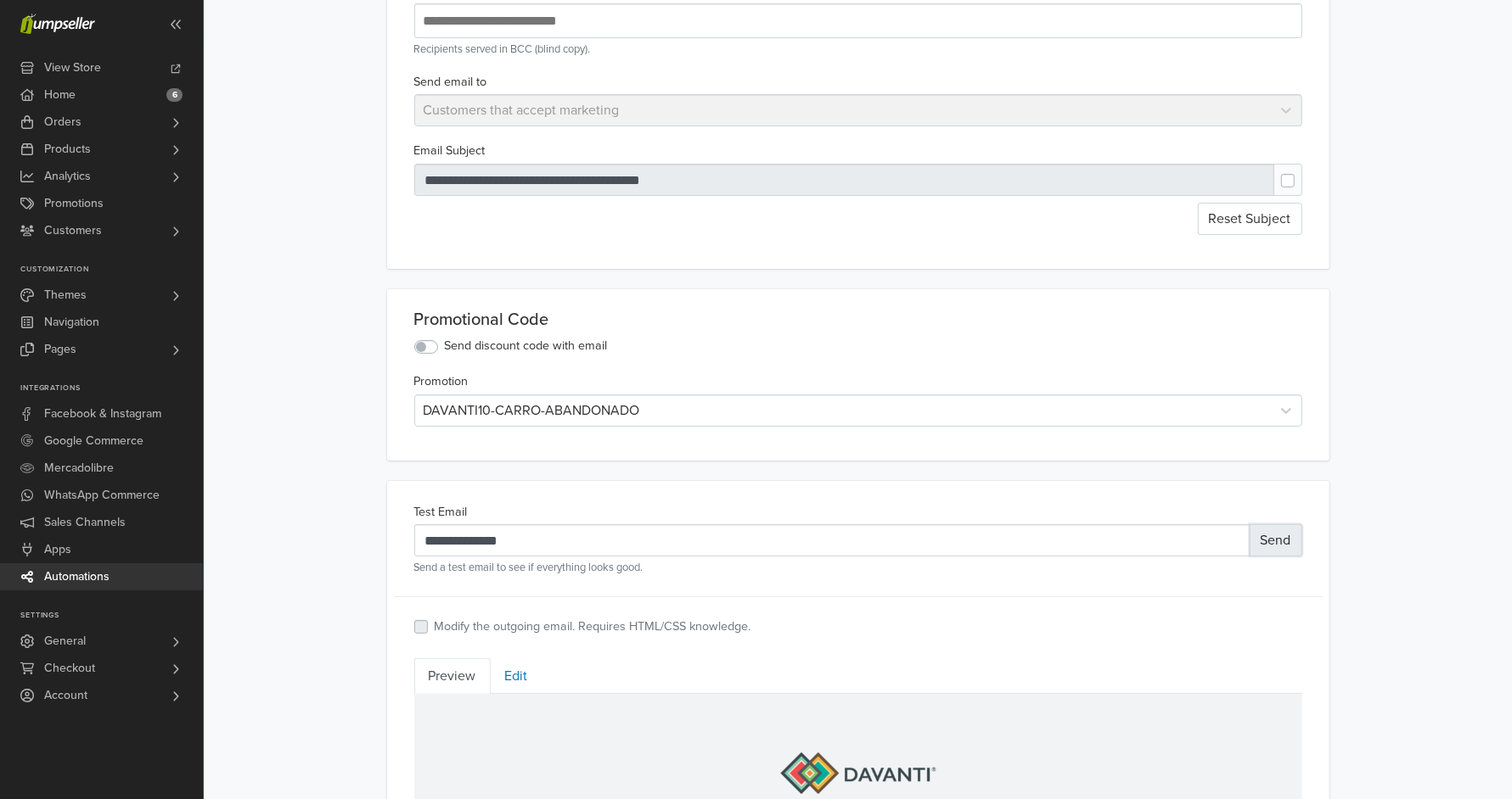
click at [1289, 540] on button "Send" at bounding box center [1277, 540] width 53 height 32
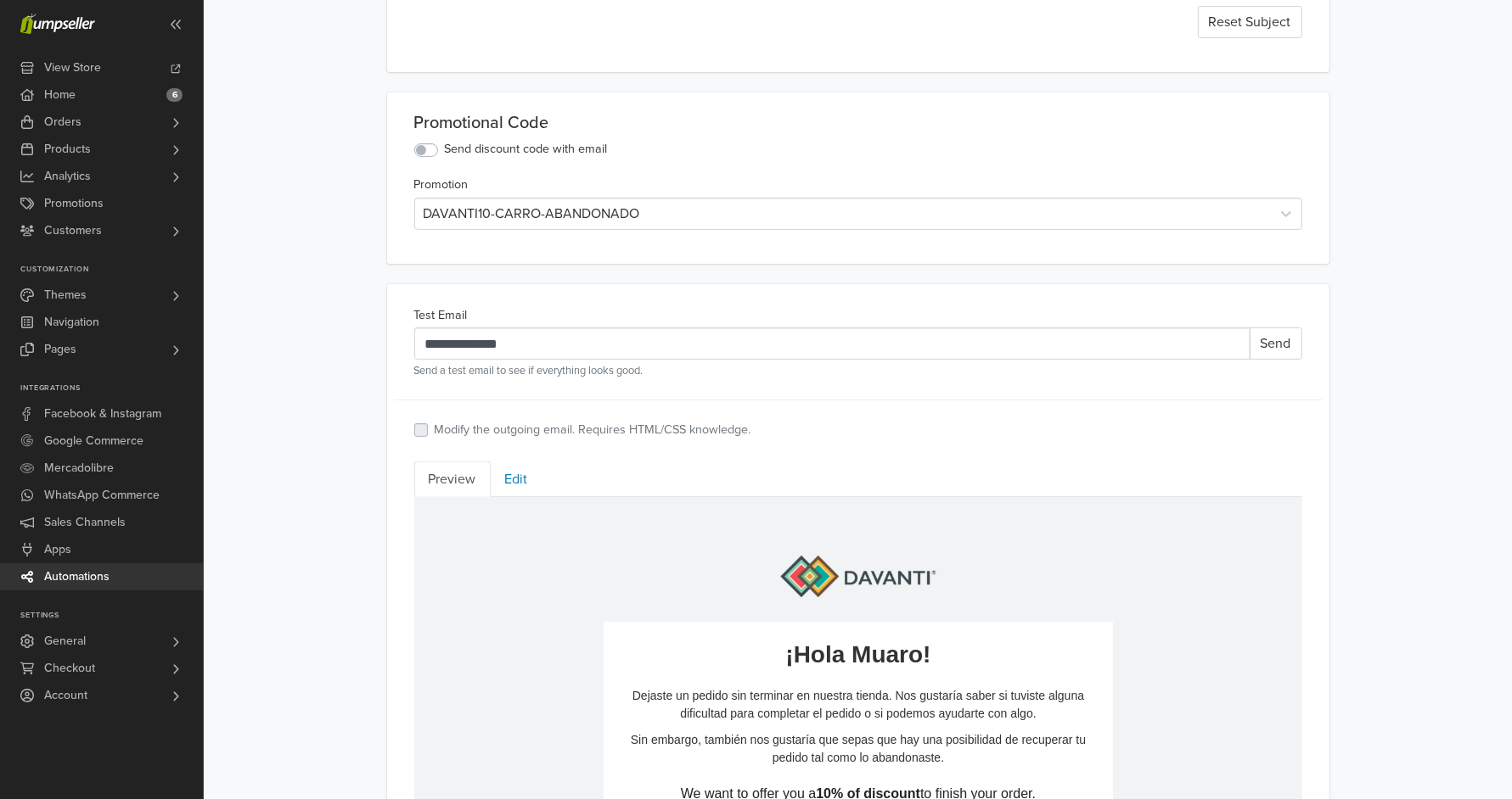
scroll to position [435, 0]
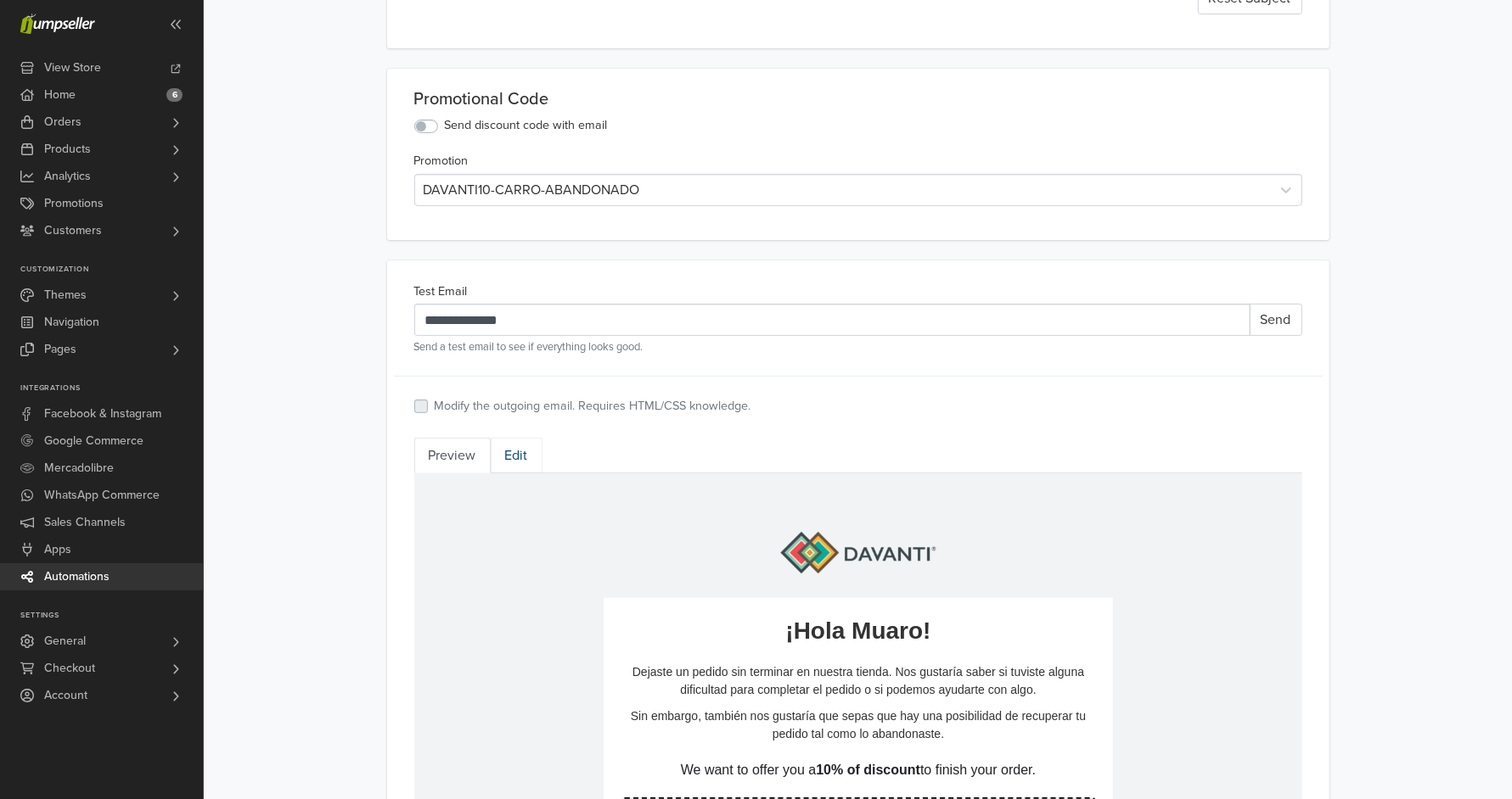
click at [519, 456] on link "Edit" at bounding box center [516, 456] width 52 height 36
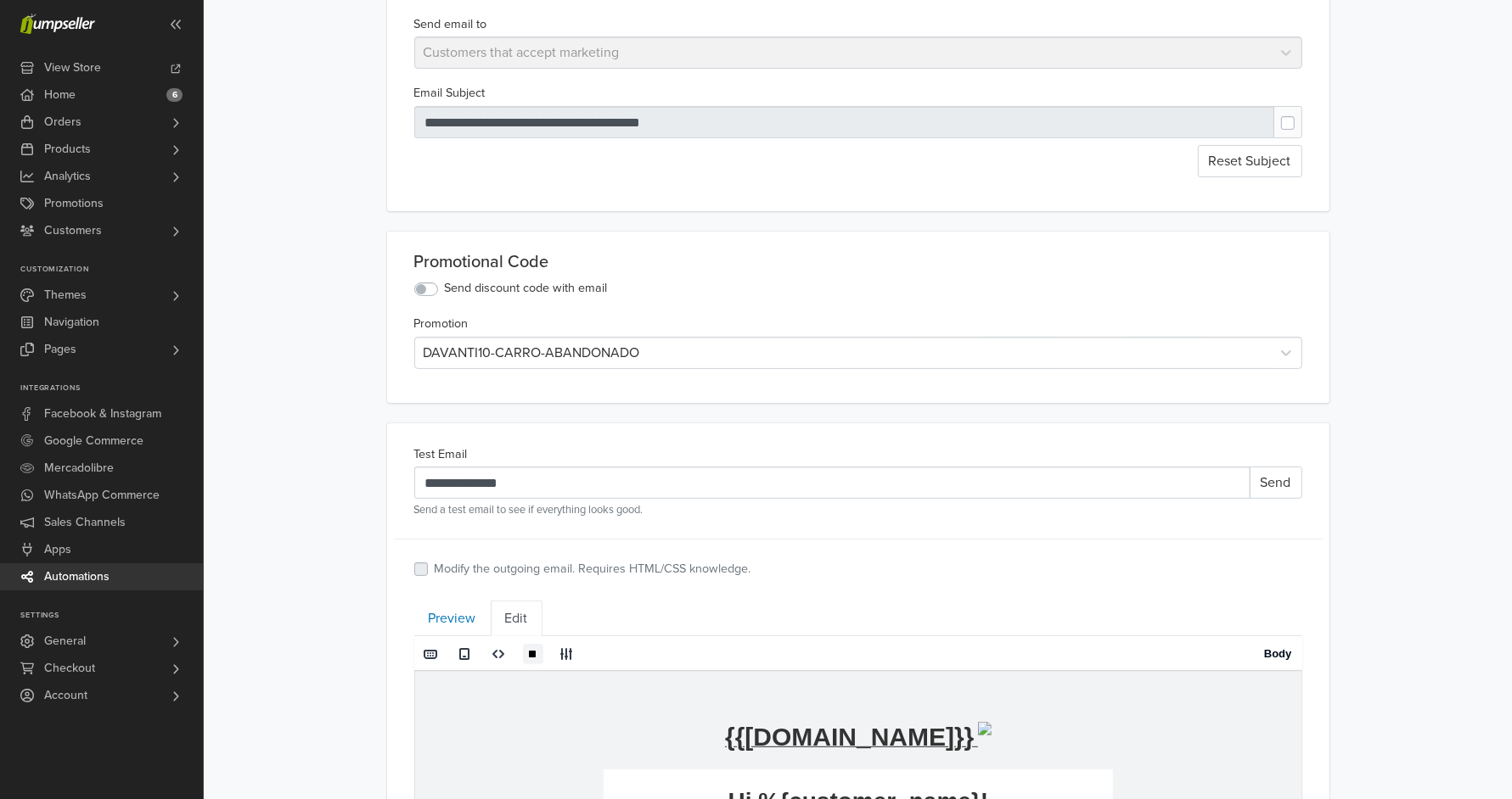
scroll to position [268, 0]
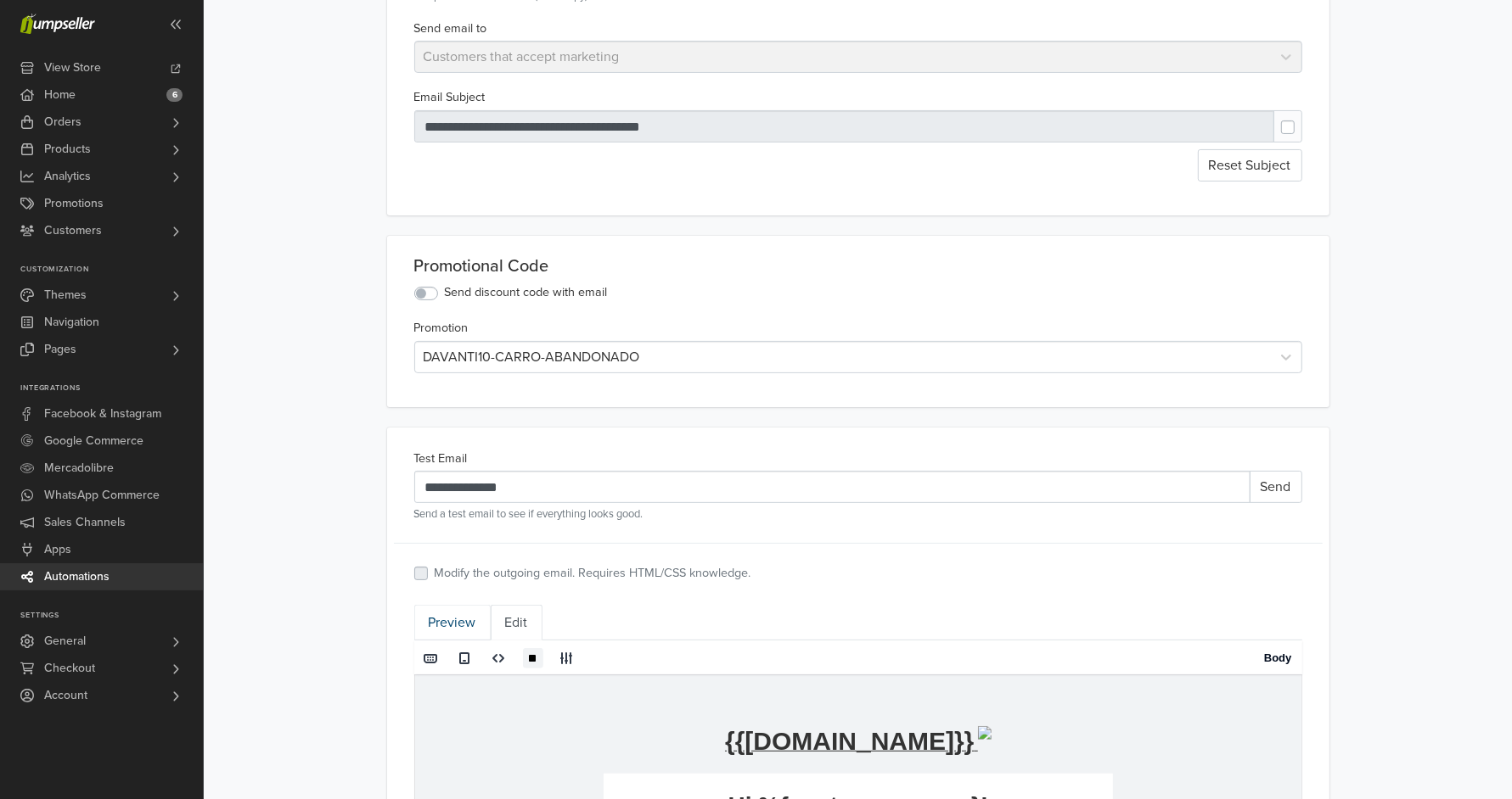
click at [443, 622] on link "Preview" at bounding box center [453, 622] width 76 height 36
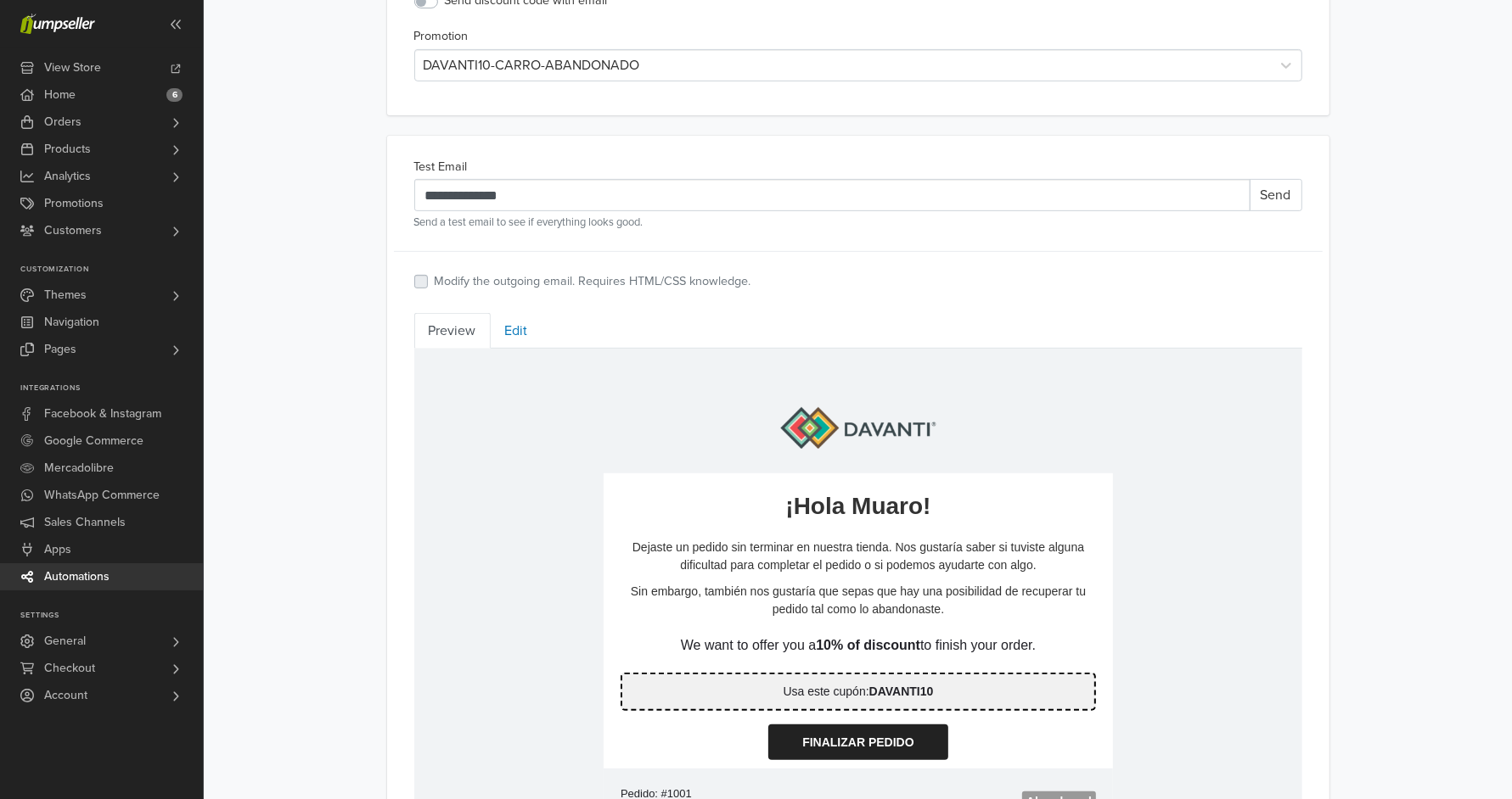
scroll to position [578, 0]
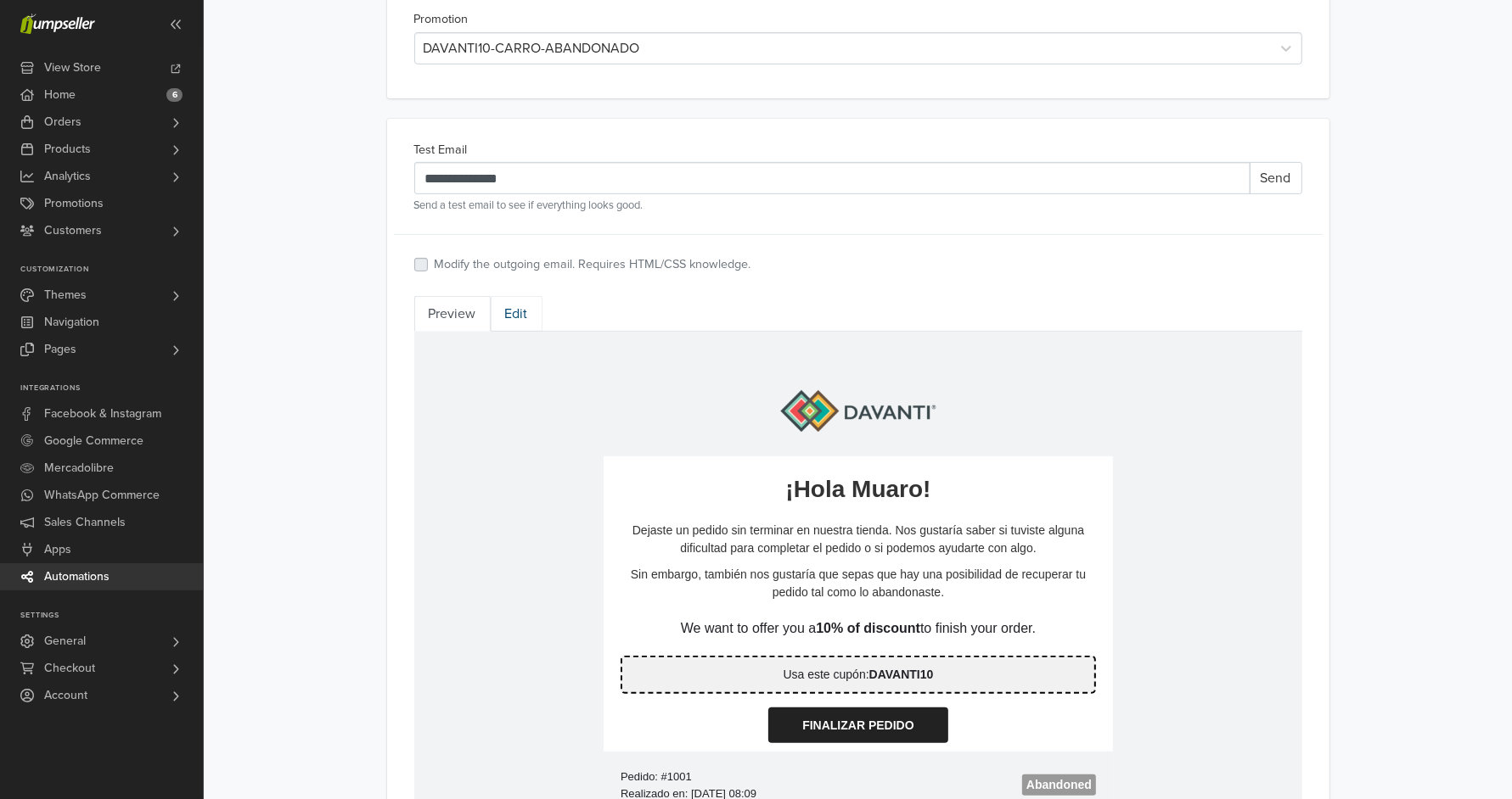
click at [509, 308] on link "Edit" at bounding box center [516, 314] width 52 height 36
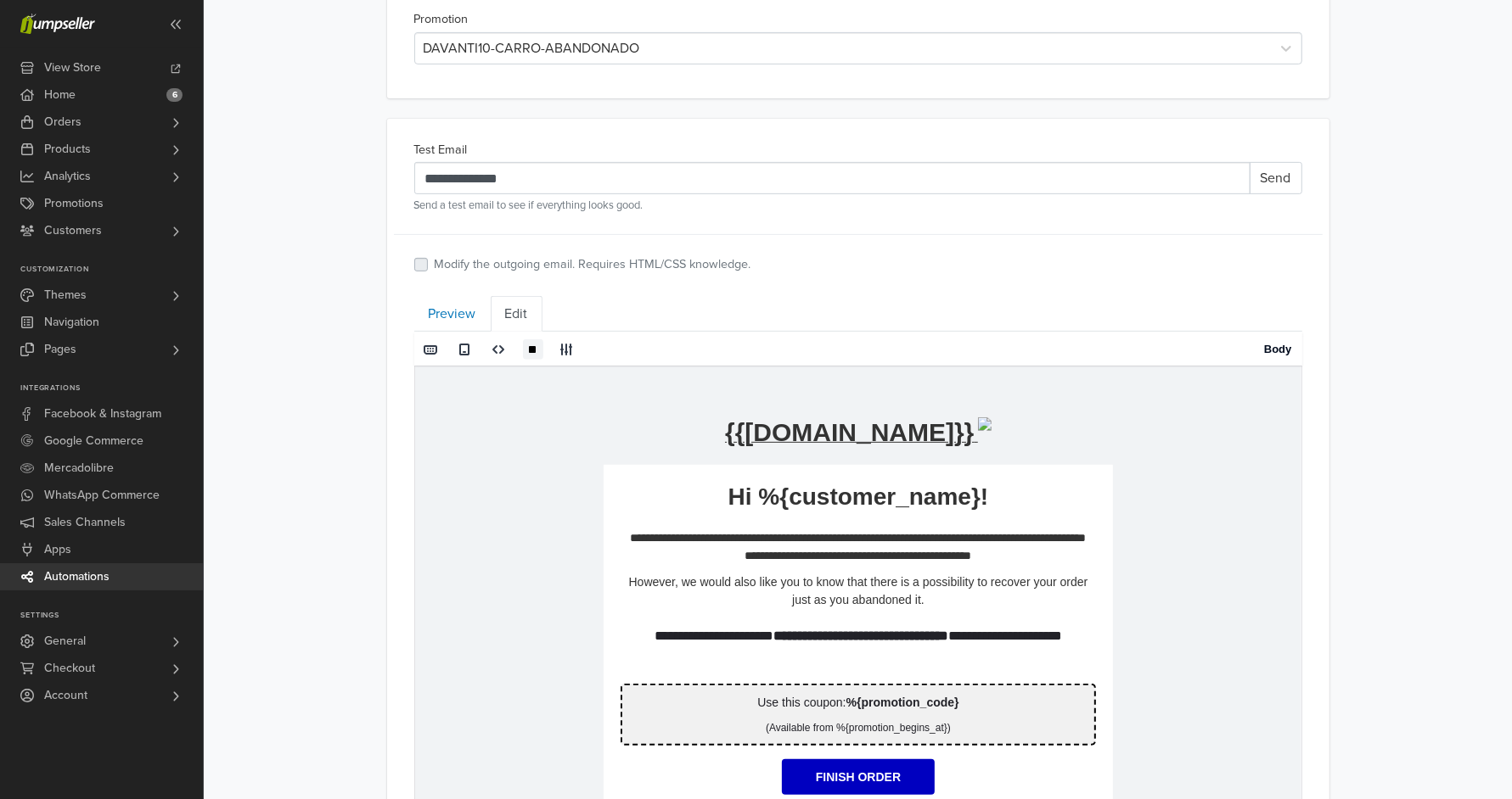
click at [743, 631] on p "**********" at bounding box center [857, 647] width 475 height 41
click at [773, 636] on strong "**********" at bounding box center [860, 635] width 175 height 13
drag, startPoint x: 770, startPoint y: 638, endPoint x: 636, endPoint y: 638, distance: 134.0
click at [636, 638] on p "**********" at bounding box center [857, 647] width 475 height 41
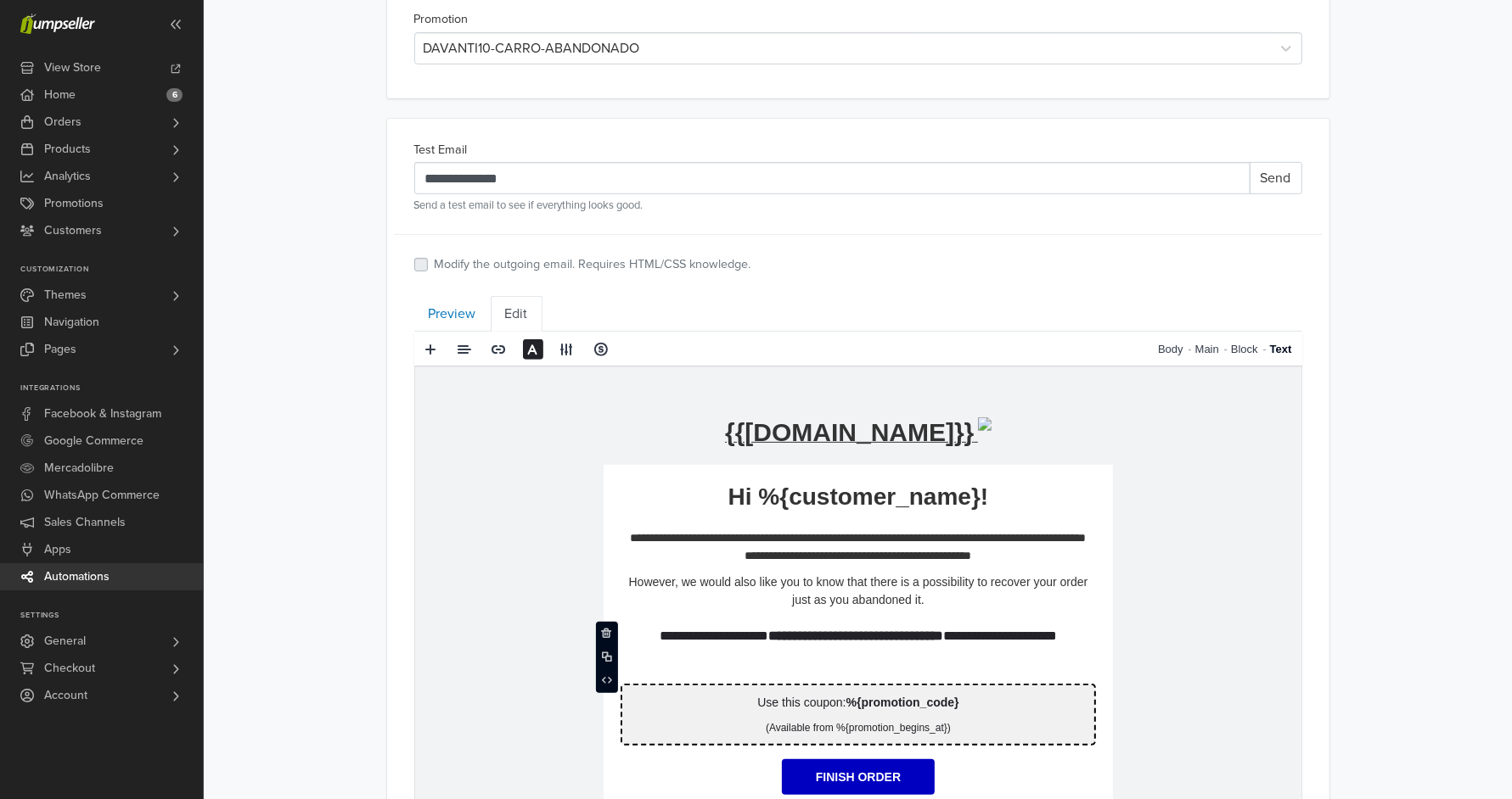
click strong "**********"
drag, startPoint x: 932, startPoint y: 636, endPoint x: 945, endPoint y: 655, distance: 23.0
click at [945, 655] on p "**********" at bounding box center [857, 647] width 475 height 41
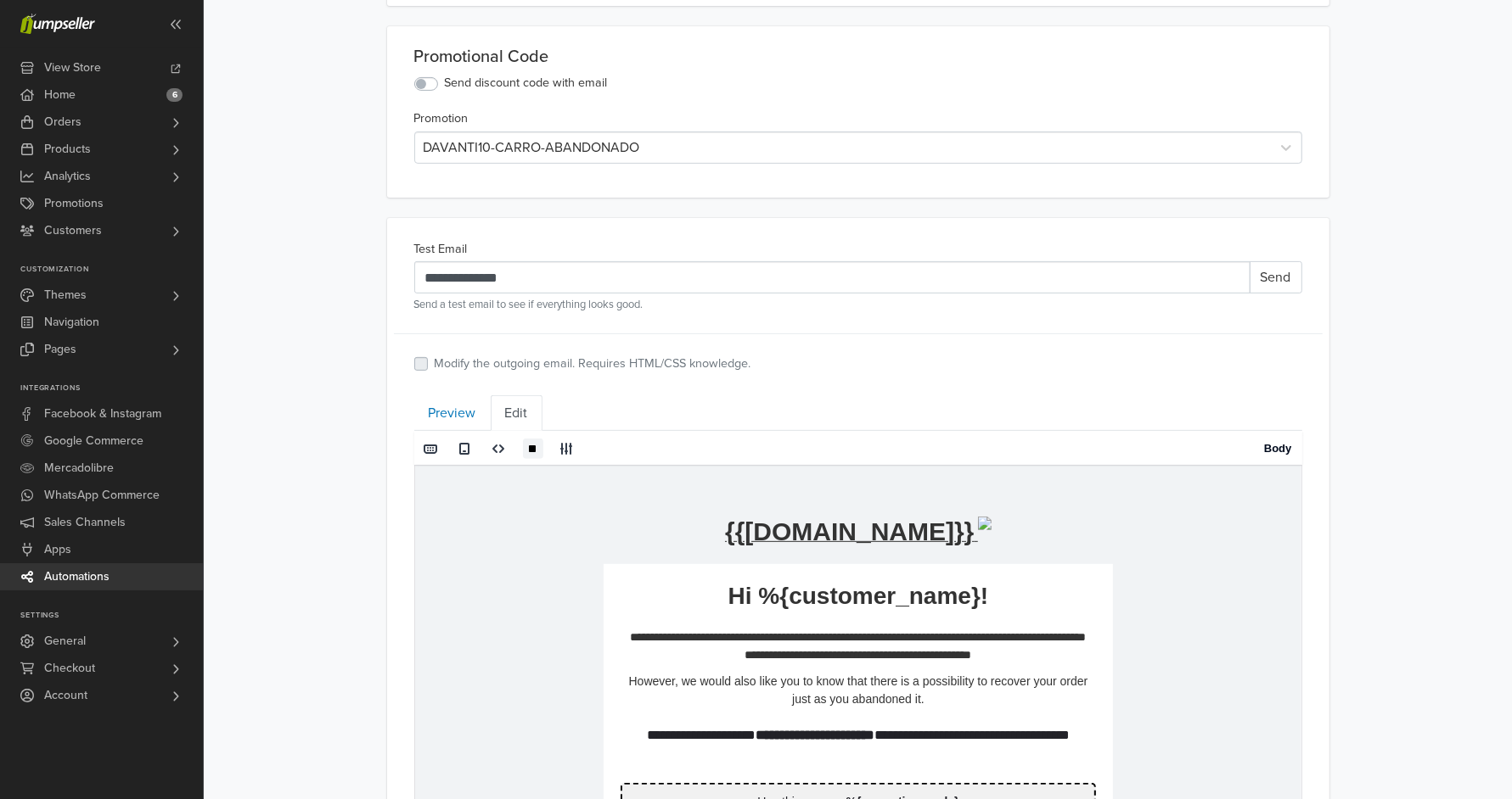
scroll to position [472, 0]
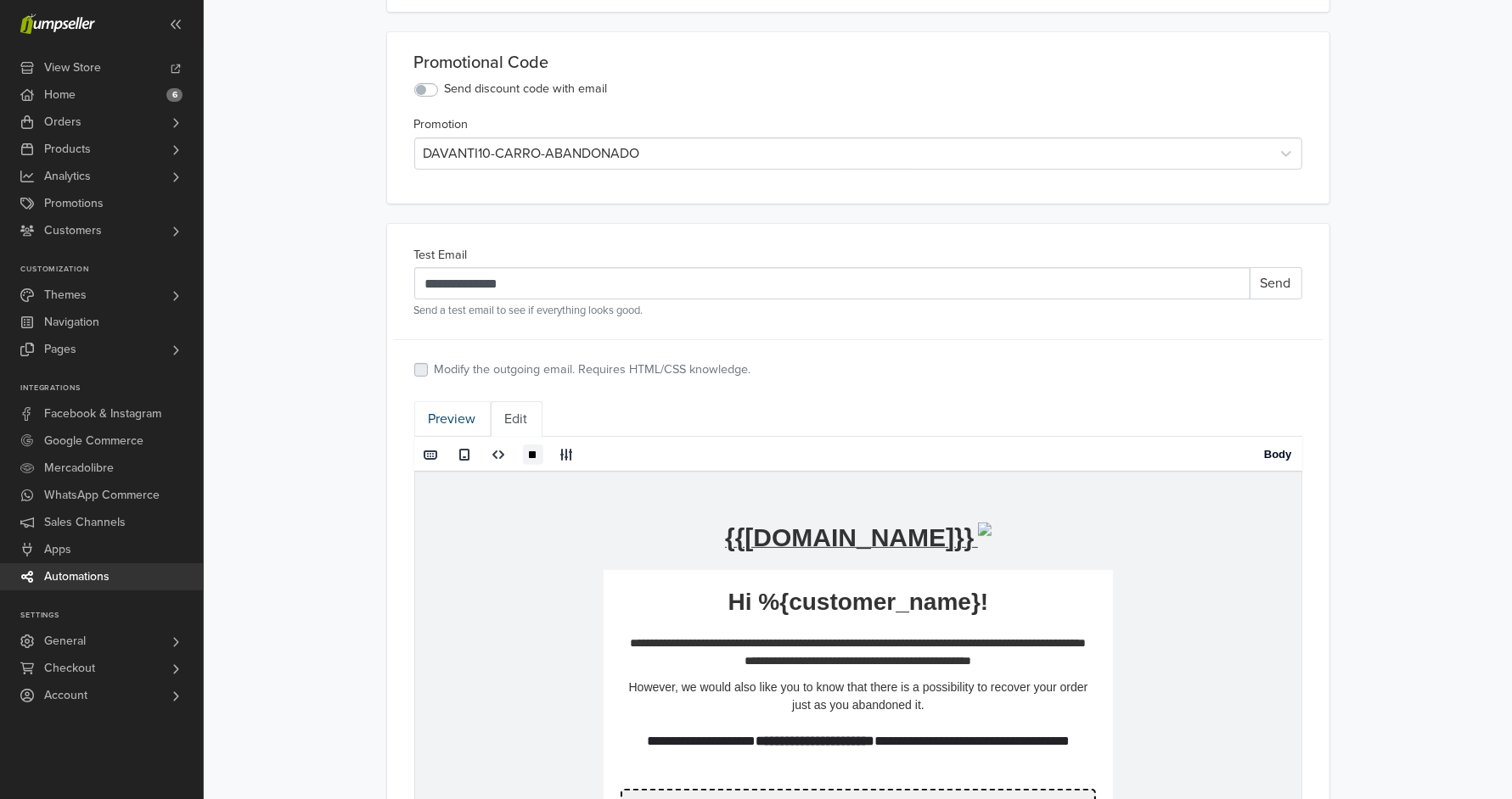
click at [453, 408] on link "Preview" at bounding box center [453, 419] width 76 height 36
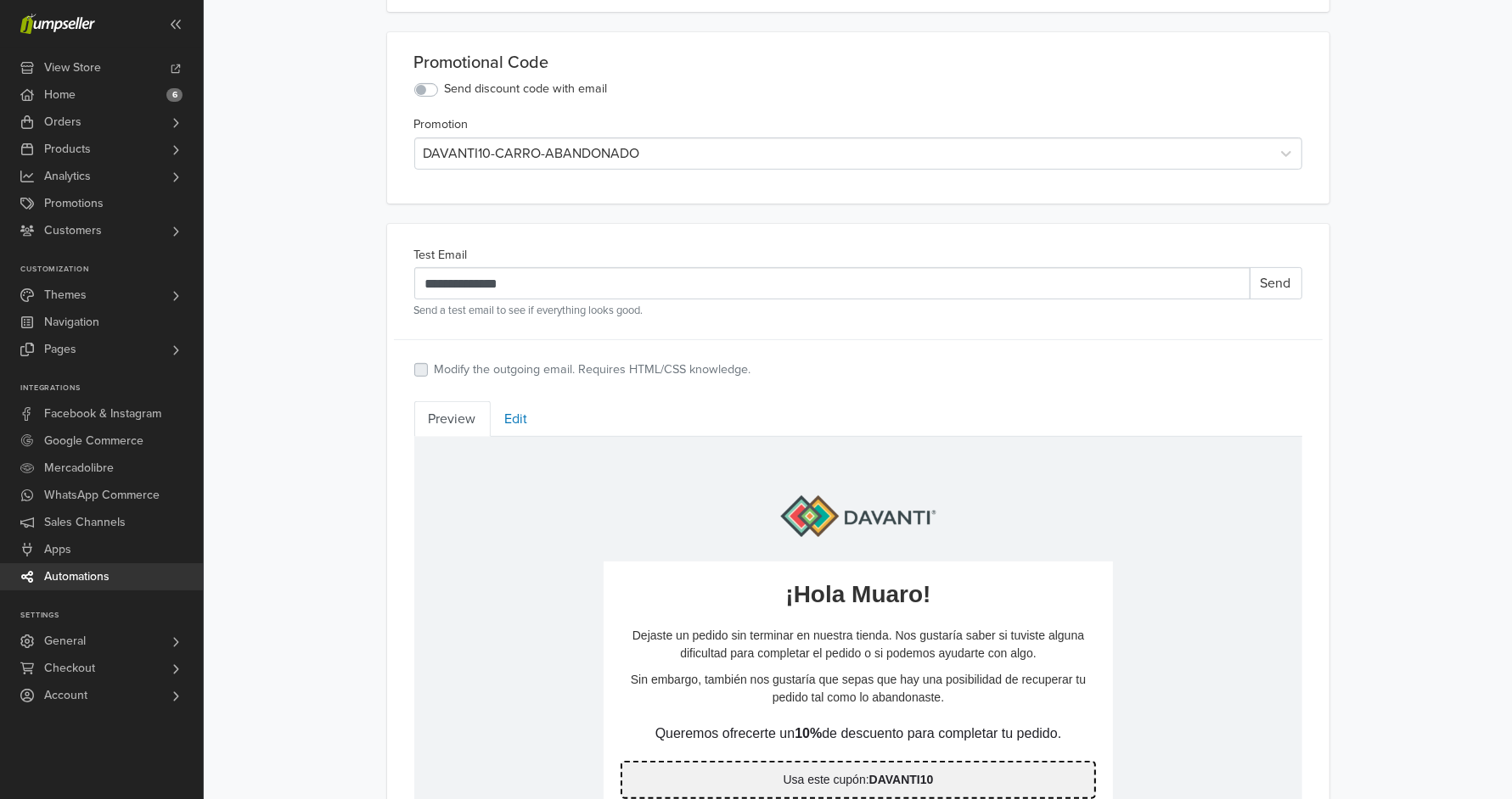
scroll to position [480, 0]
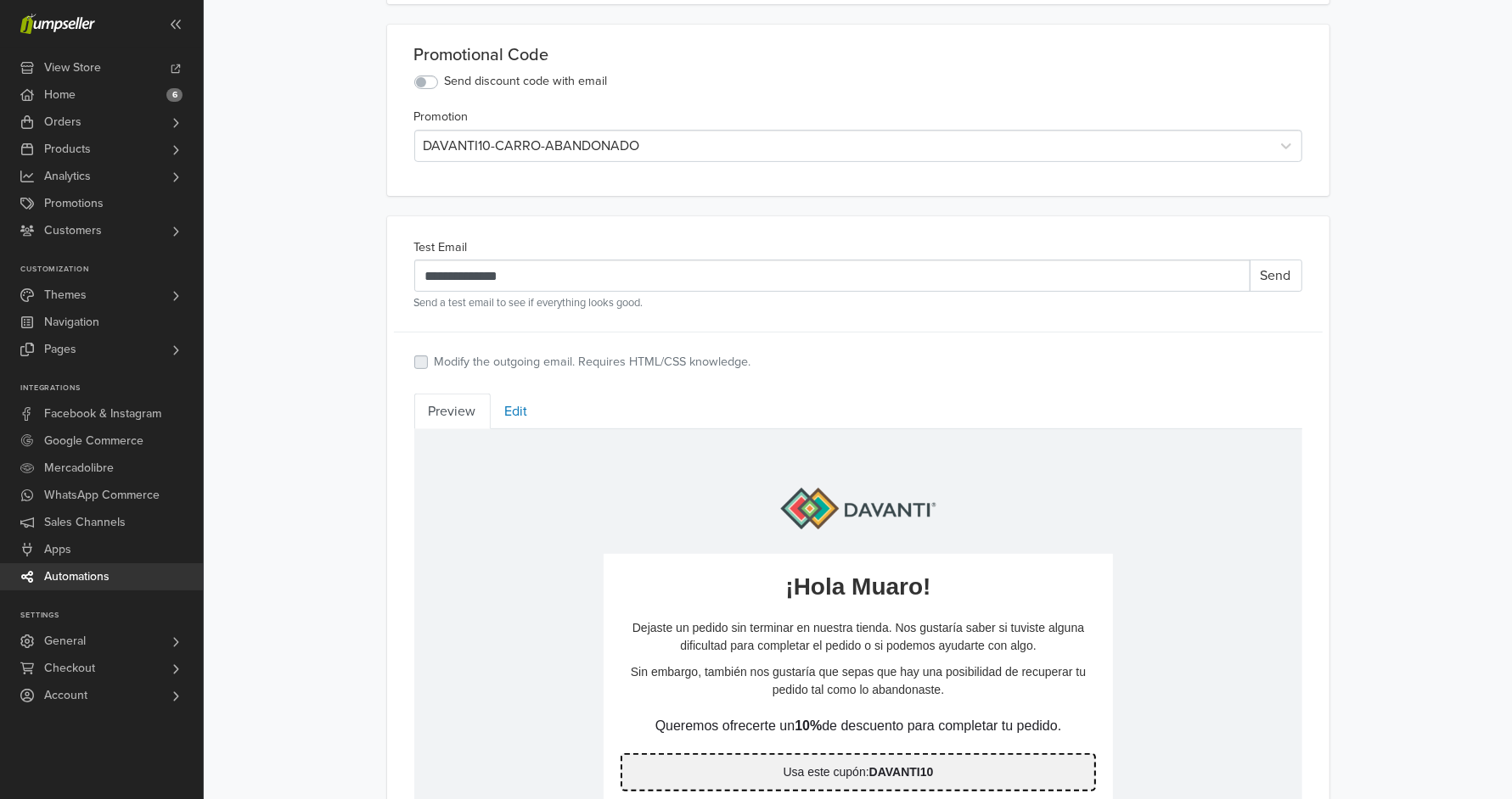
click at [854, 728] on p "Queremos ofrecerte un 10% de descuento para completar tu pedido." at bounding box center [857, 726] width 475 height 20
click at [510, 414] on link "Edit" at bounding box center [516, 412] width 52 height 36
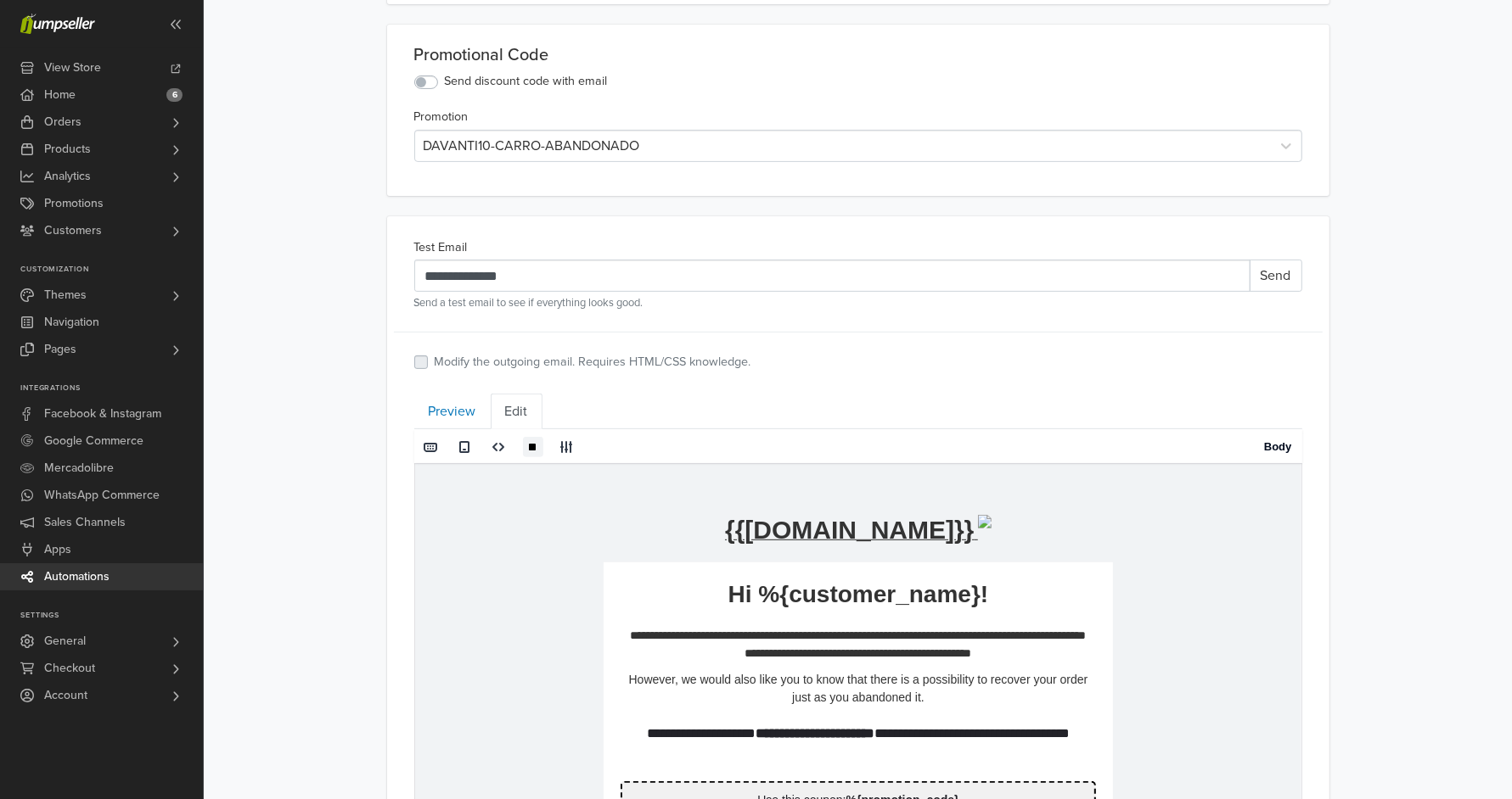
click strong "**********"
click at [447, 411] on link "Preview" at bounding box center [453, 412] width 76 height 36
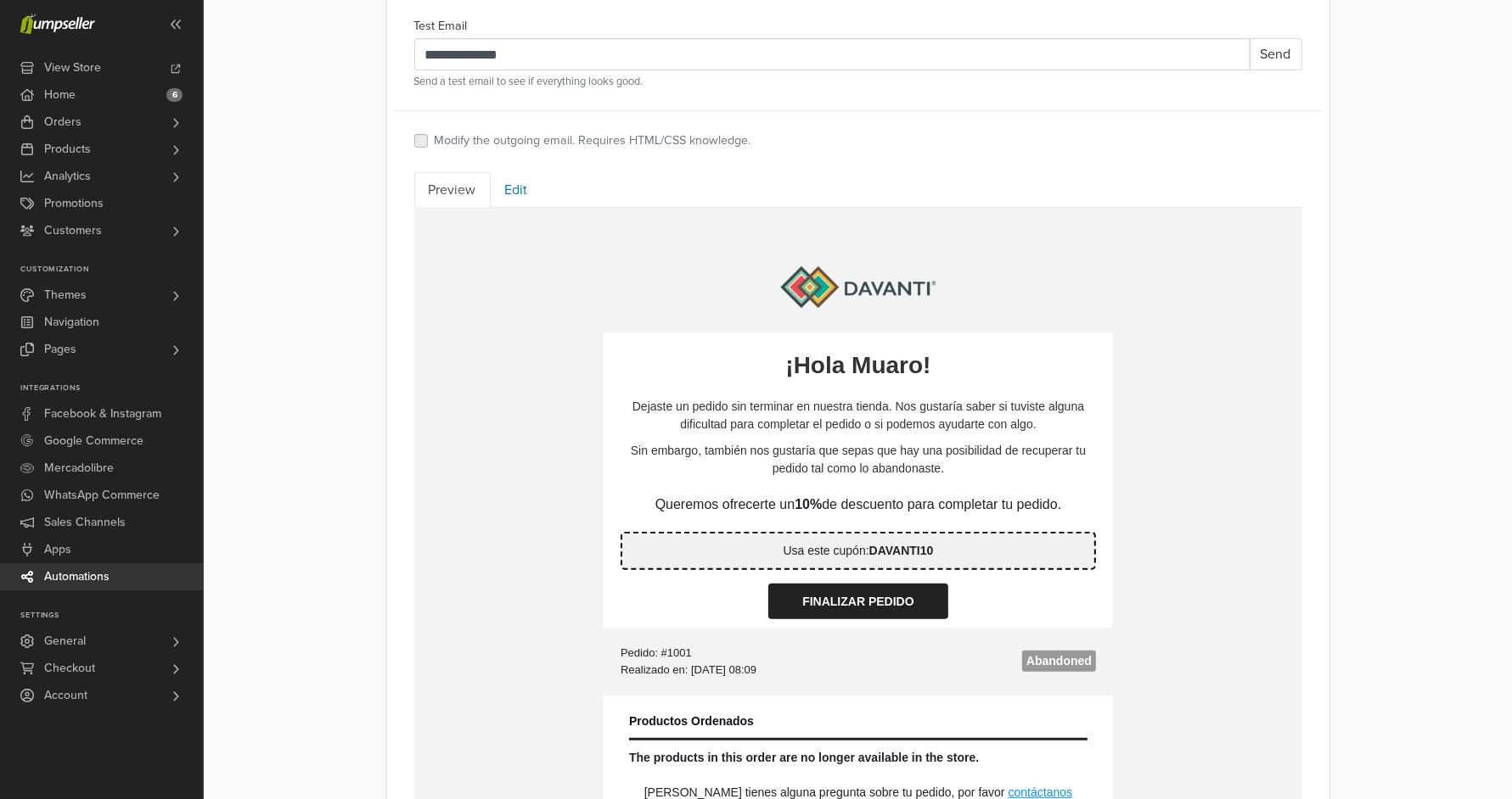
scroll to position [711, 0]
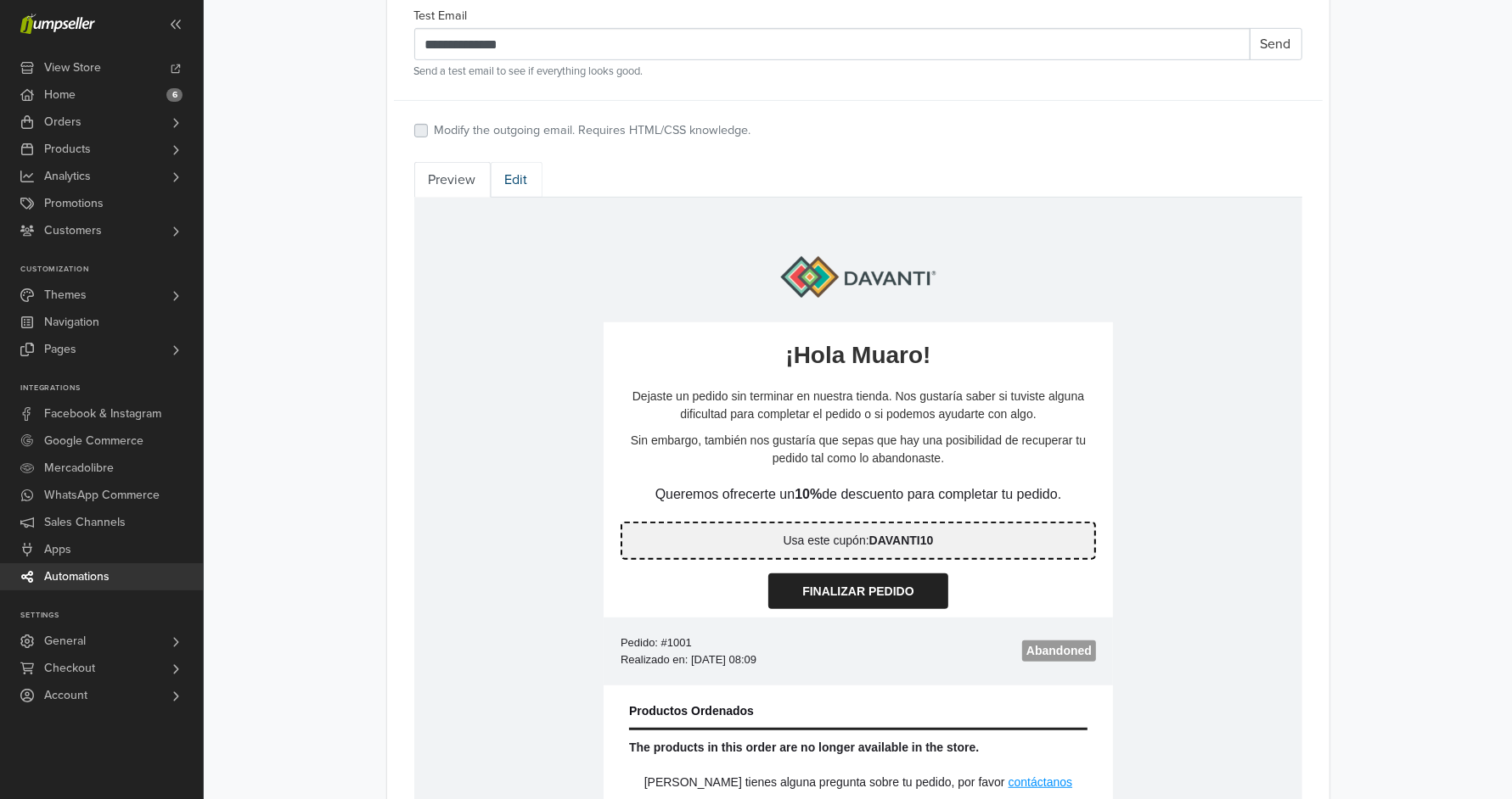
click at [516, 174] on link "Edit" at bounding box center [516, 180] width 52 height 36
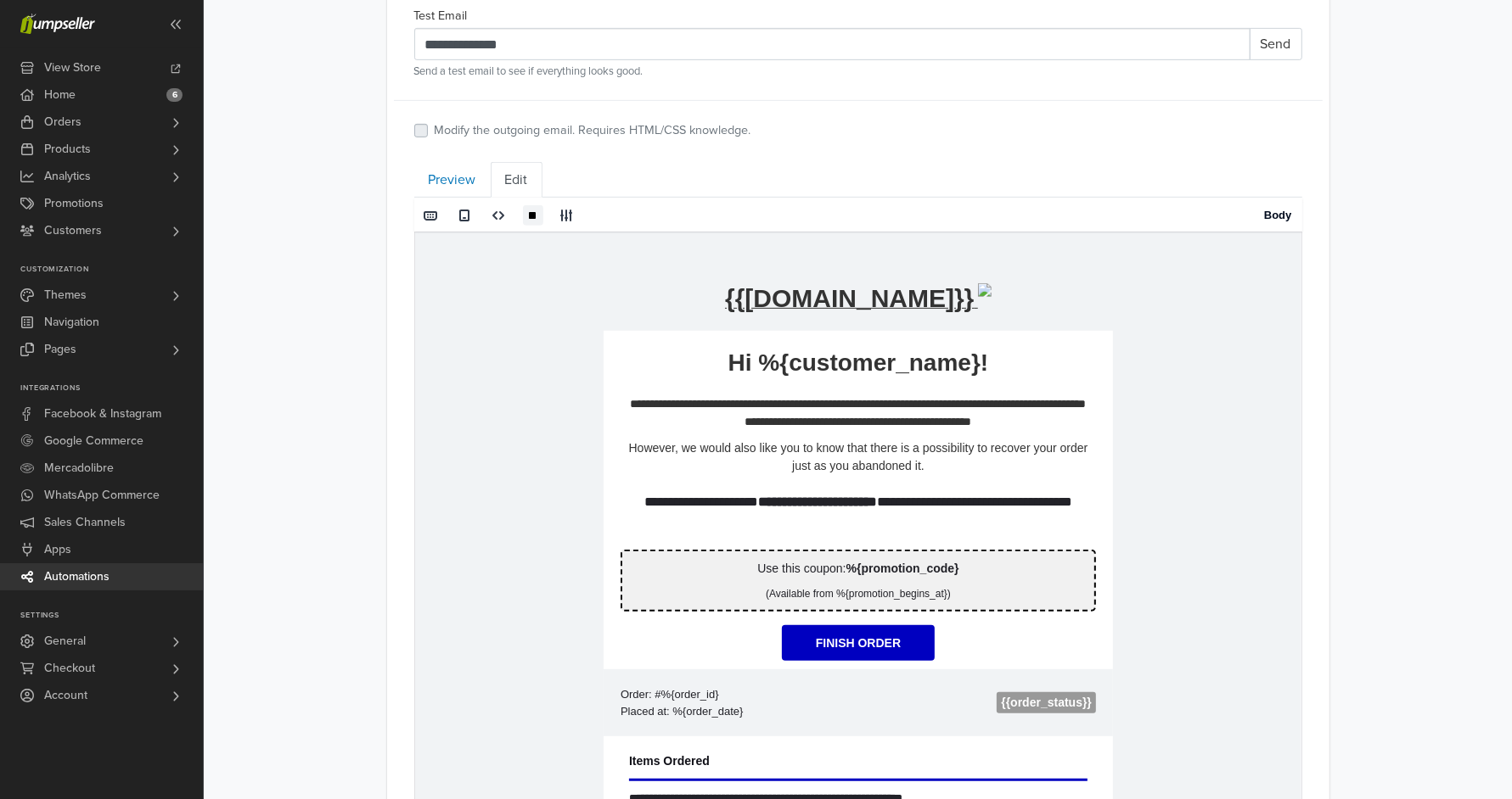
click at [516, 168] on link "Edit" at bounding box center [516, 180] width 52 height 36
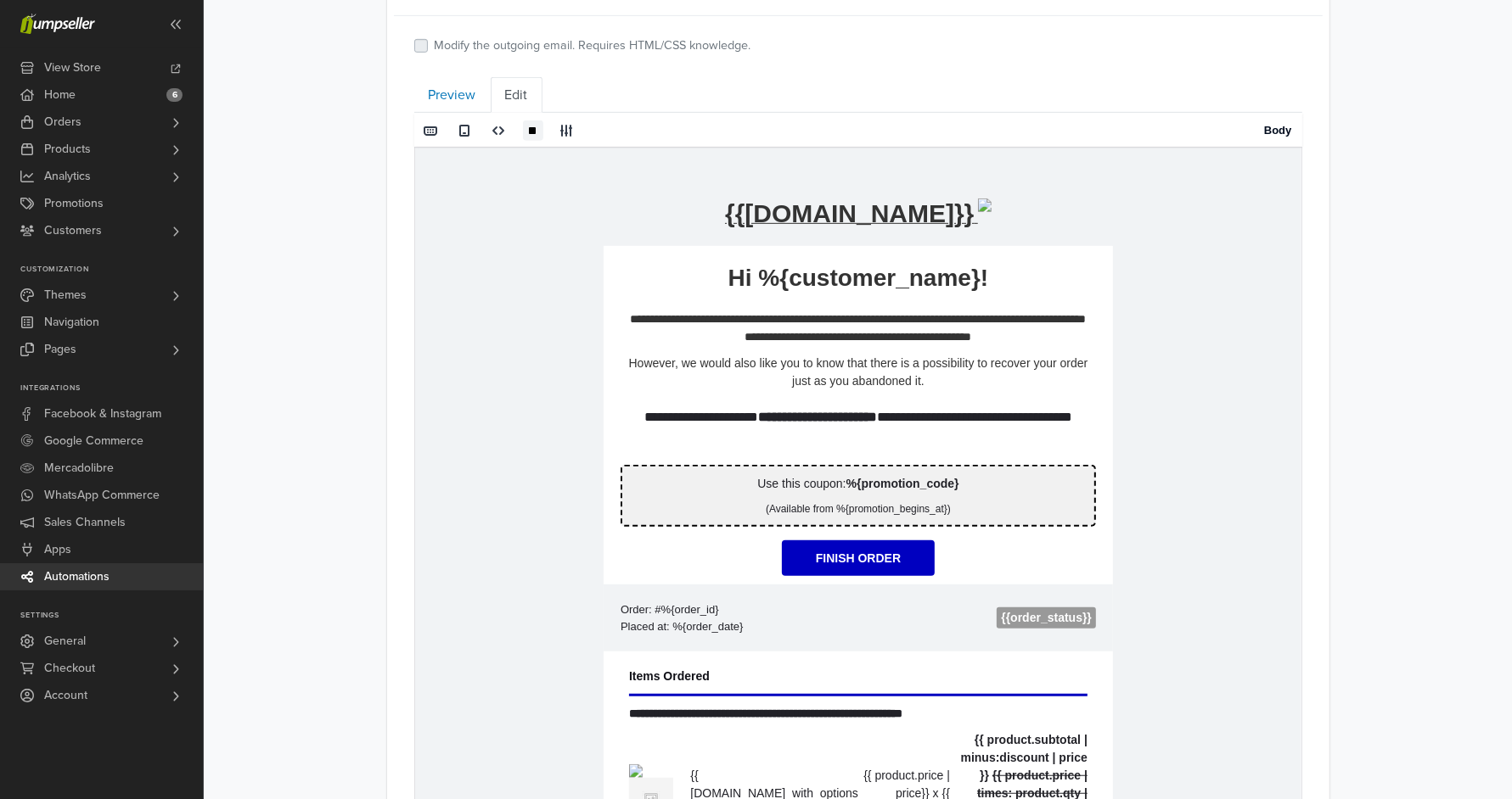
scroll to position [806, 0]
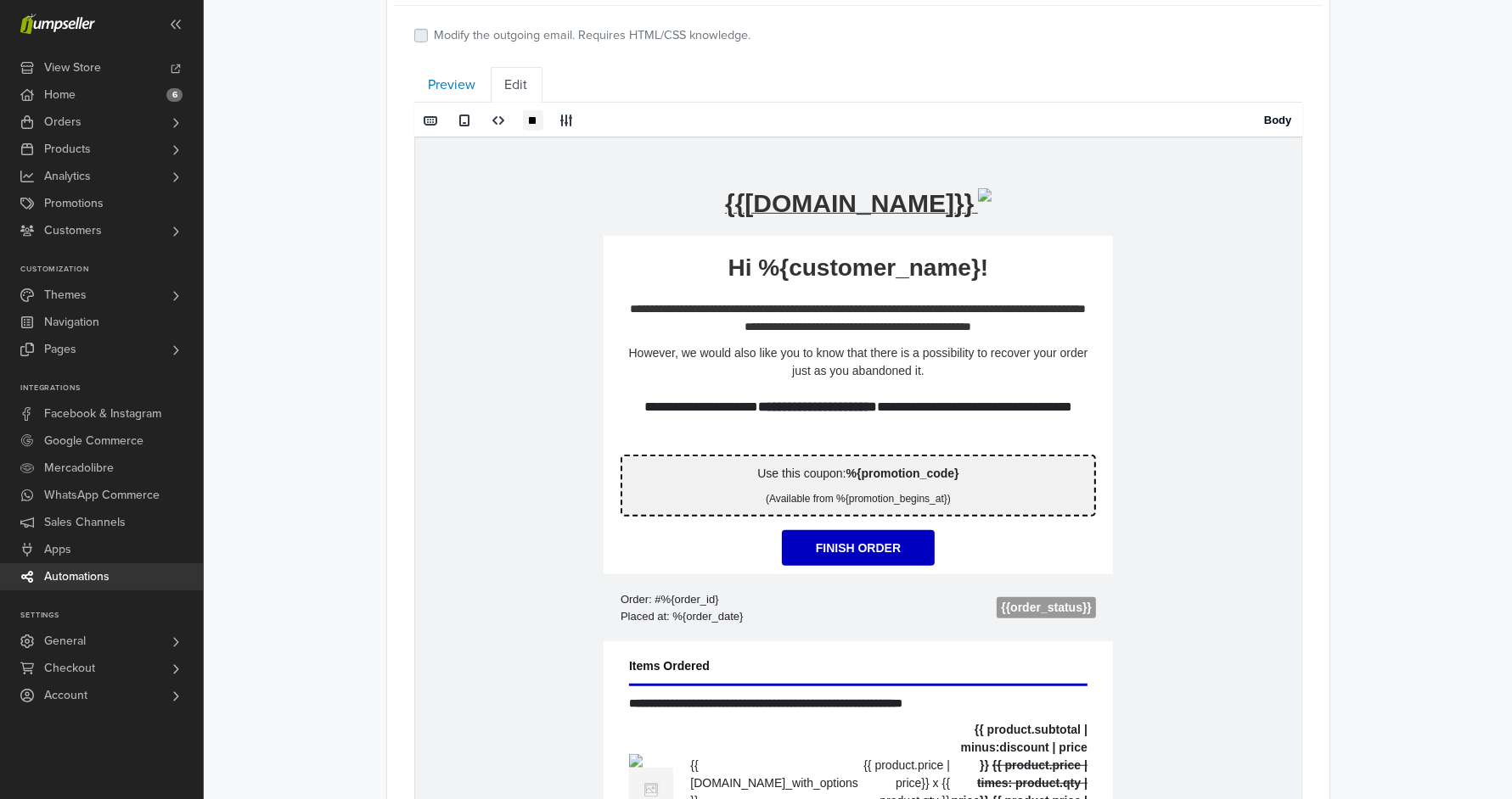
click at [738, 696] on p "**********" at bounding box center [858, 703] width 459 height 18
click at [620, 703] on span at bounding box center [615, 701] width 11 height 11
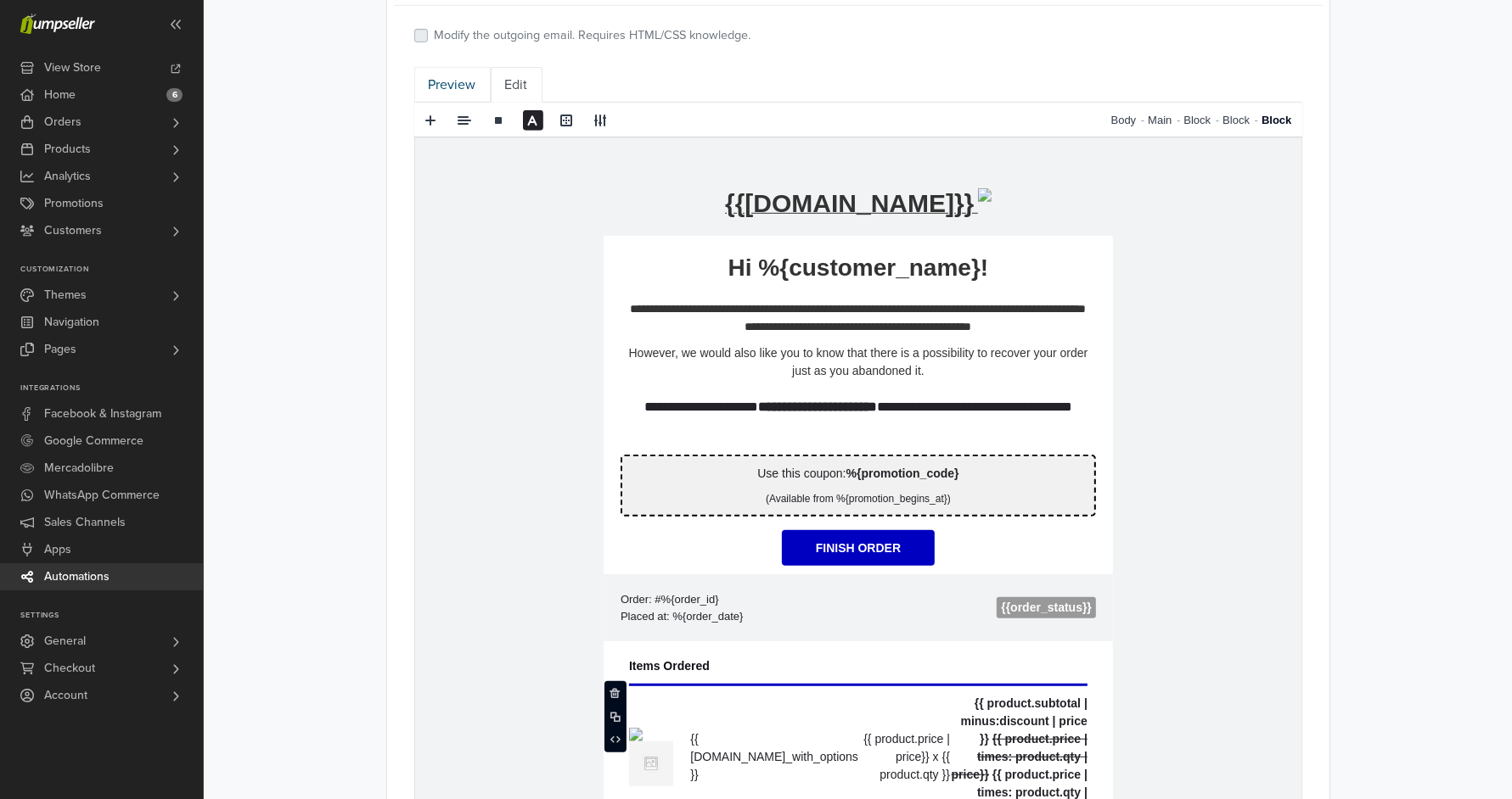
click at [455, 86] on link "Preview" at bounding box center [453, 85] width 76 height 36
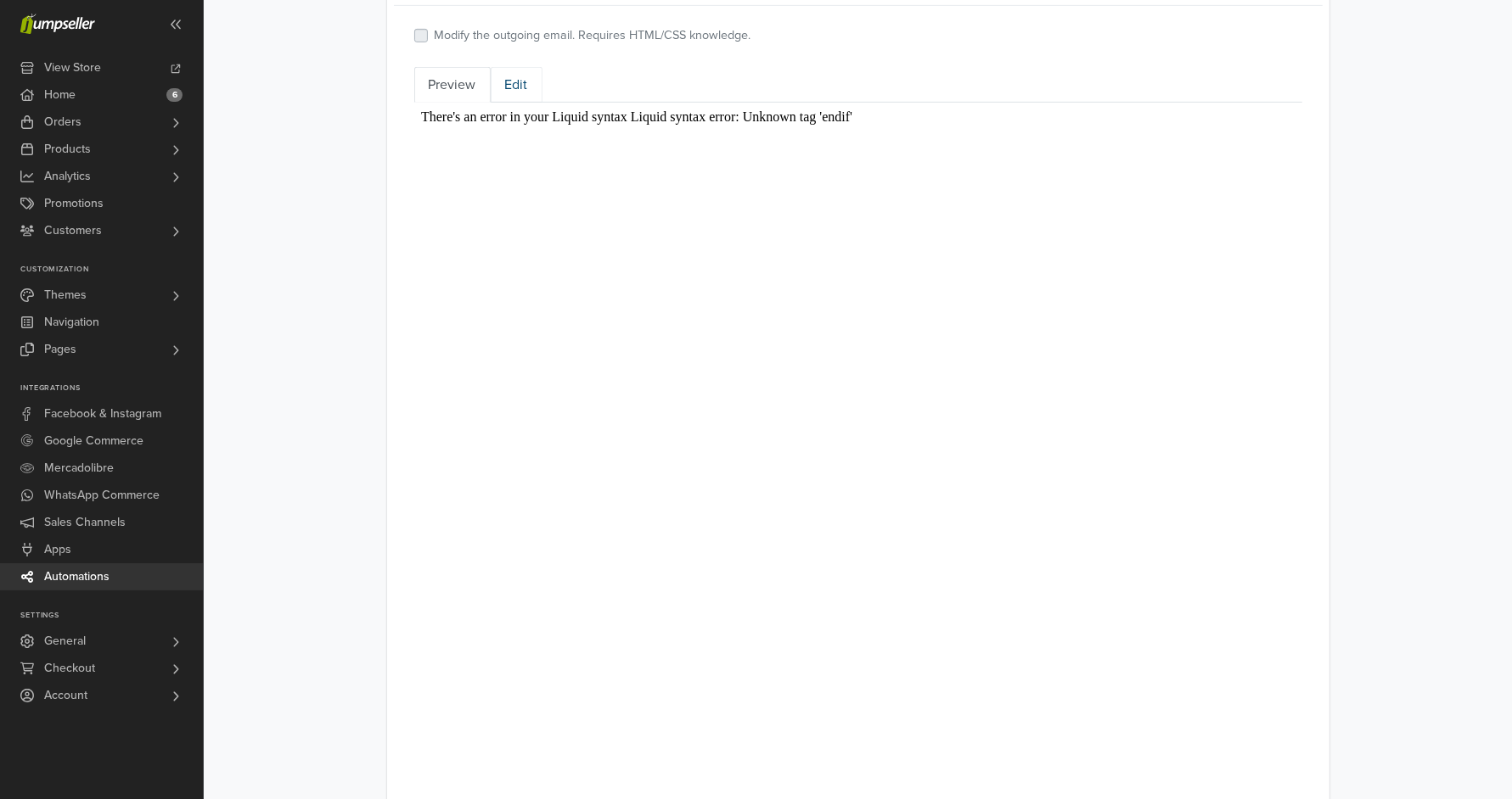
click at [516, 85] on link "Edit" at bounding box center [516, 85] width 52 height 36
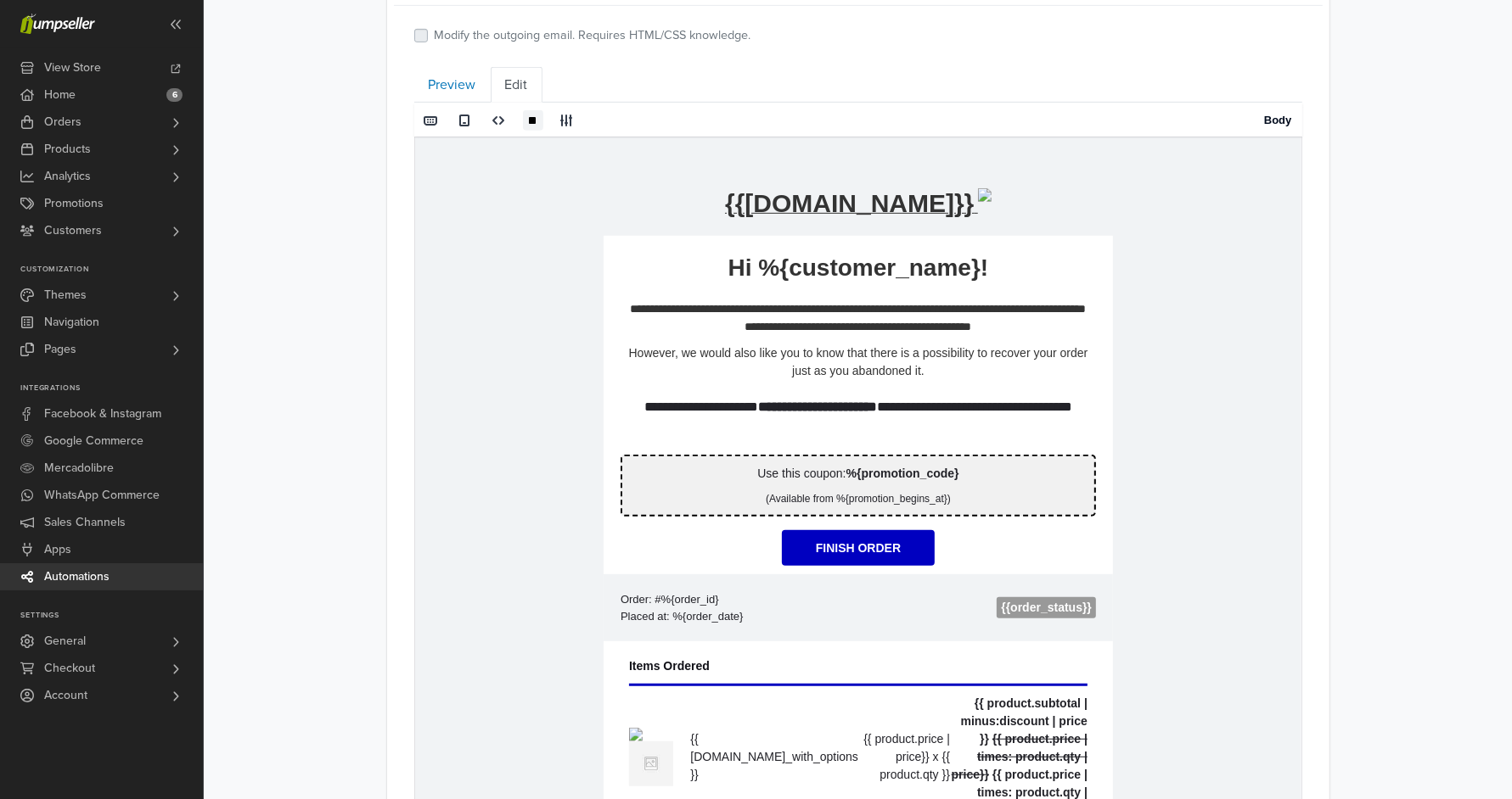
click at [1221, 569] on td "**********" at bounding box center [858, 645] width 886 height 1016
click at [1174, 432] on td "**********" at bounding box center [858, 645] width 886 height 1016
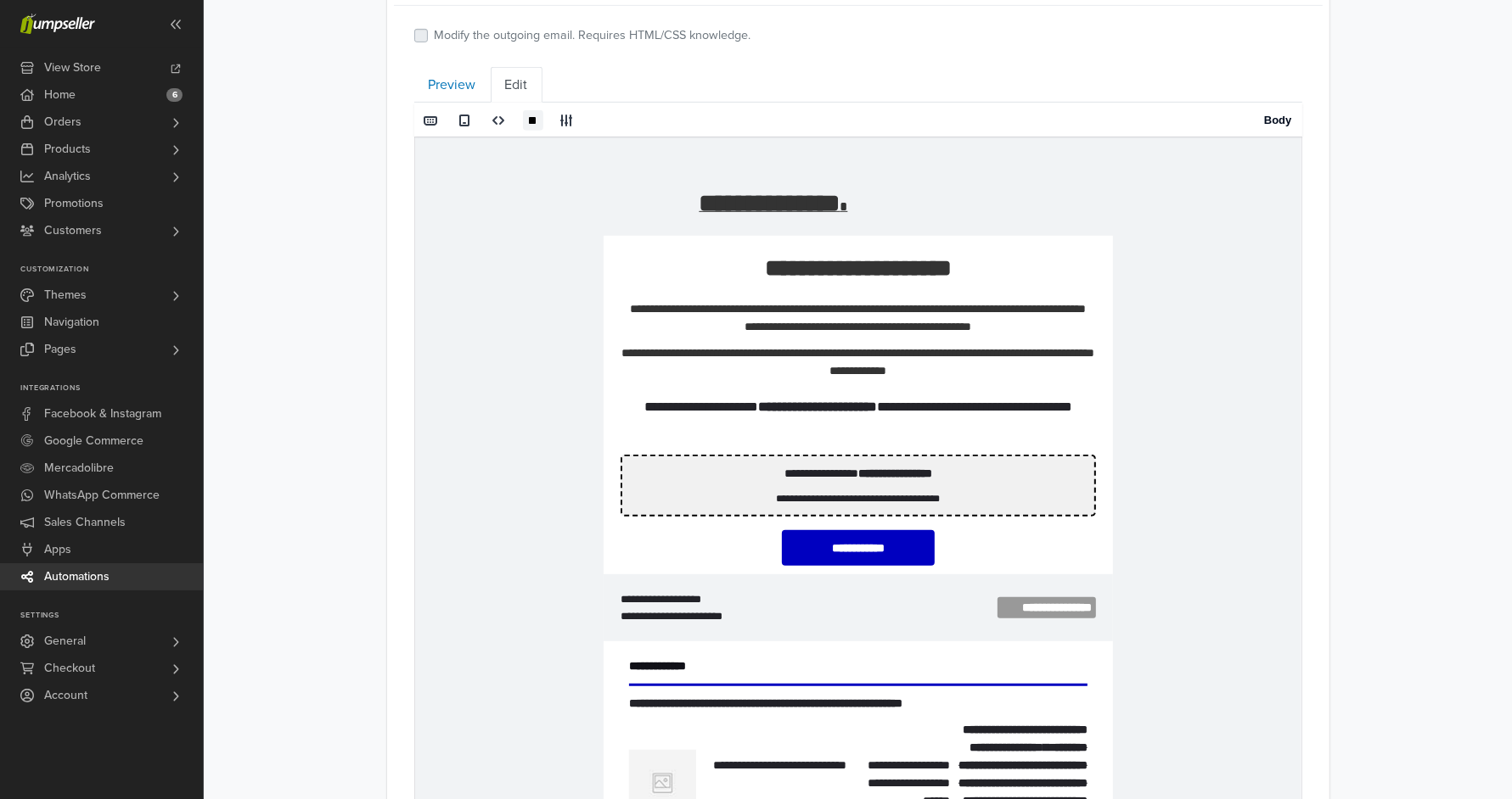
click at [1122, 581] on td "**********" at bounding box center [858, 670] width 886 height 1066
click at [890, 703] on re-text "**********" at bounding box center [765, 703] width 273 height 12
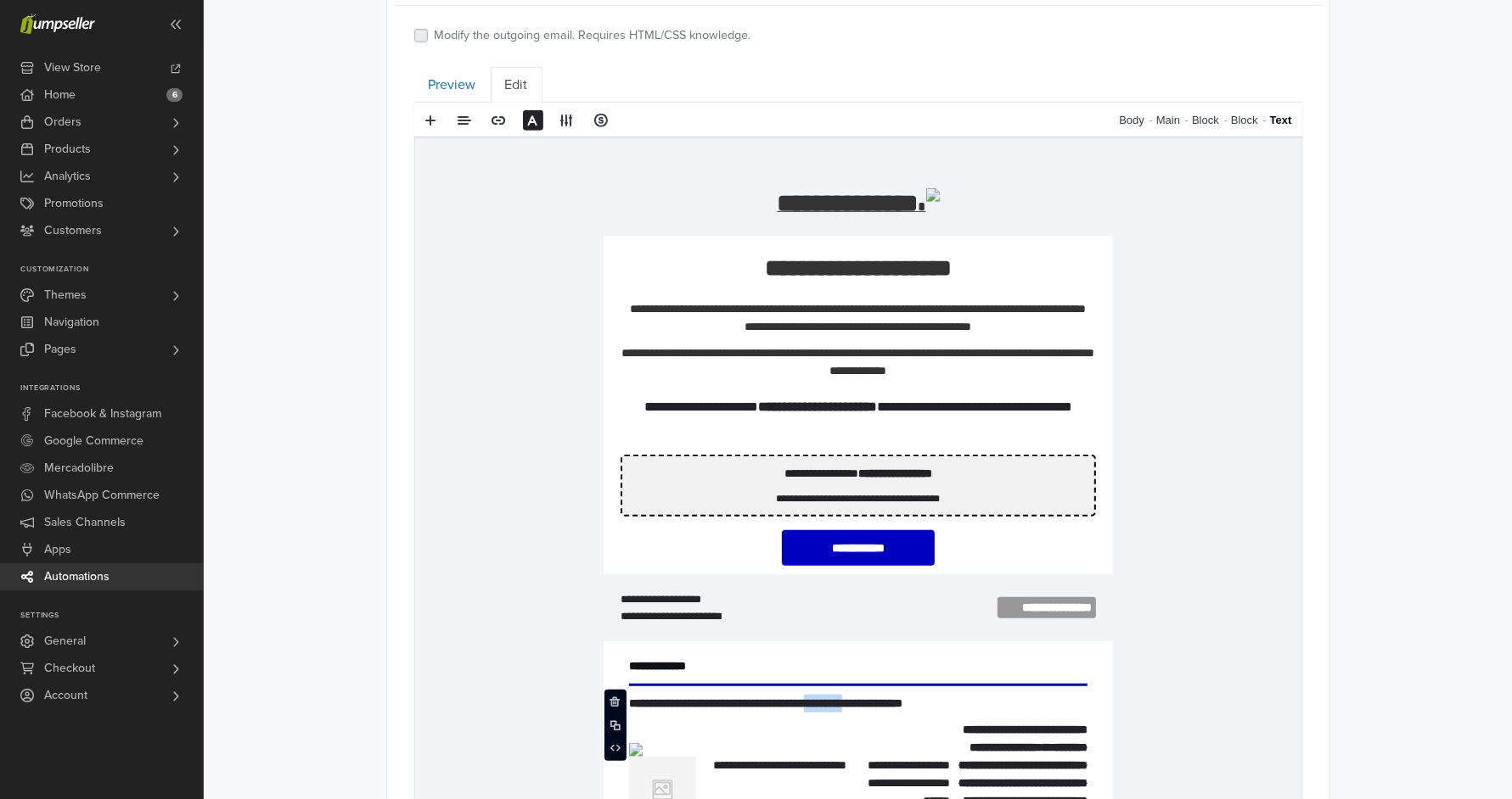
click at [890, 703] on re-text "**********" at bounding box center [765, 703] width 273 height 12
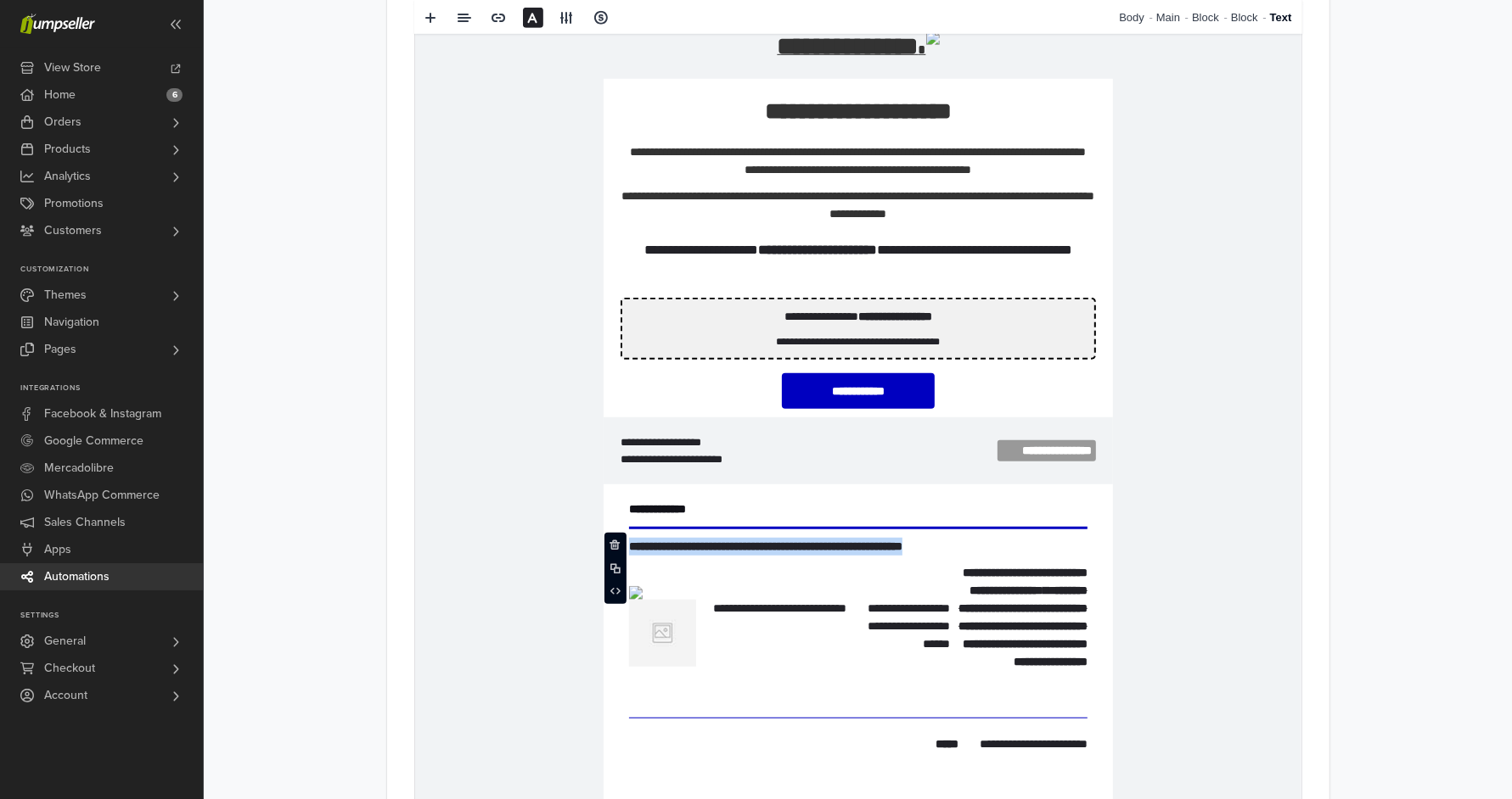
scroll to position [989, 0]
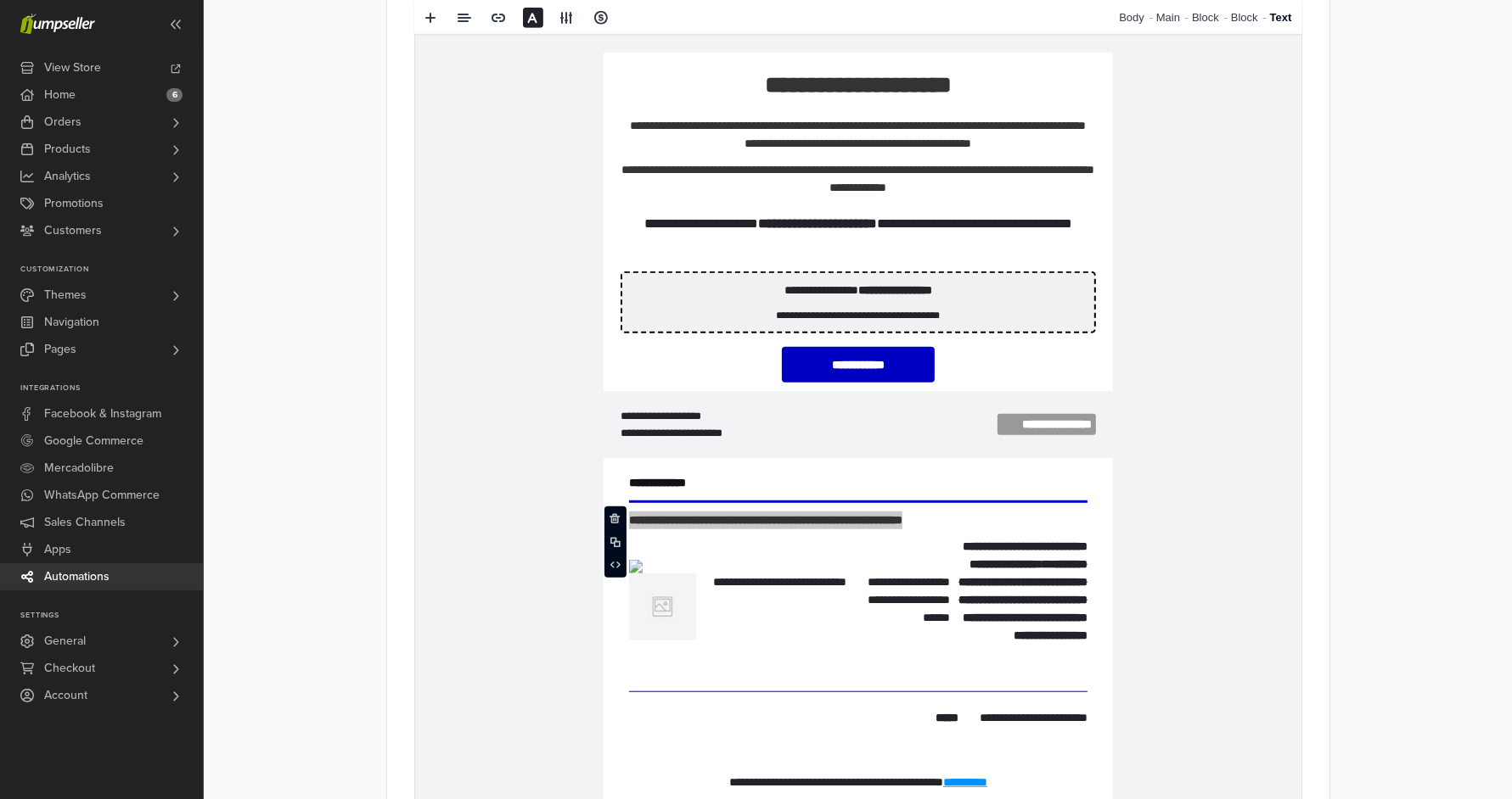
click at [1335, 487] on main "**********" at bounding box center [859, 122] width 968 height 1876
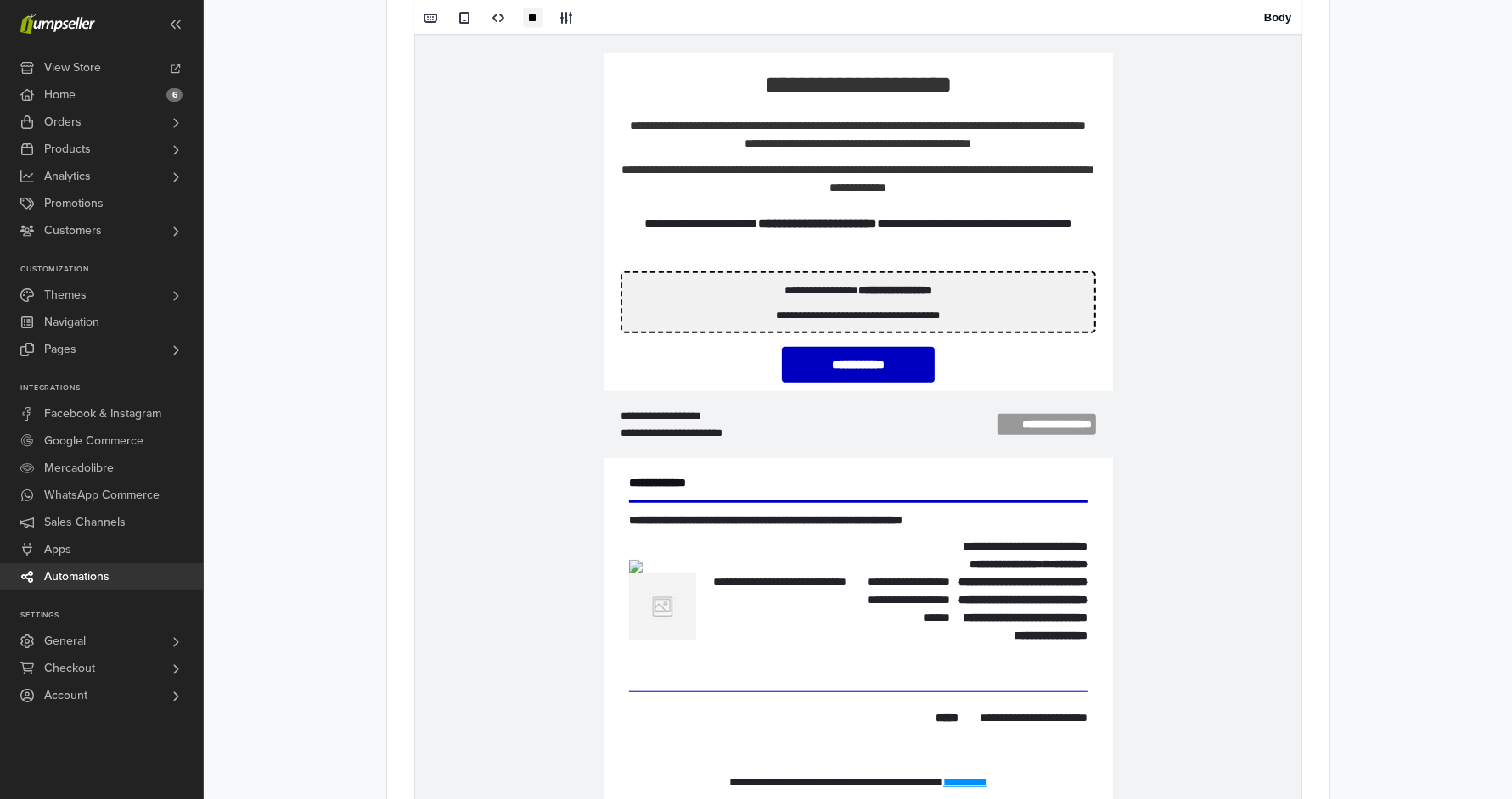
click at [1119, 519] on td "**********" at bounding box center [858, 488] width 886 height 1066
click at [865, 517] on re-text "**********" at bounding box center [765, 521] width 273 height 12
click at [617, 564] on icon at bounding box center [615, 565] width 10 height 10
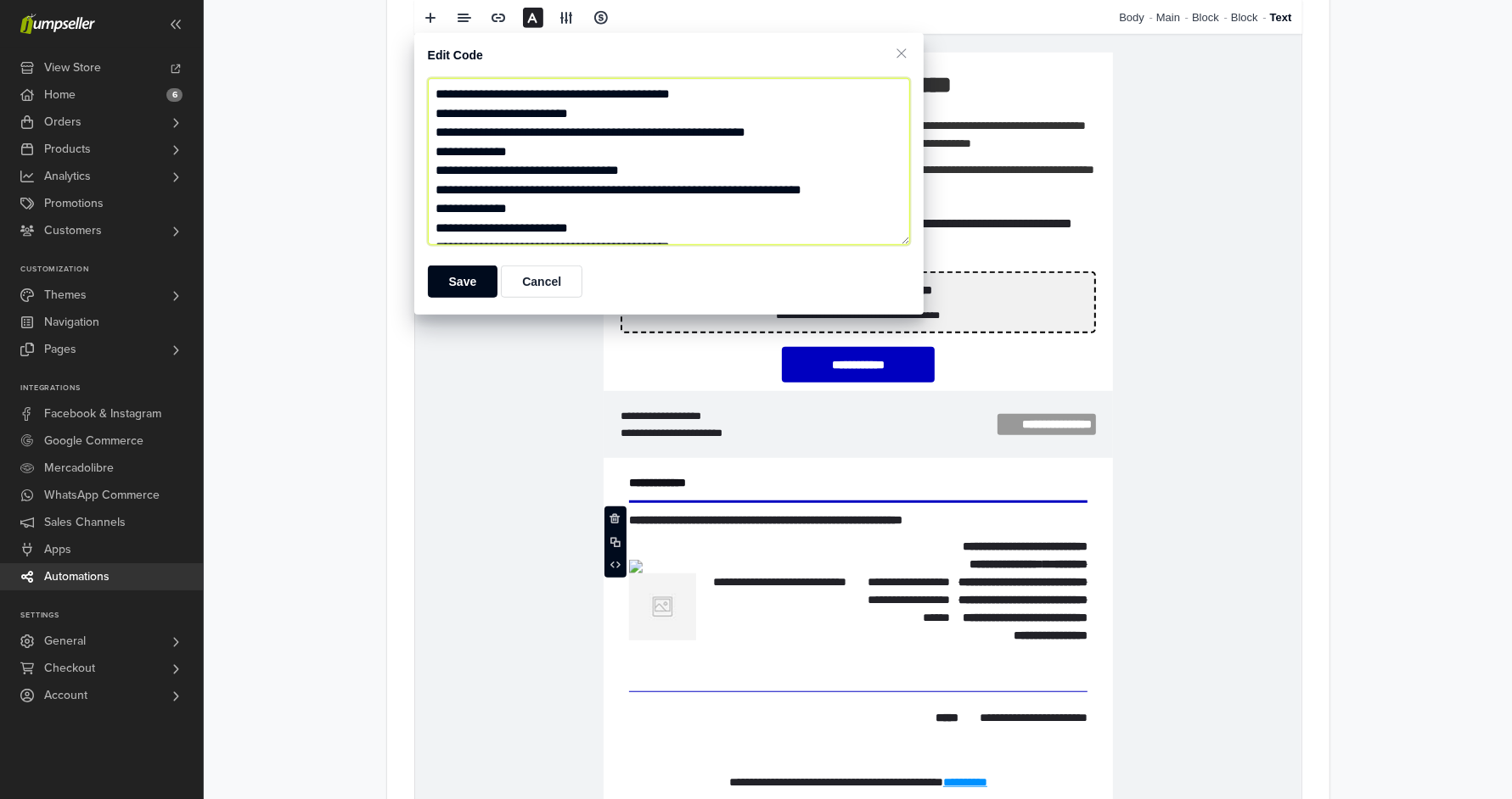
scroll to position [0, 0]
click at [541, 192] on textarea "**********" at bounding box center [669, 161] width 482 height 167
click at [554, 188] on textarea "**********" at bounding box center [669, 161] width 482 height 167
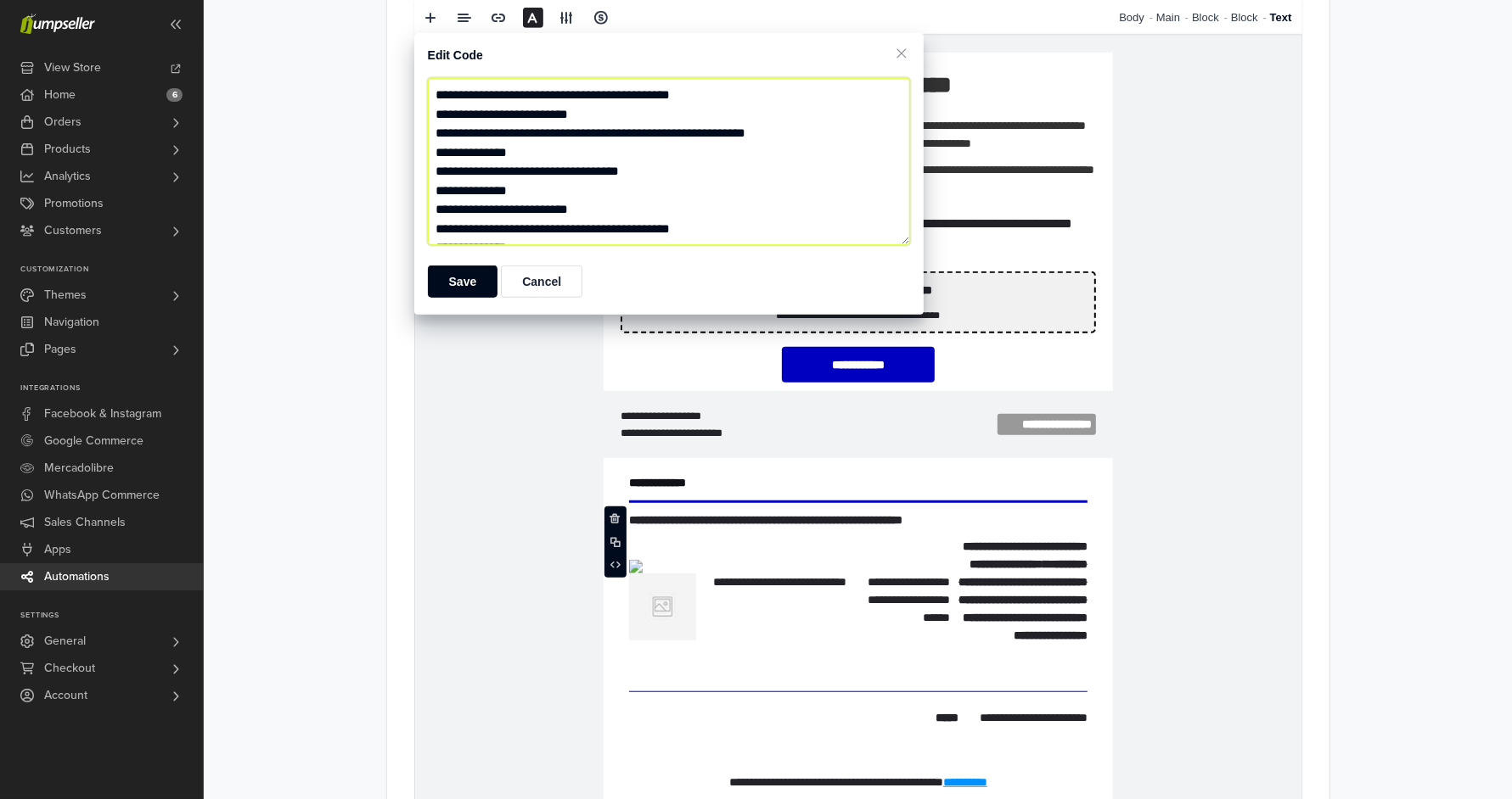
type textarea "**********"
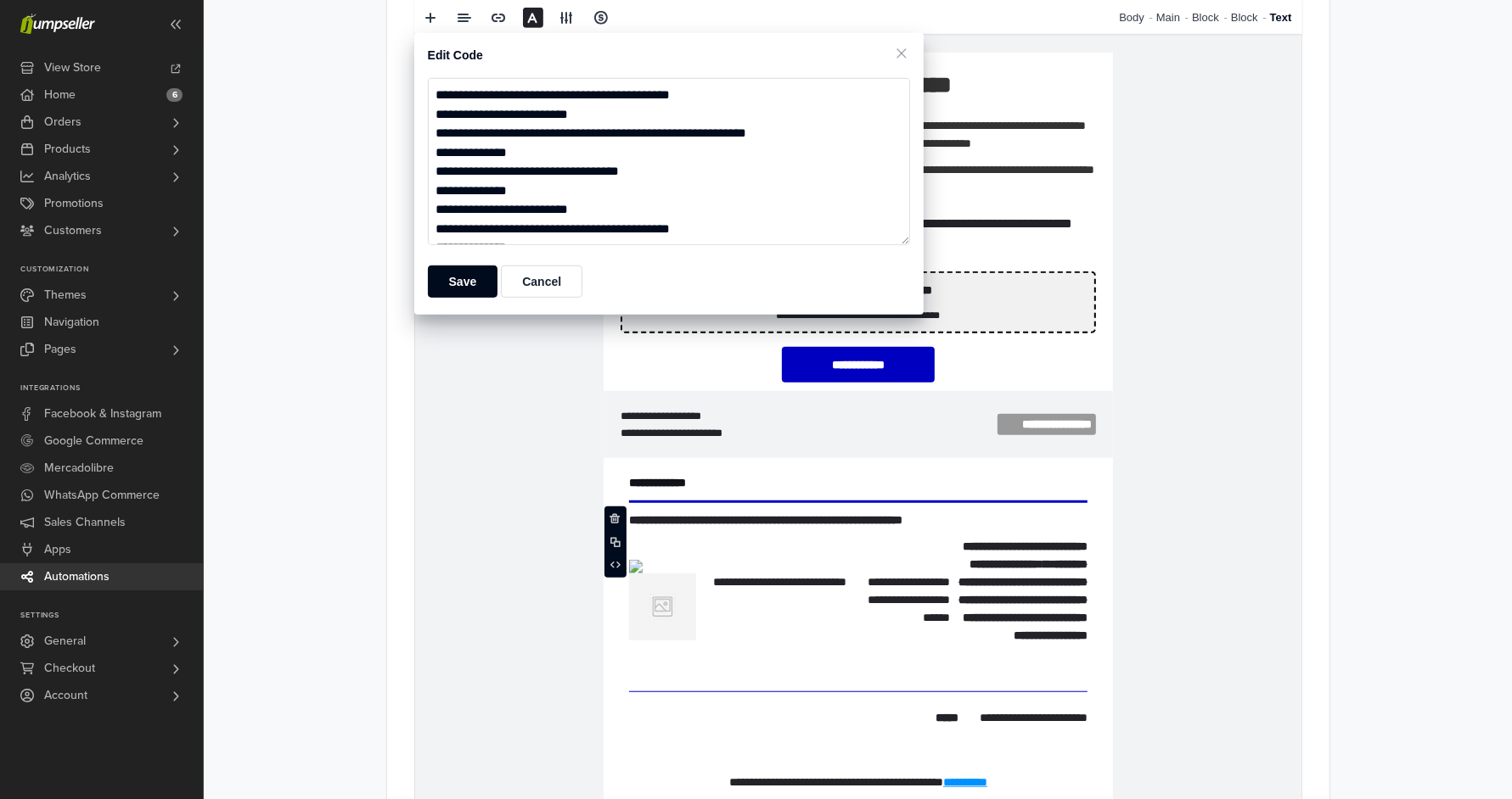
click at [468, 263] on div "Save Cancel" at bounding box center [670, 283] width 510 height 62
click at [472, 275] on button "Save" at bounding box center [463, 281] width 70 height 32
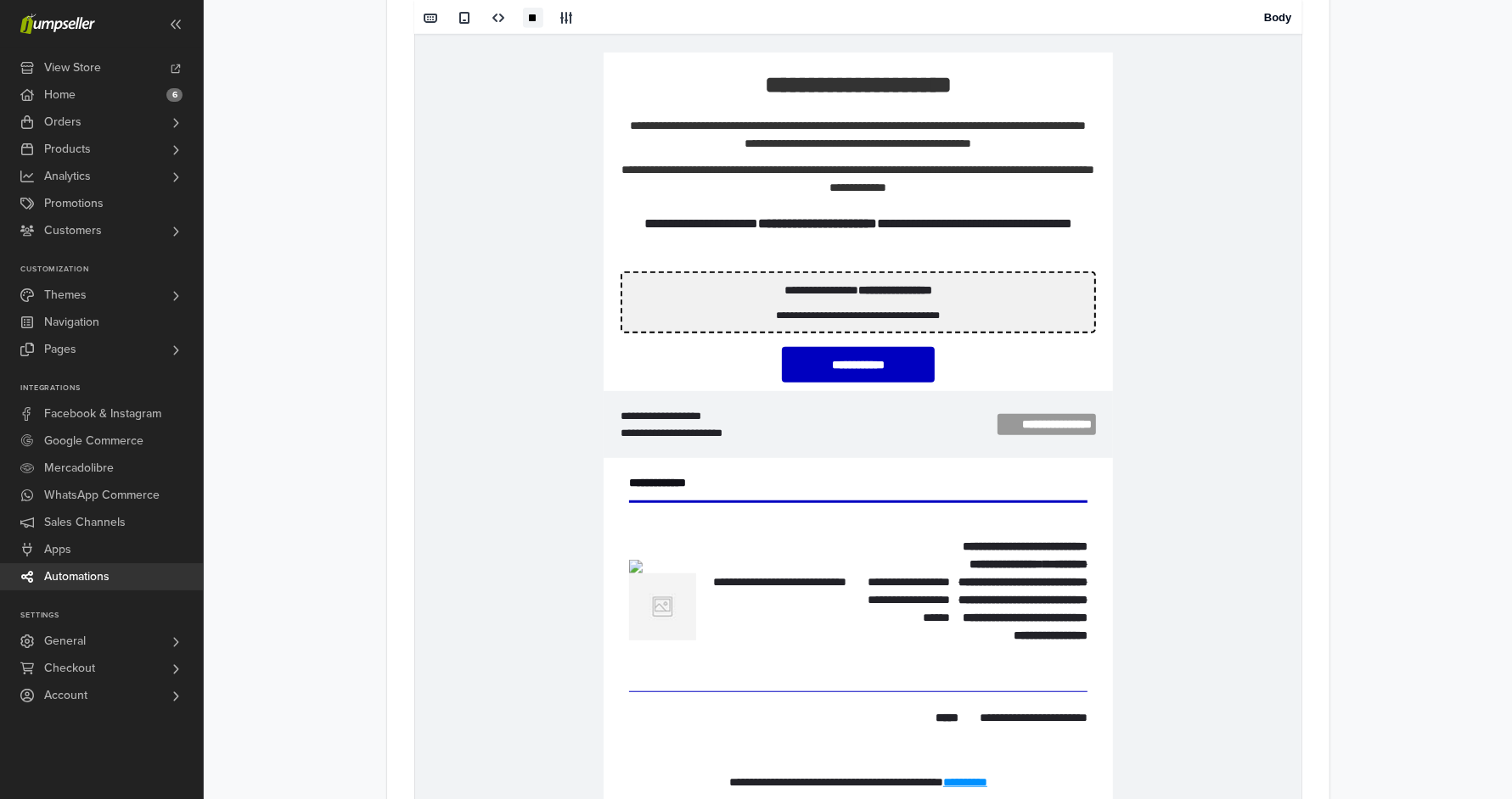
click at [1225, 433] on td "**********" at bounding box center [858, 488] width 886 height 1066
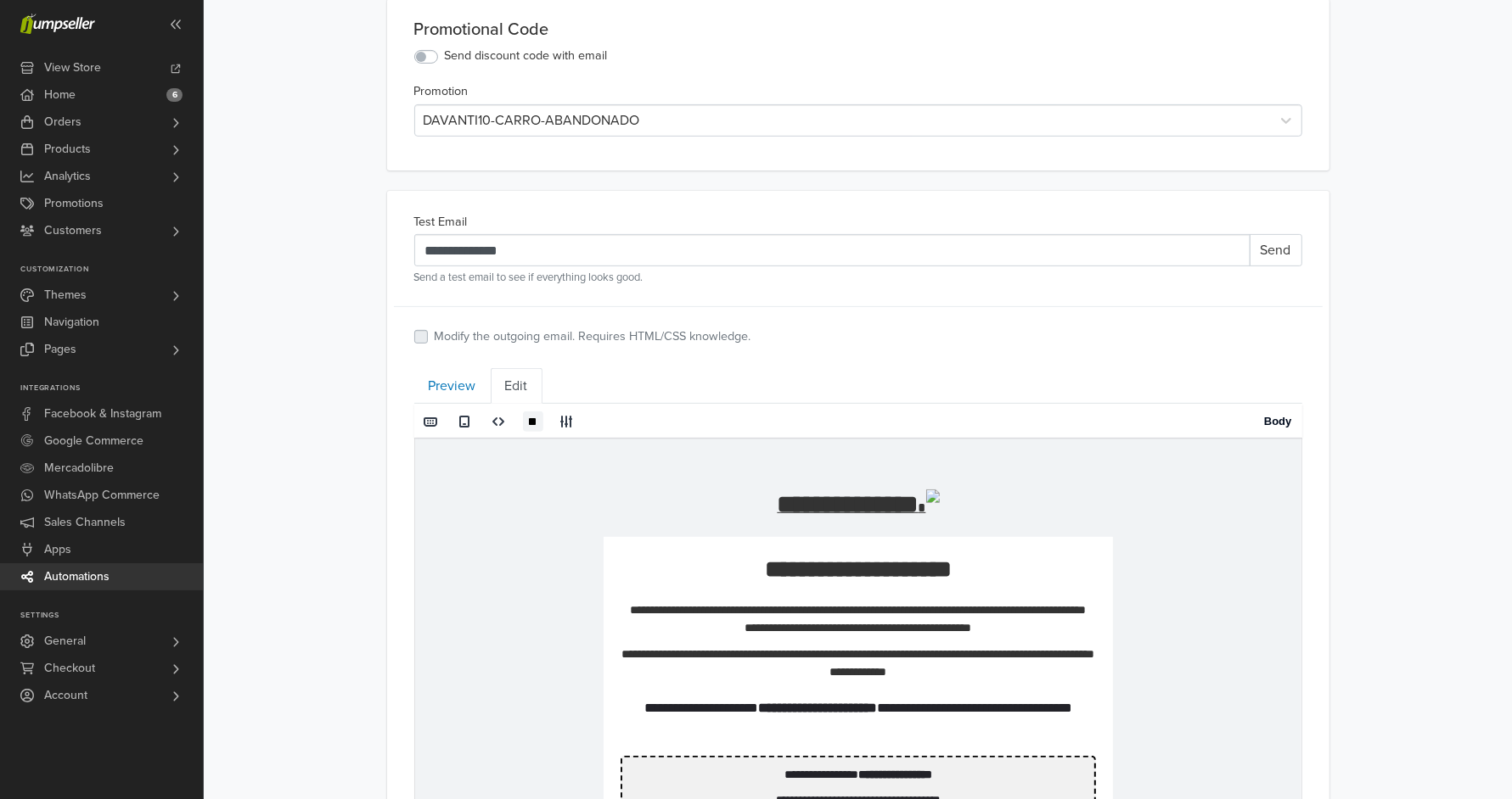
scroll to position [693, 0]
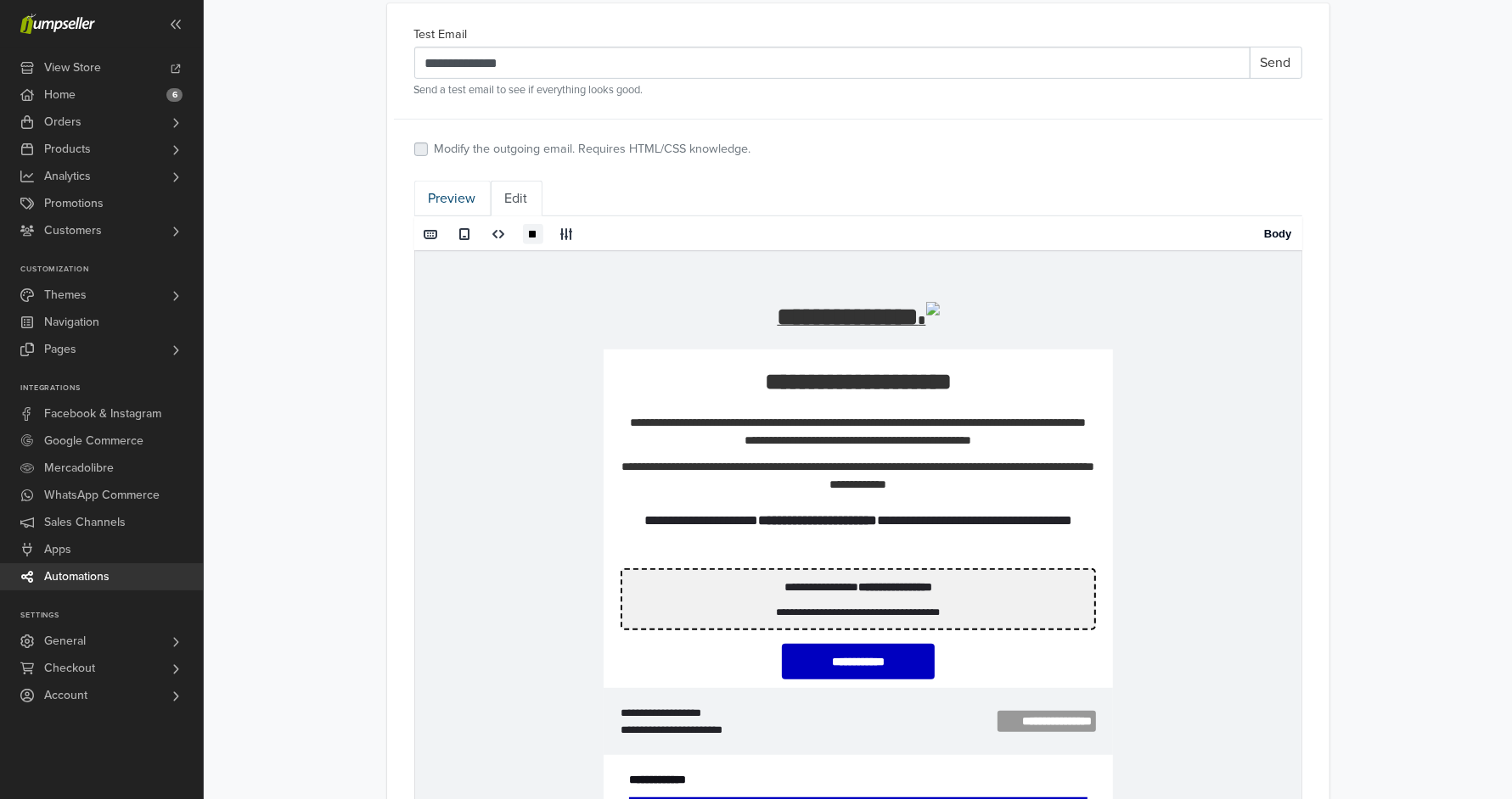
click at [453, 198] on link "Preview" at bounding box center [453, 198] width 76 height 36
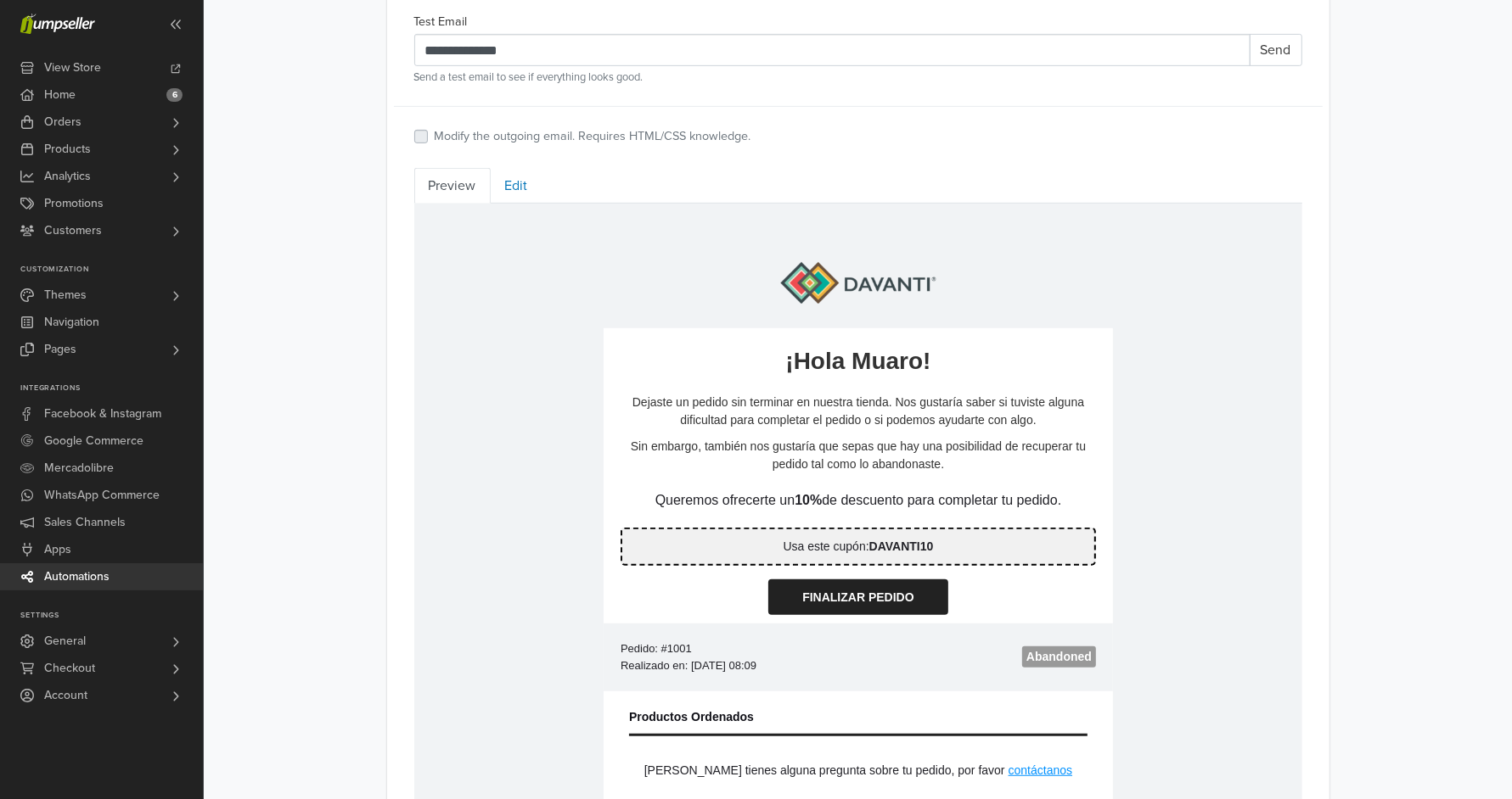
scroll to position [626, 0]
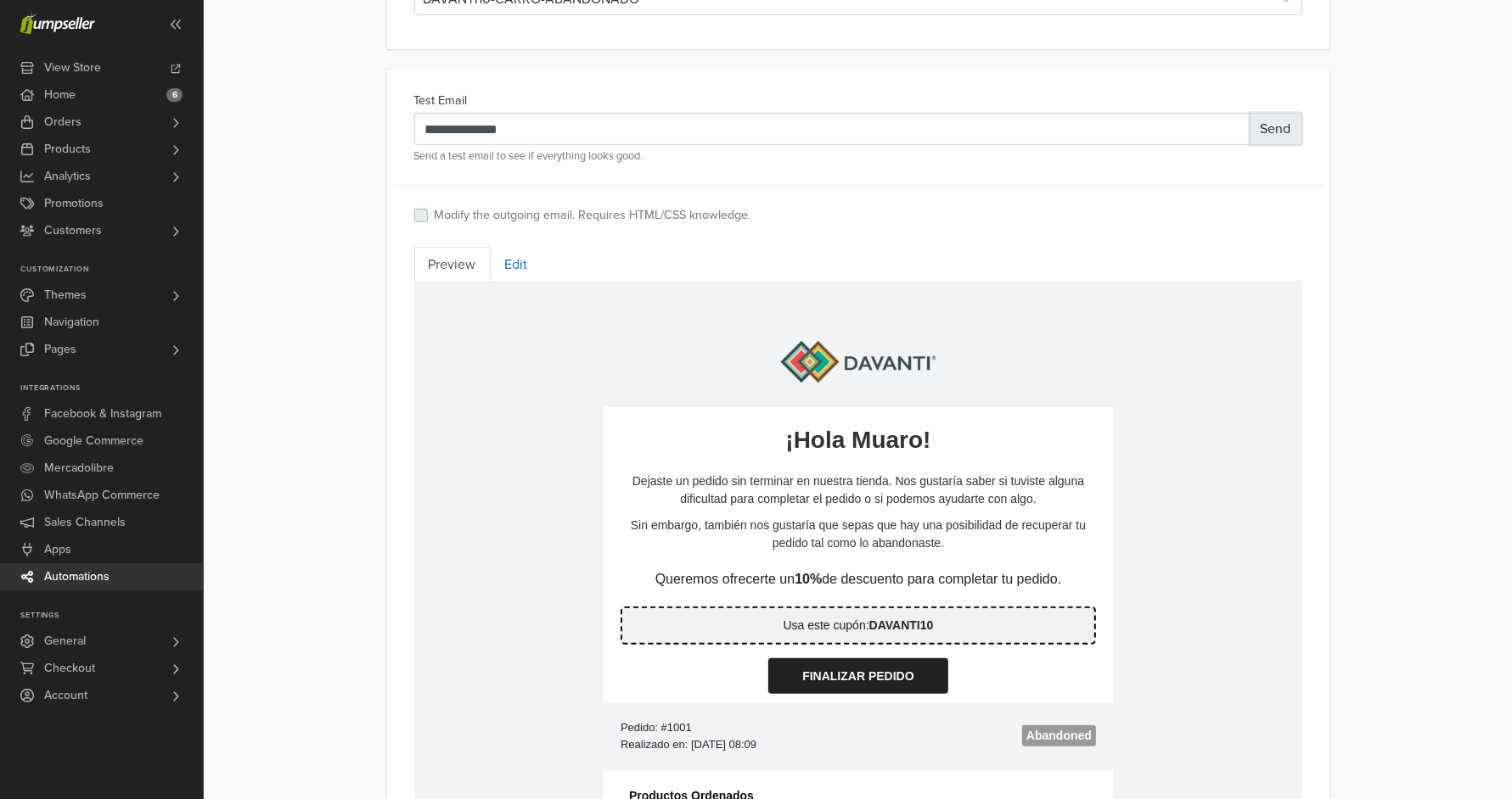
click at [1270, 134] on button "Send" at bounding box center [1277, 129] width 53 height 32
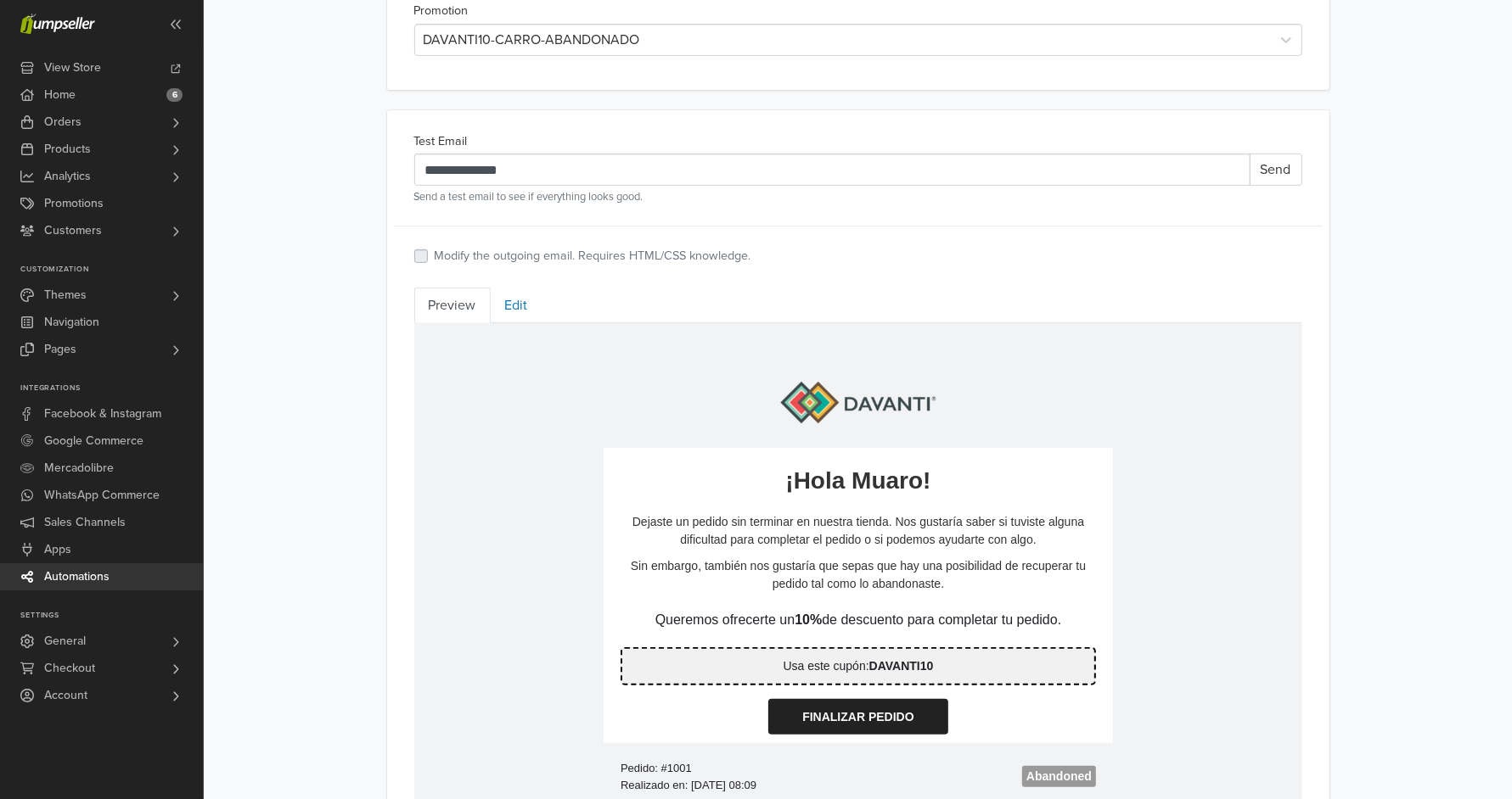
scroll to position [581, 0]
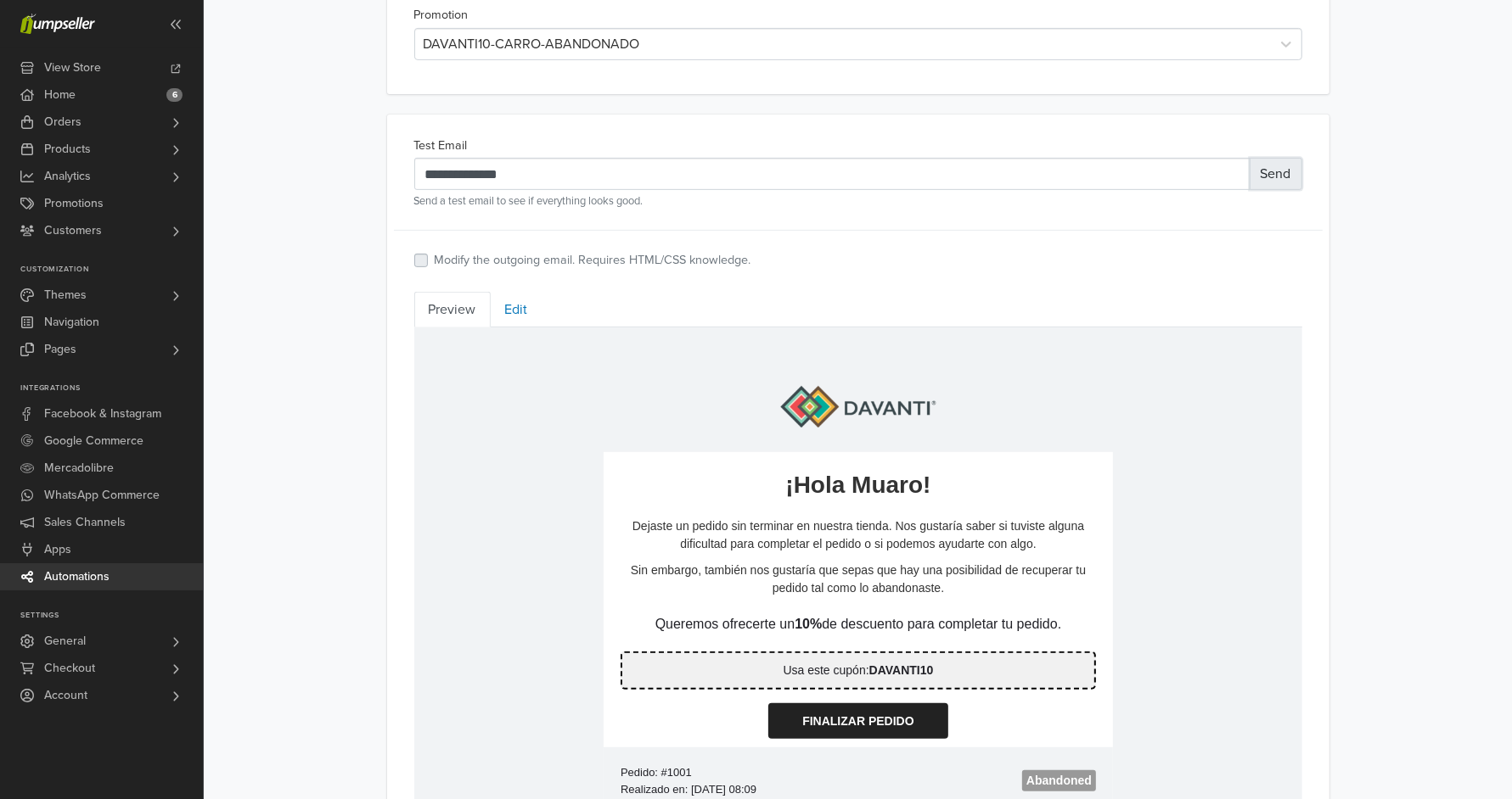
click at [1277, 182] on button "Send" at bounding box center [1277, 174] width 53 height 32
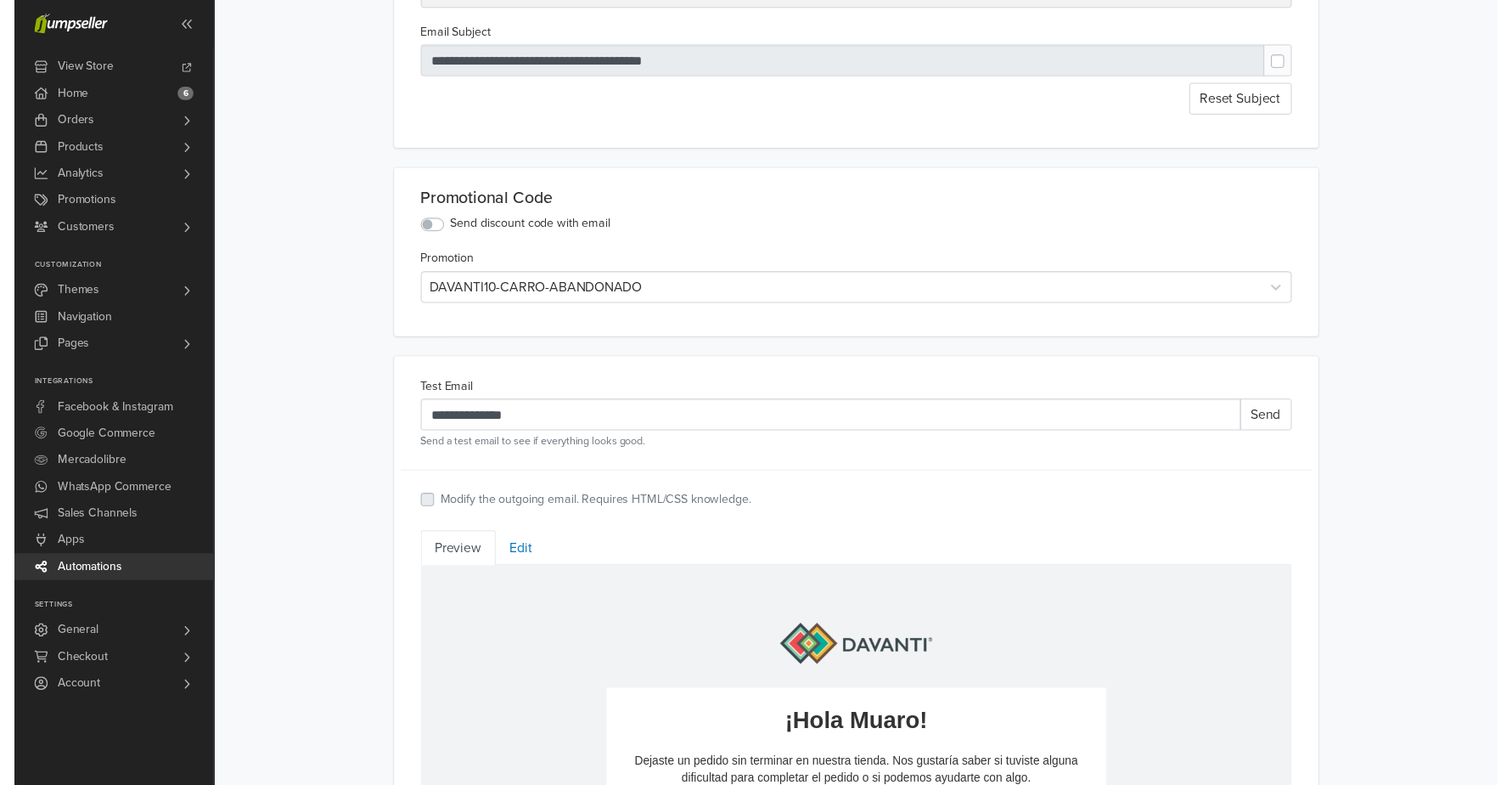
scroll to position [0, 0]
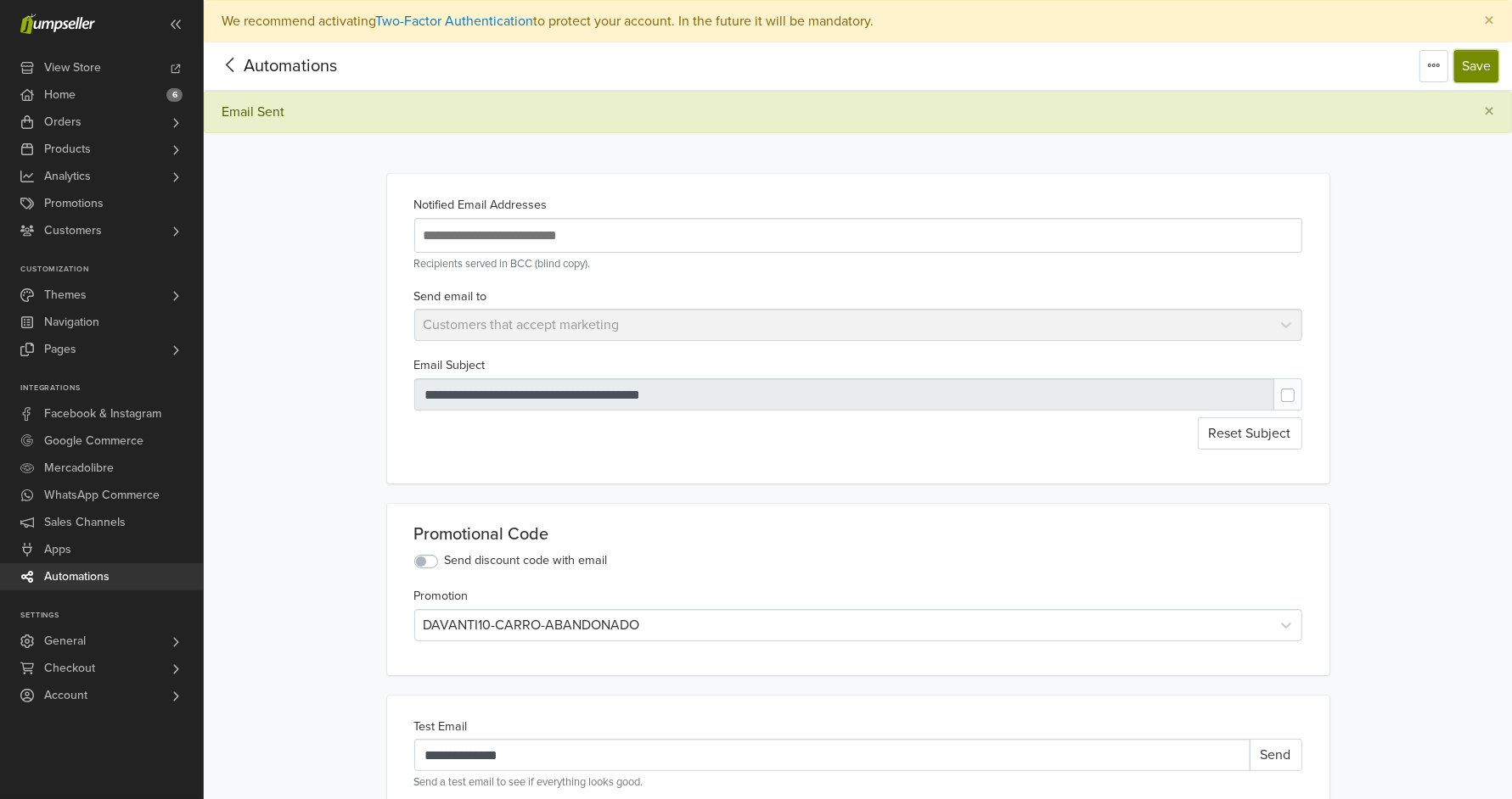
click at [1486, 70] on button "Save" at bounding box center [1476, 65] width 44 height 32
click at [264, 57] on span "Automations" at bounding box center [291, 65] width 94 height 20
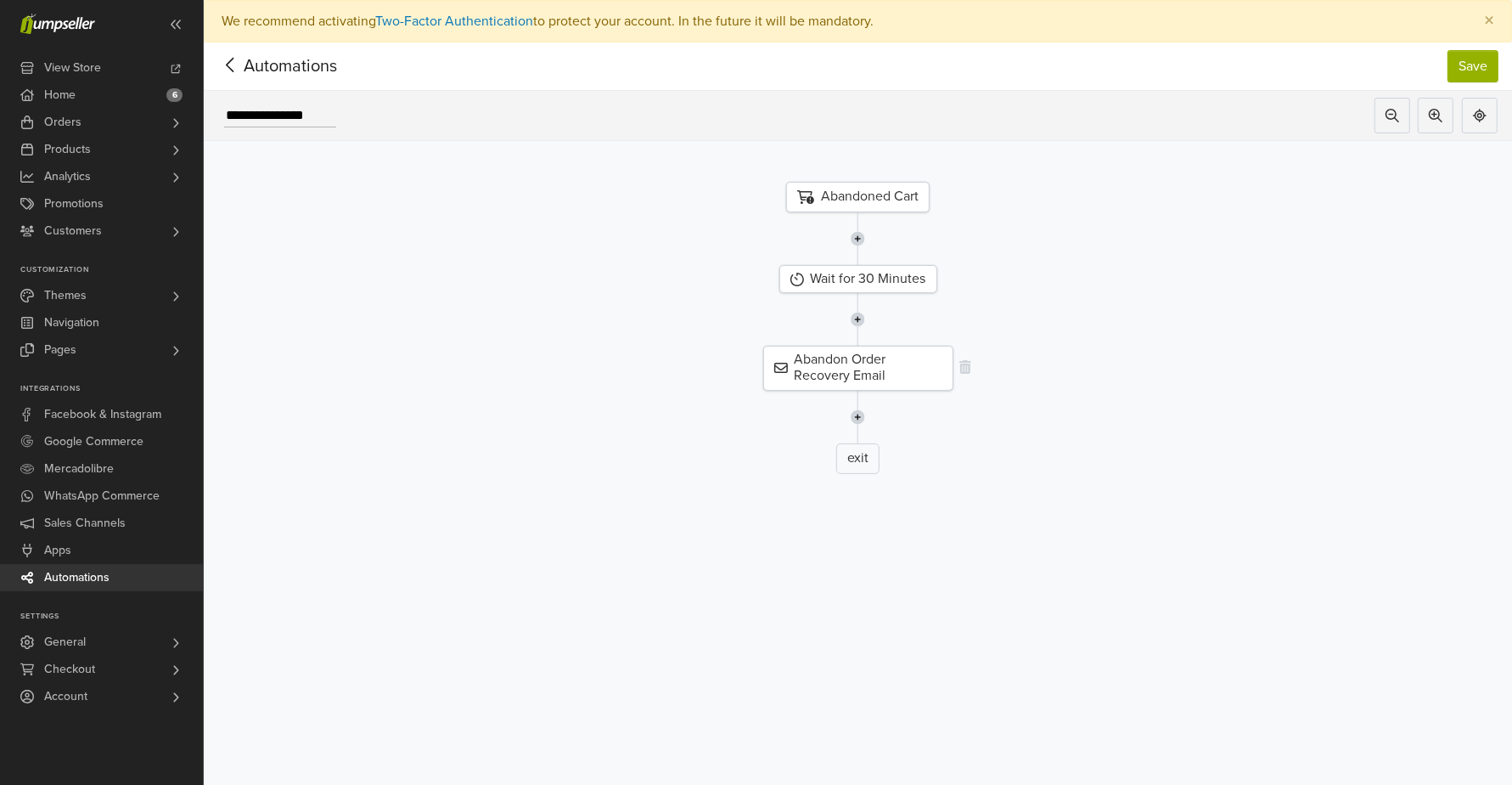
click at [872, 374] on div "Abandon Order Recovery Email" at bounding box center [858, 367] width 190 height 44
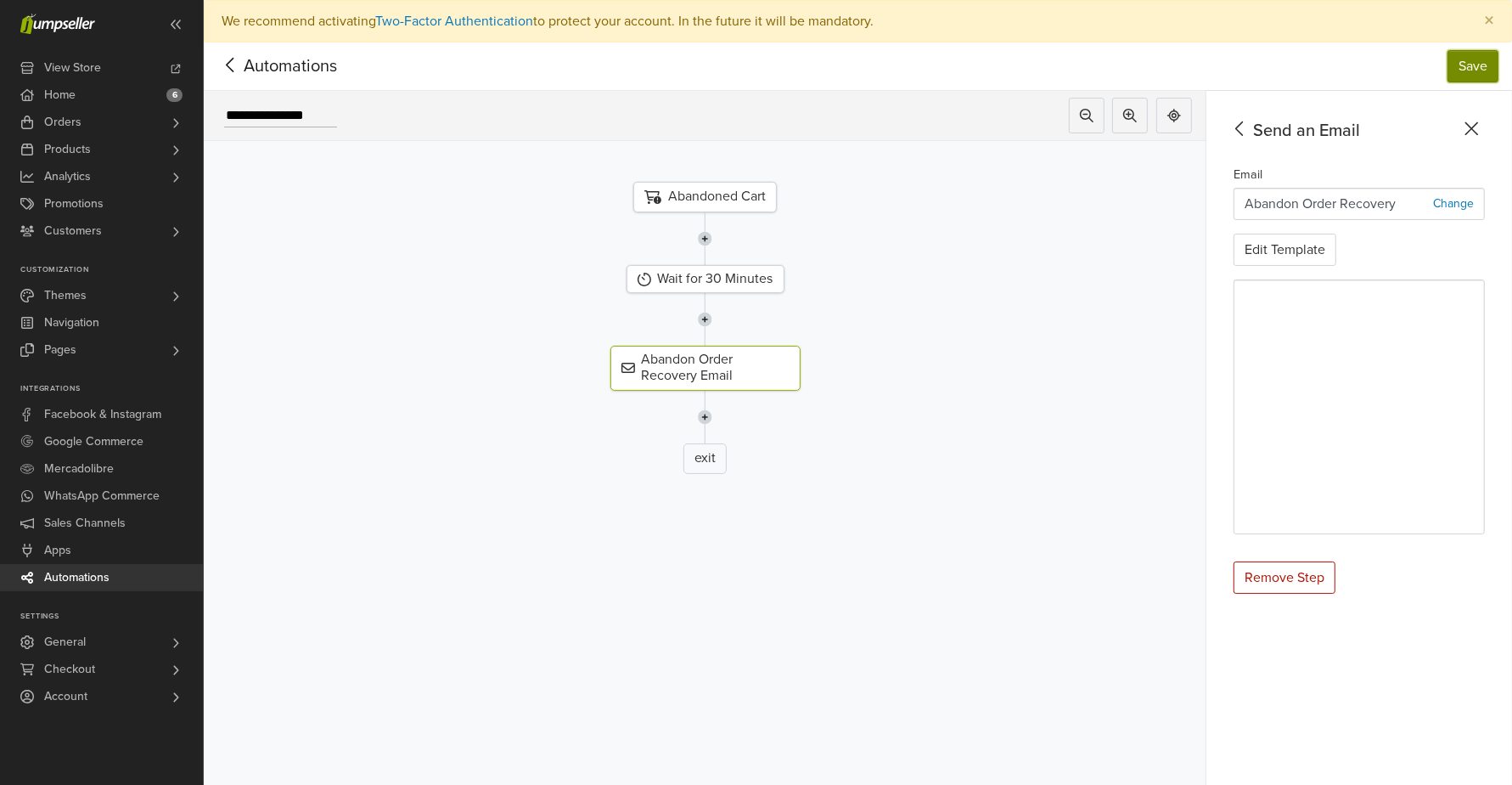
click at [1491, 72] on button "Save" at bounding box center [1473, 65] width 51 height 32
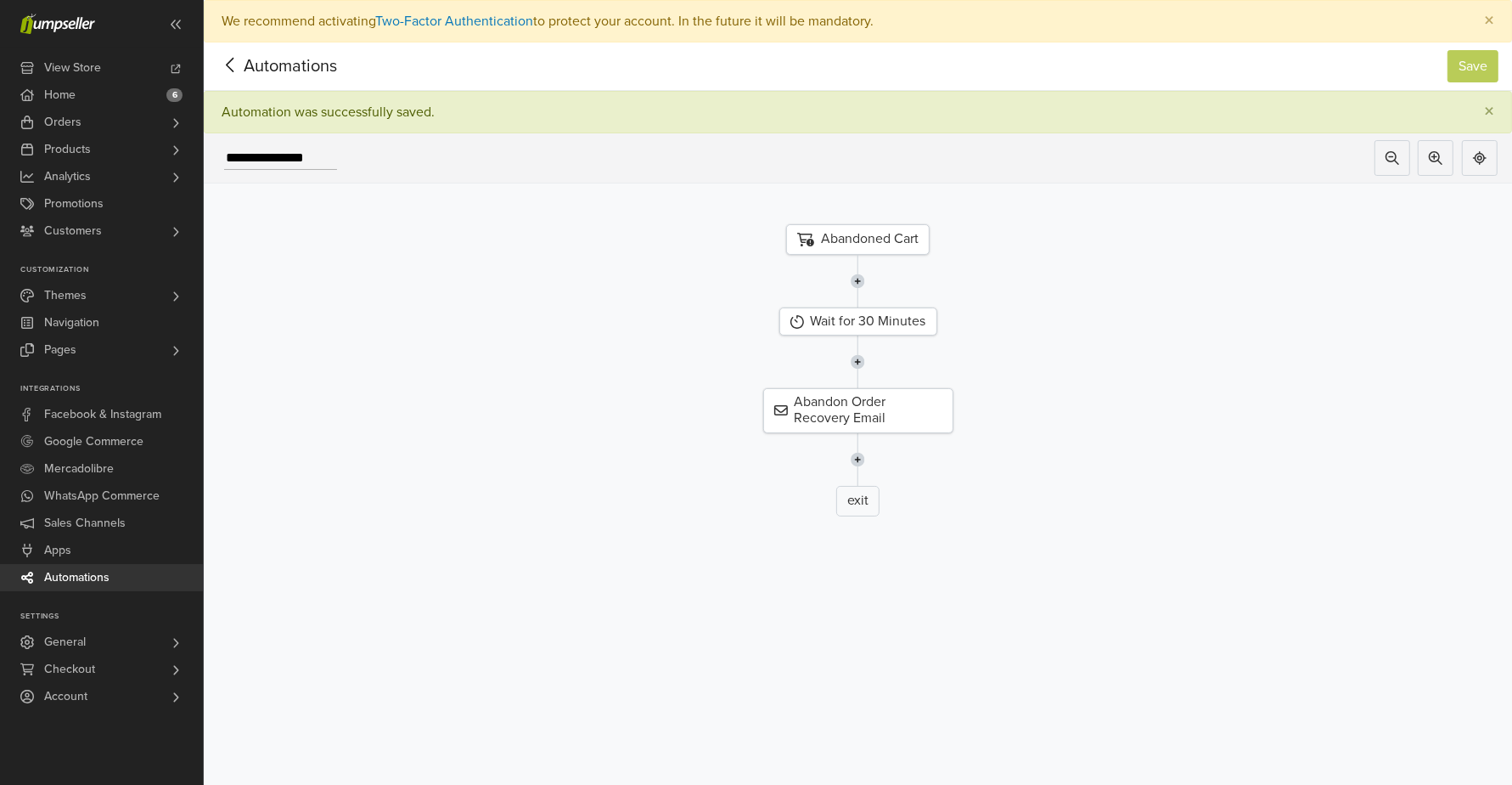
click at [116, 587] on link "Automations" at bounding box center [102, 578] width 203 height 27
